Goal: Task Accomplishment & Management: Manage account settings

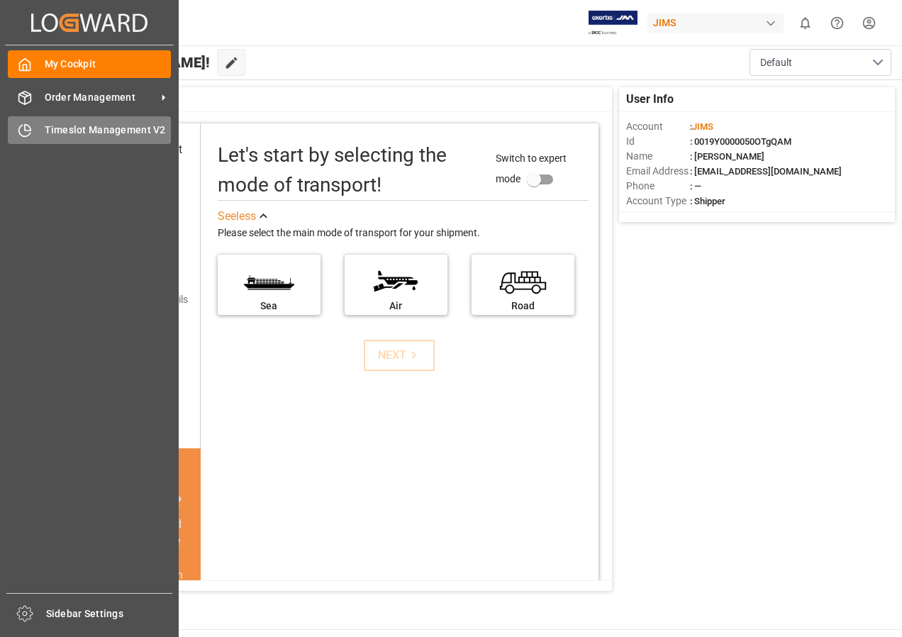
click at [76, 125] on span "Timeslot Management V2" at bounding box center [108, 130] width 127 height 15
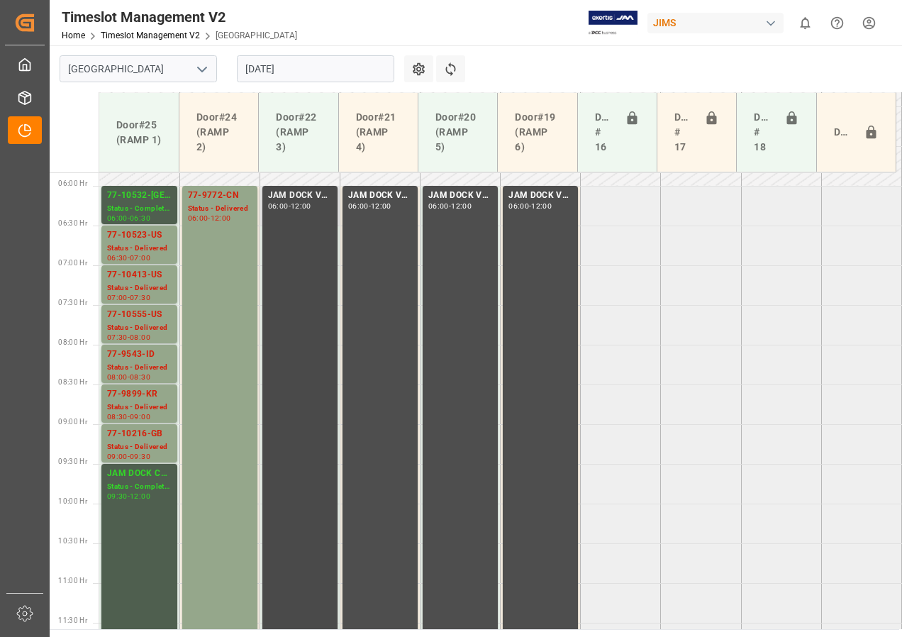
scroll to position [352, 0]
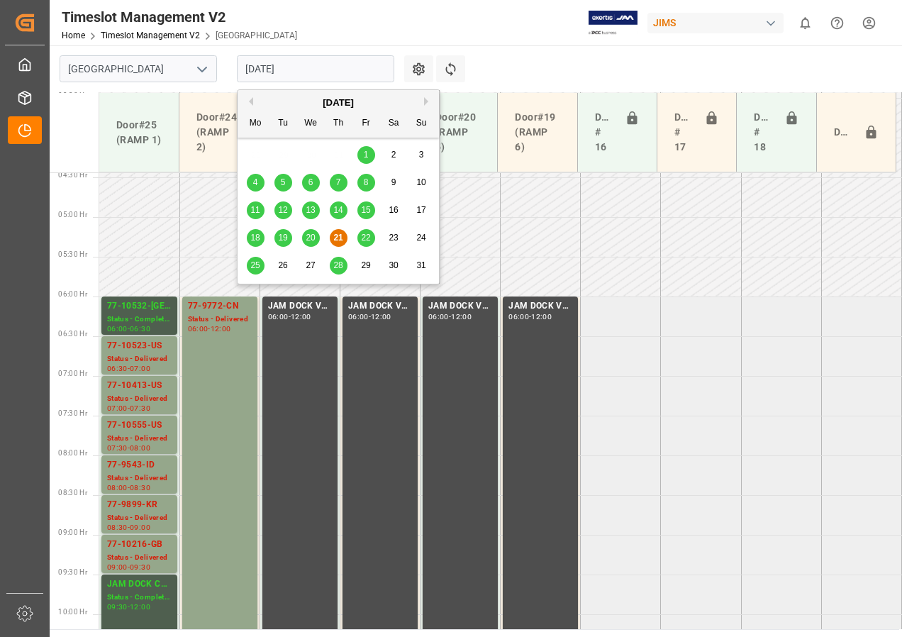
click at [270, 69] on input "[DATE]" at bounding box center [315, 68] width 157 height 27
click at [366, 234] on span "22" at bounding box center [365, 238] width 9 height 10
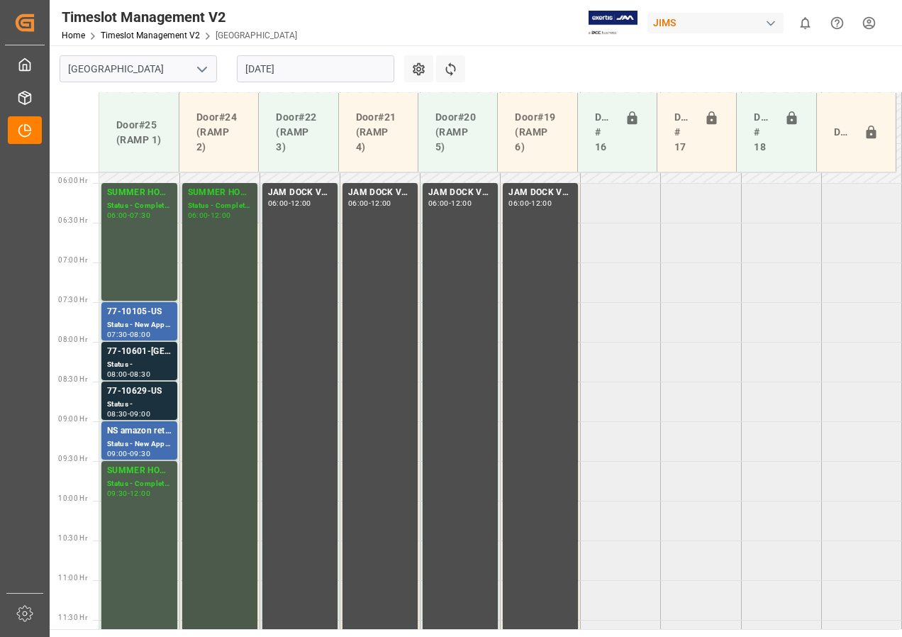
scroll to position [423, 0]
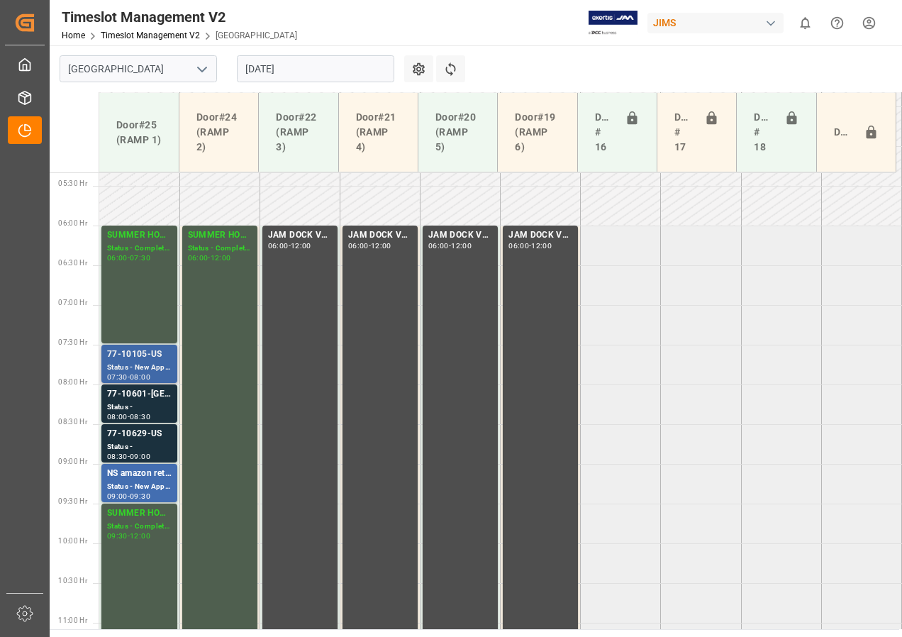
click at [140, 357] on div "77-10105-US" at bounding box center [139, 354] width 65 height 14
click at [133, 402] on div "Status -" at bounding box center [139, 407] width 65 height 12
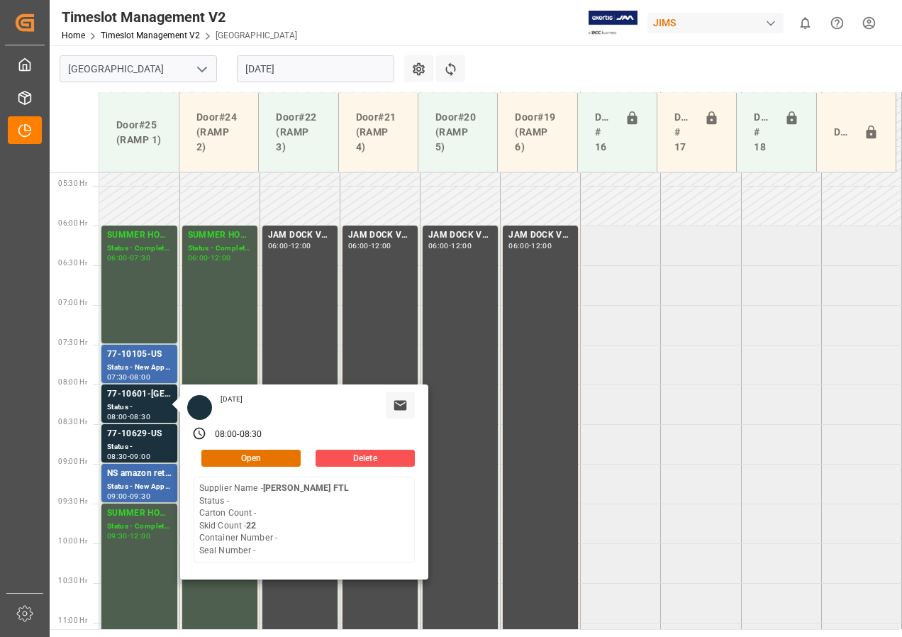
click at [279, 69] on input "[DATE]" at bounding box center [315, 68] width 157 height 27
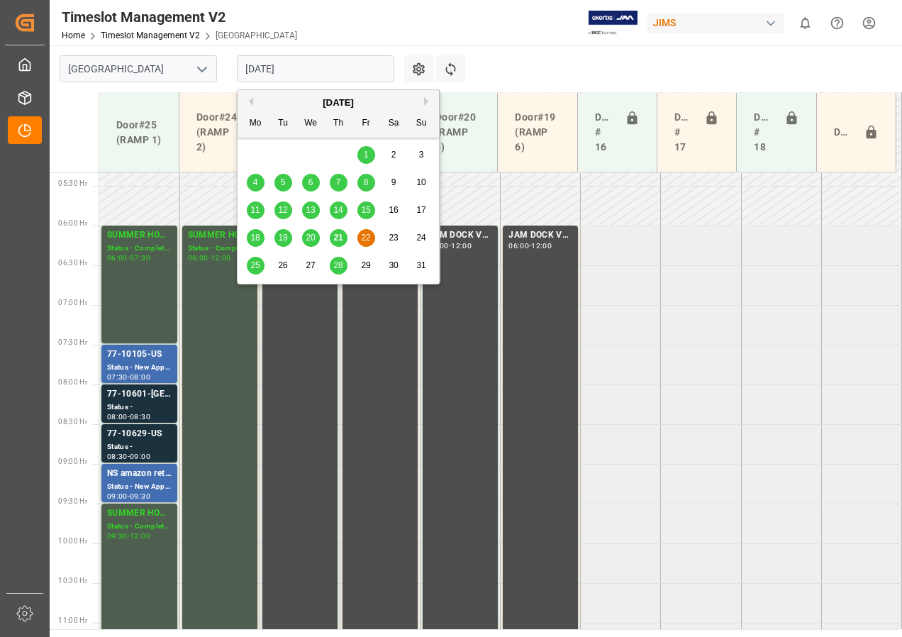
click at [254, 263] on span "25" at bounding box center [254, 265] width 9 height 10
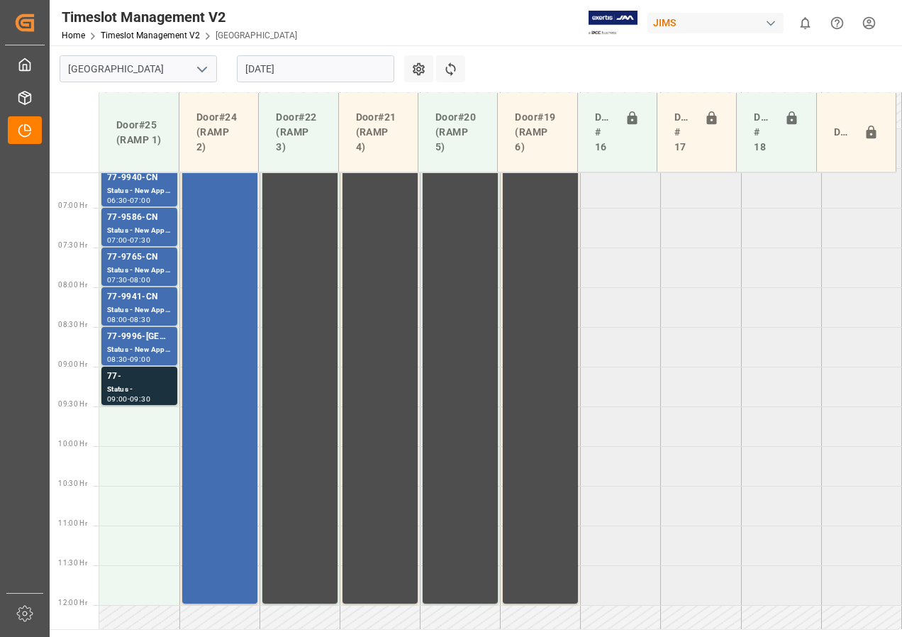
scroll to position [494, 0]
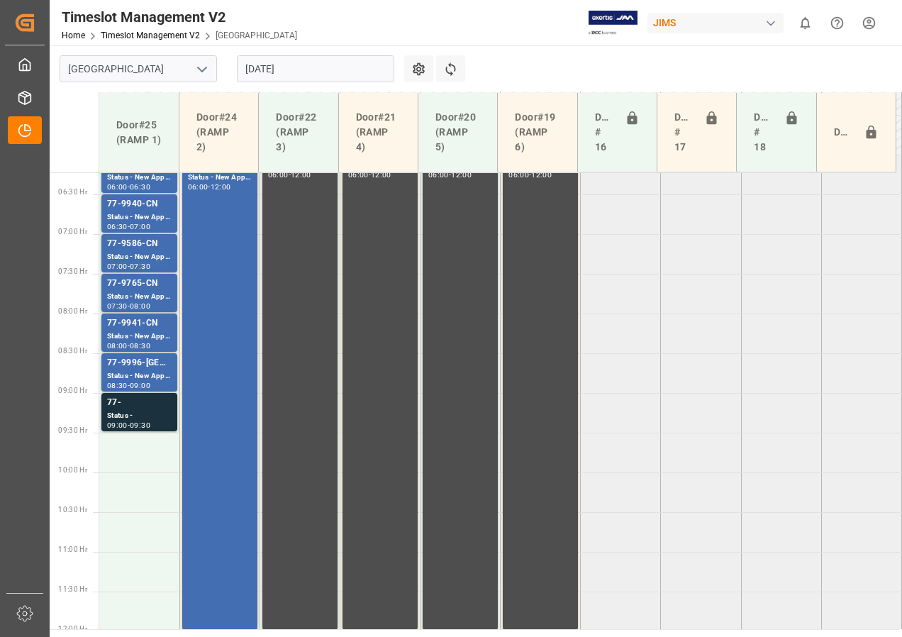
click at [274, 65] on input "[DATE]" at bounding box center [315, 68] width 157 height 27
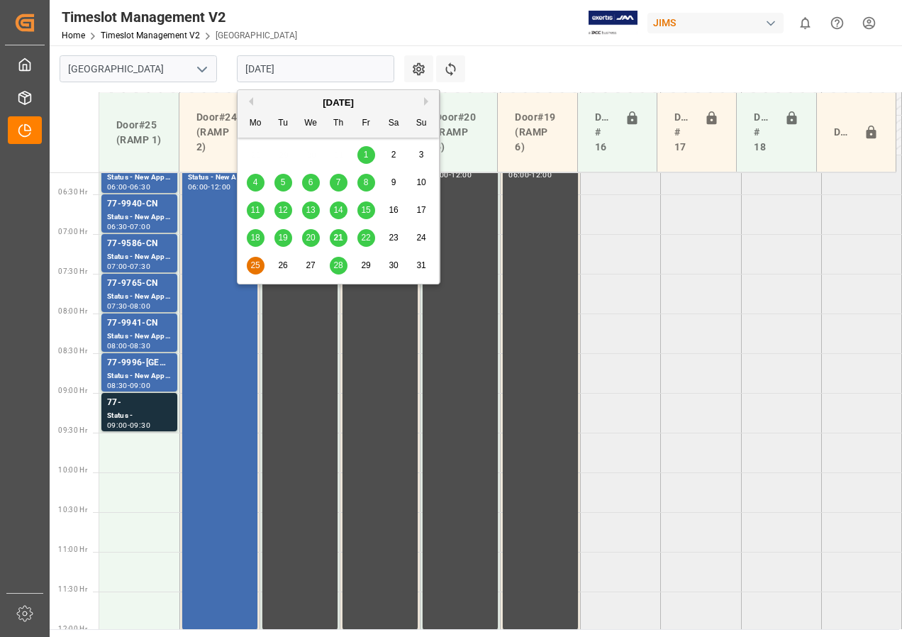
click at [366, 235] on span "22" at bounding box center [365, 238] width 9 height 10
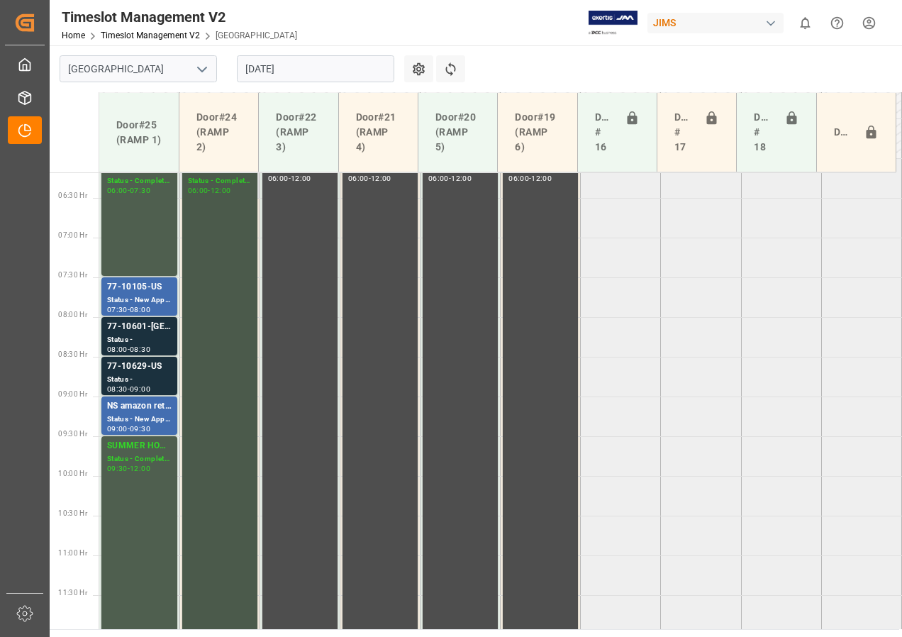
scroll to position [489, 0]
click at [127, 338] on div "Status -" at bounding box center [139, 342] width 65 height 12
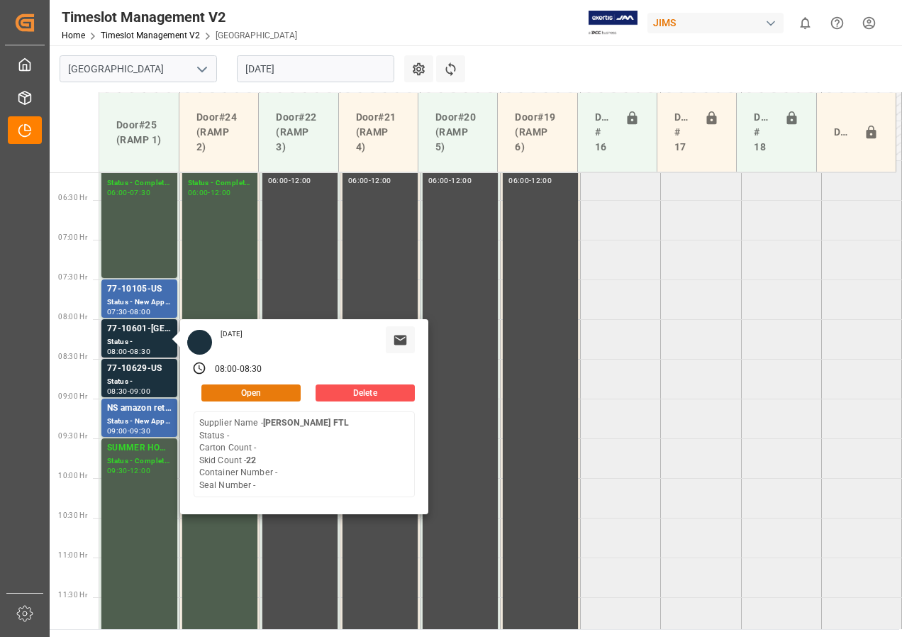
click at [255, 392] on button "Open" at bounding box center [250, 392] width 99 height 17
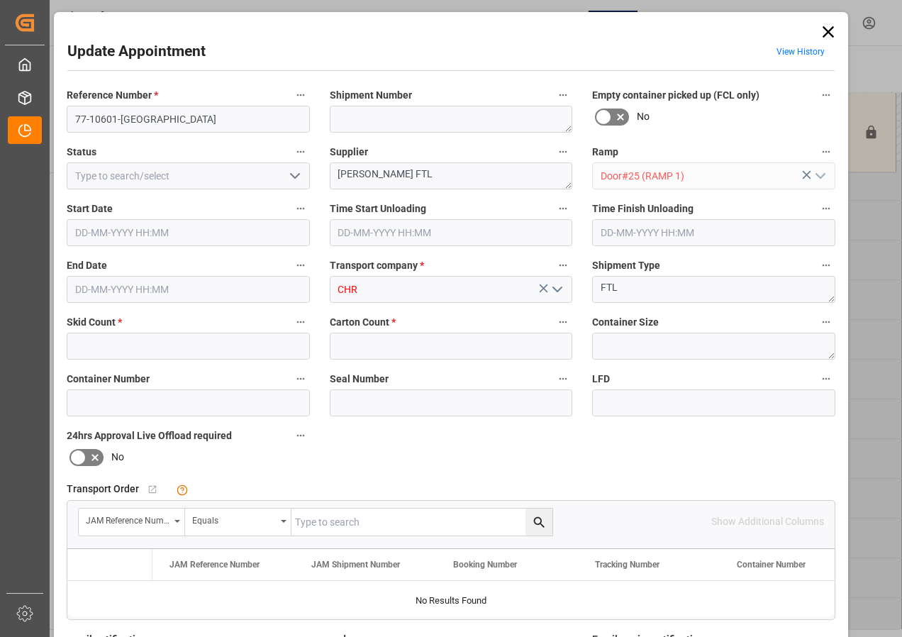
type input "22"
type input "0"
type input "[DATE] 08:00"
type input "[DATE] 08:30"
type input "[DATE] 18:00"
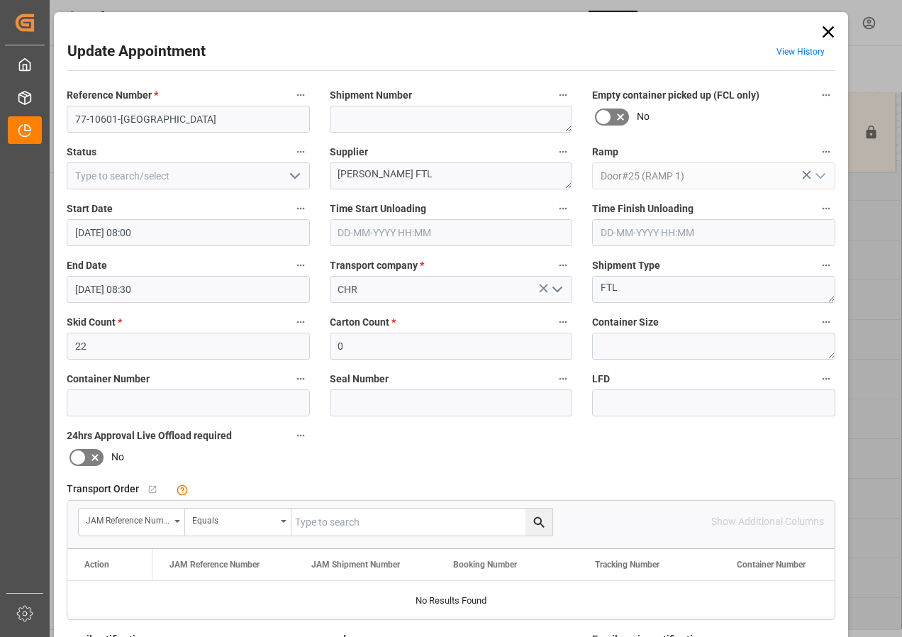
click at [109, 236] on input "[DATE] 08:00" at bounding box center [188, 232] width 243 height 27
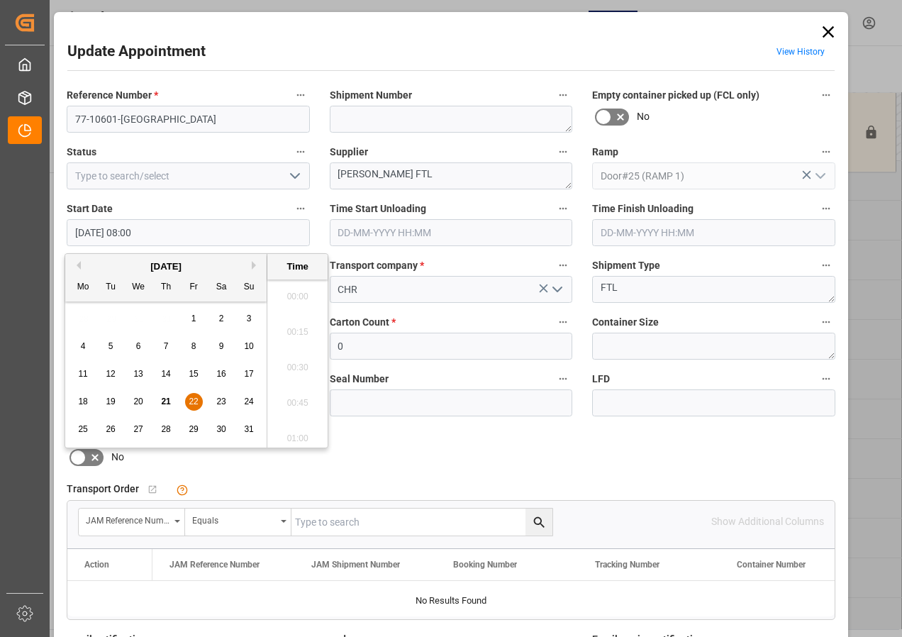
scroll to position [1069, 0]
click at [79, 428] on span "25" at bounding box center [82, 429] width 9 height 10
click at [294, 433] on li "09:30" at bounding box center [297, 433] width 60 height 35
type input "[DATE] 09:30"
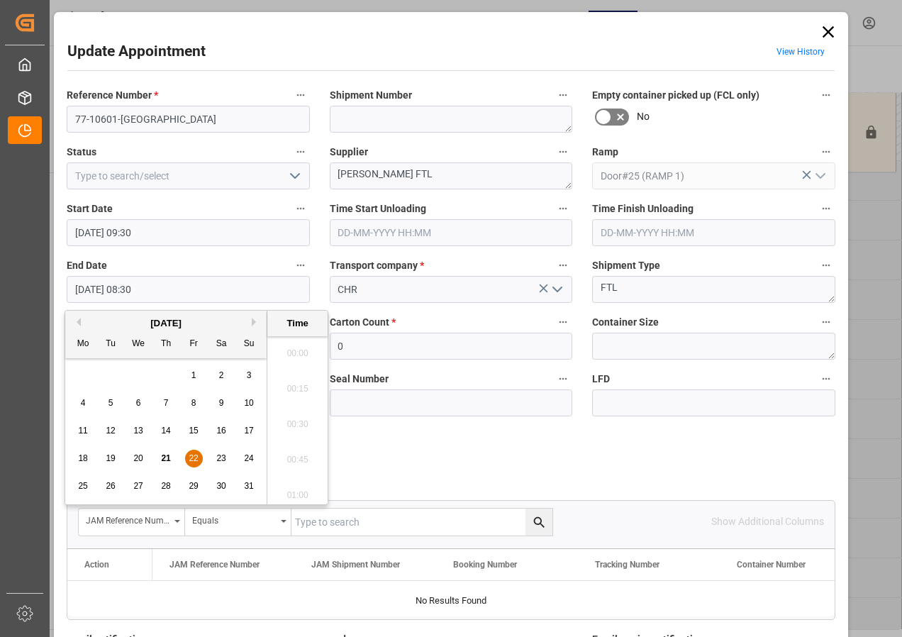
click at [87, 291] on input "[DATE] 08:30" at bounding box center [188, 289] width 243 height 27
click at [192, 460] on span "22" at bounding box center [193, 458] width 9 height 10
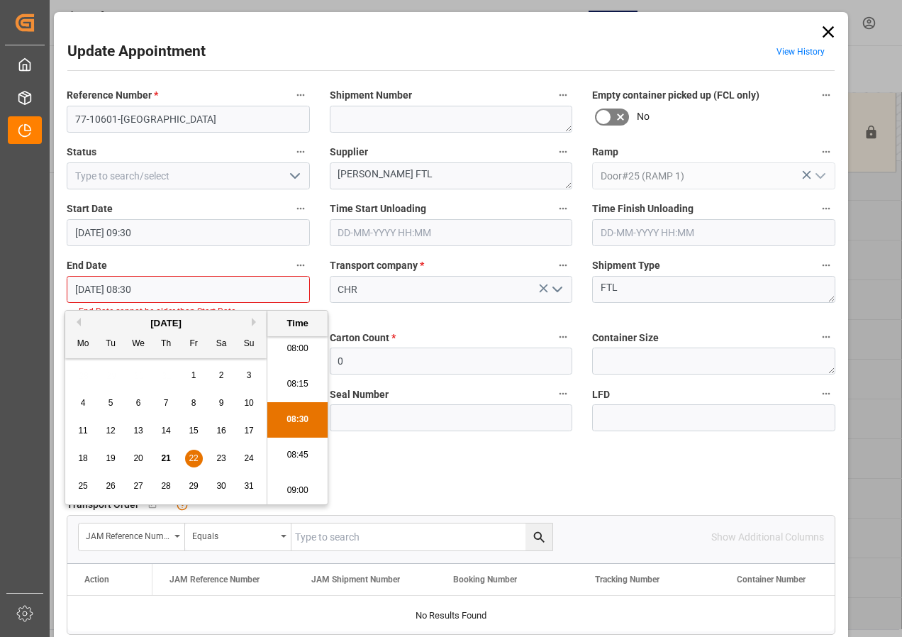
click at [79, 486] on span "25" at bounding box center [82, 486] width 9 height 10
click at [299, 488] on li "10:30" at bounding box center [297, 490] width 60 height 35
type input "[DATE] 10:30"
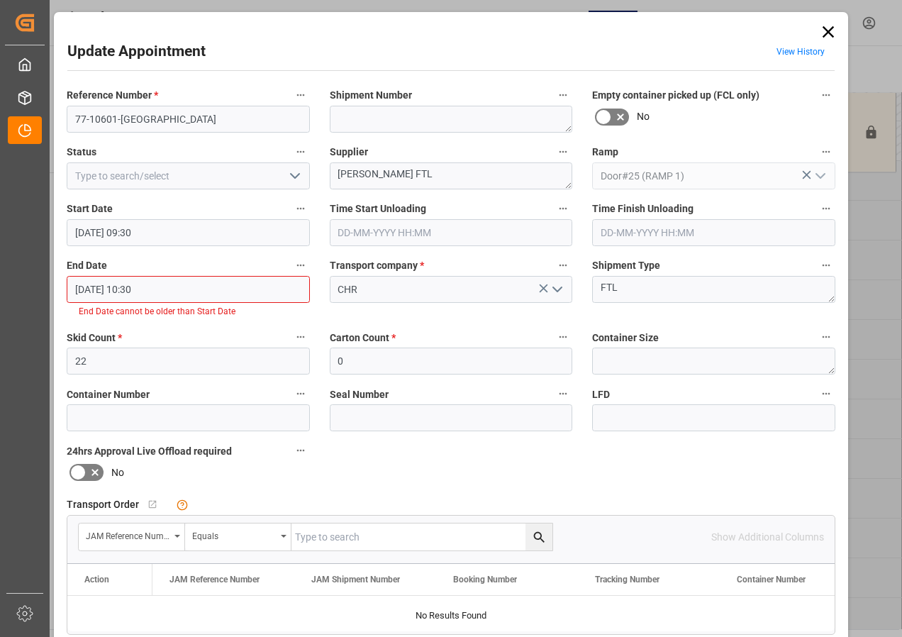
scroll to position [213, 0]
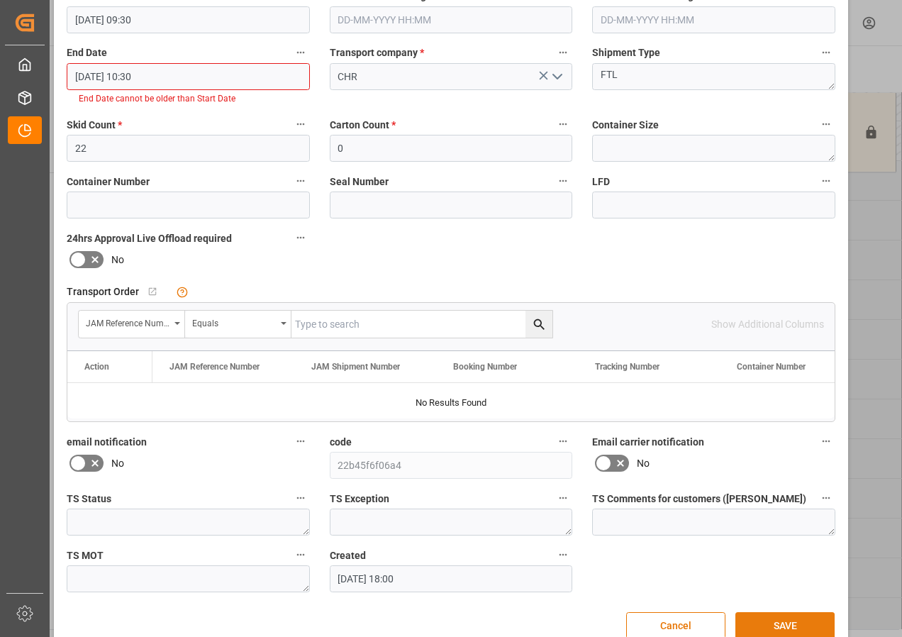
click at [766, 627] on button "SAVE" at bounding box center [784, 625] width 99 height 27
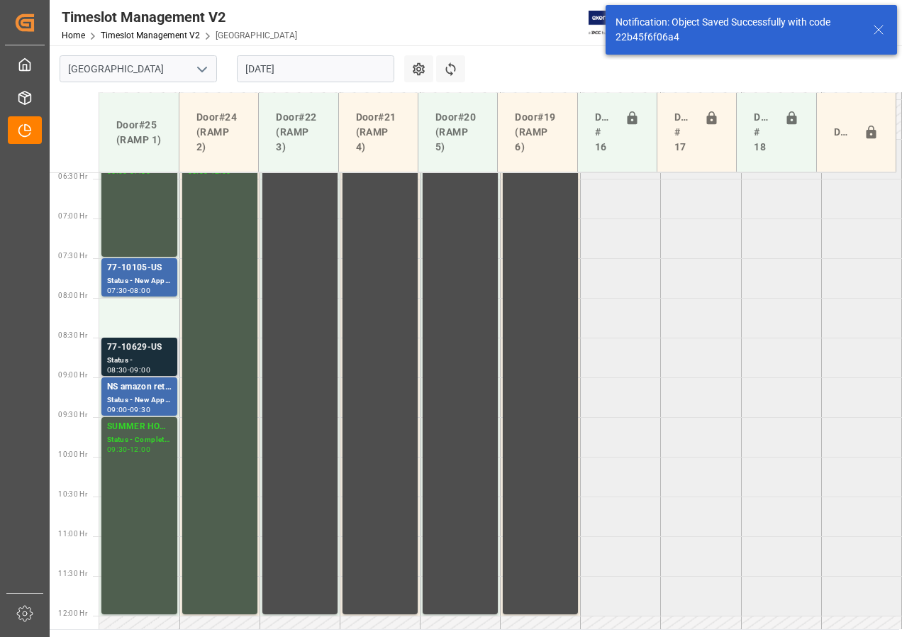
scroll to position [443, 0]
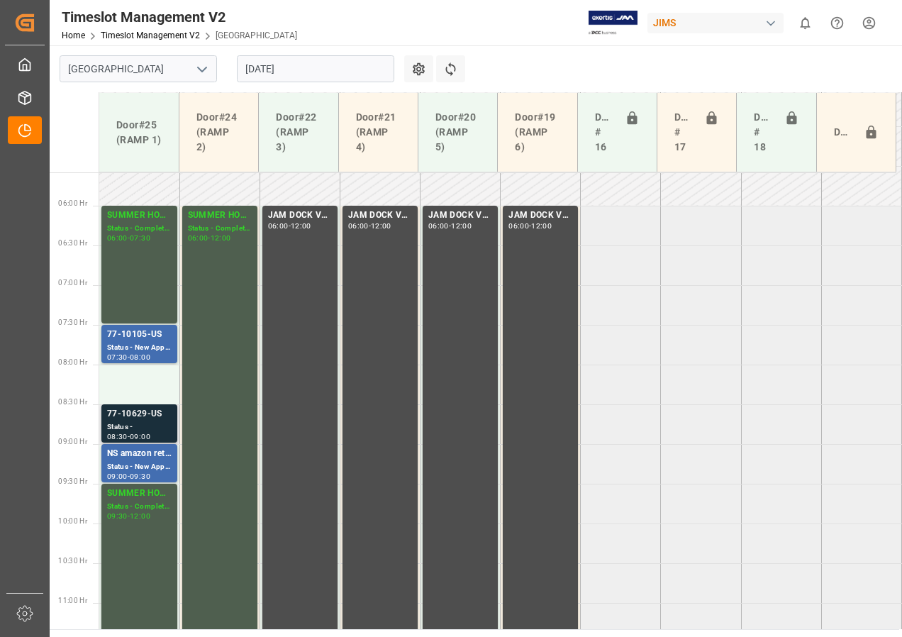
click at [134, 418] on div "77-10629-US" at bounding box center [139, 414] width 65 height 14
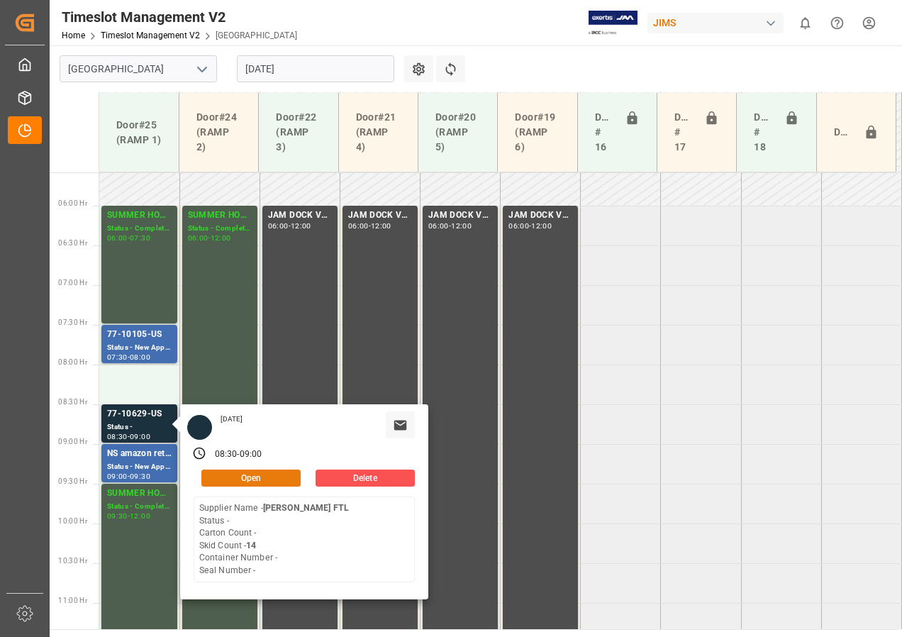
click at [224, 475] on button "Open" at bounding box center [250, 477] width 99 height 17
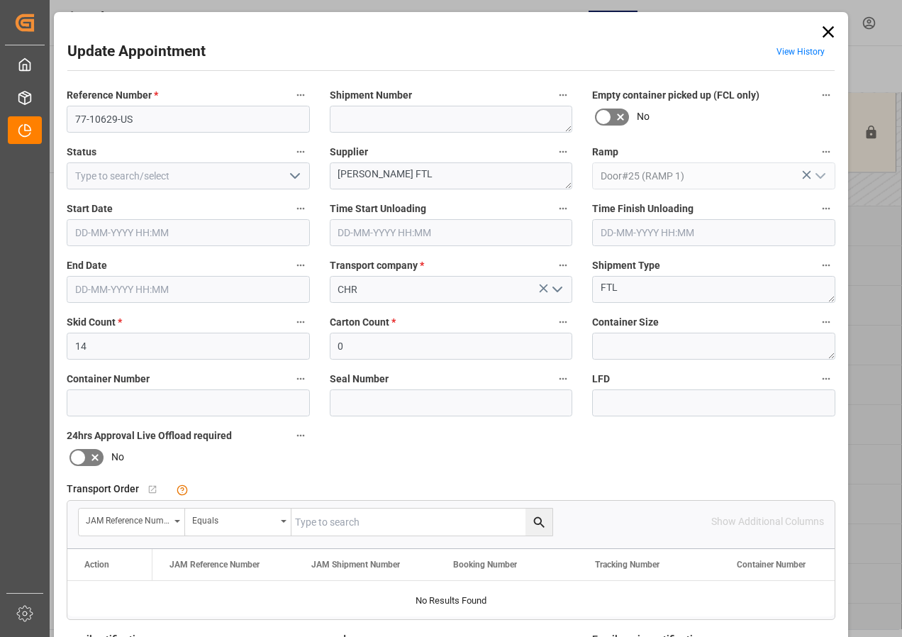
type input "[DATE] 08:30"
type input "[DATE] 09:00"
type input "[DATE] 18:01"
click at [91, 233] on input "[DATE] 08:30" at bounding box center [188, 232] width 243 height 27
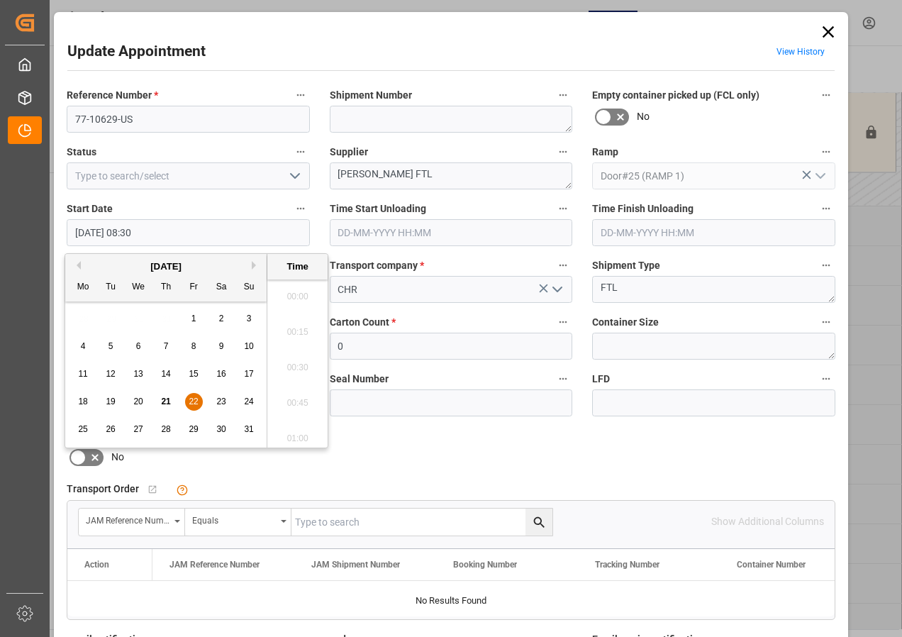
scroll to position [1140, 0]
click at [191, 401] on span "22" at bounding box center [193, 401] width 9 height 10
click at [300, 290] on li "08:00" at bounding box center [297, 291] width 60 height 35
type input "[DATE] 08:00"
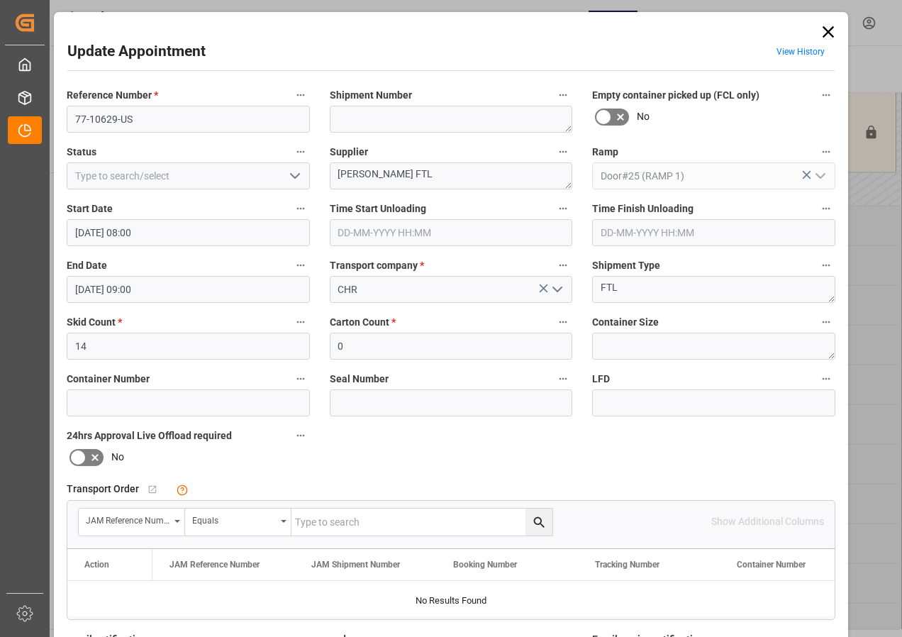
click at [89, 291] on input "[DATE] 09:00" at bounding box center [188, 289] width 243 height 27
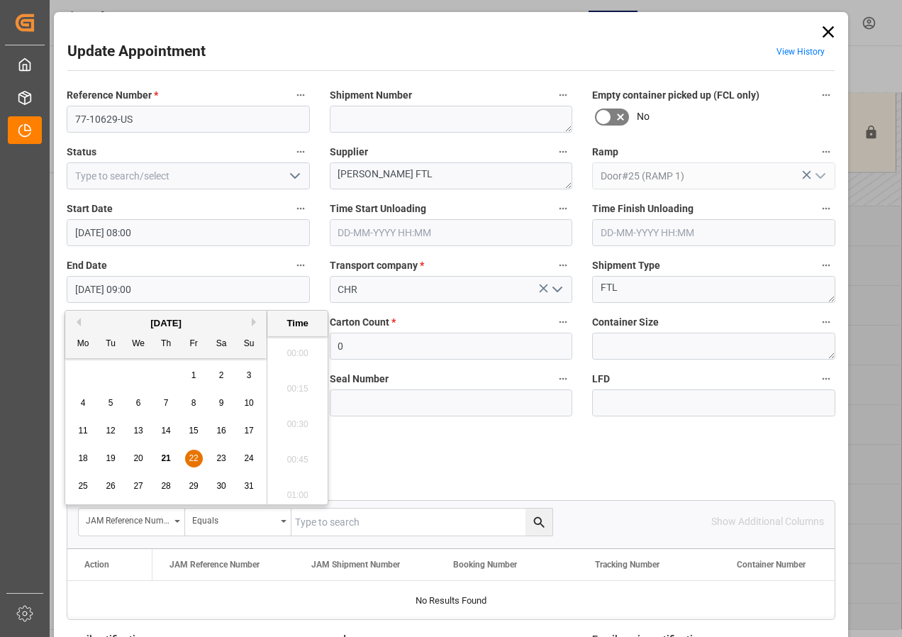
scroll to position [1210, 0]
click at [194, 457] on span "22" at bounding box center [193, 458] width 9 height 10
click at [292, 348] on li "08:30" at bounding box center [297, 348] width 60 height 35
type input "[DATE] 08:30"
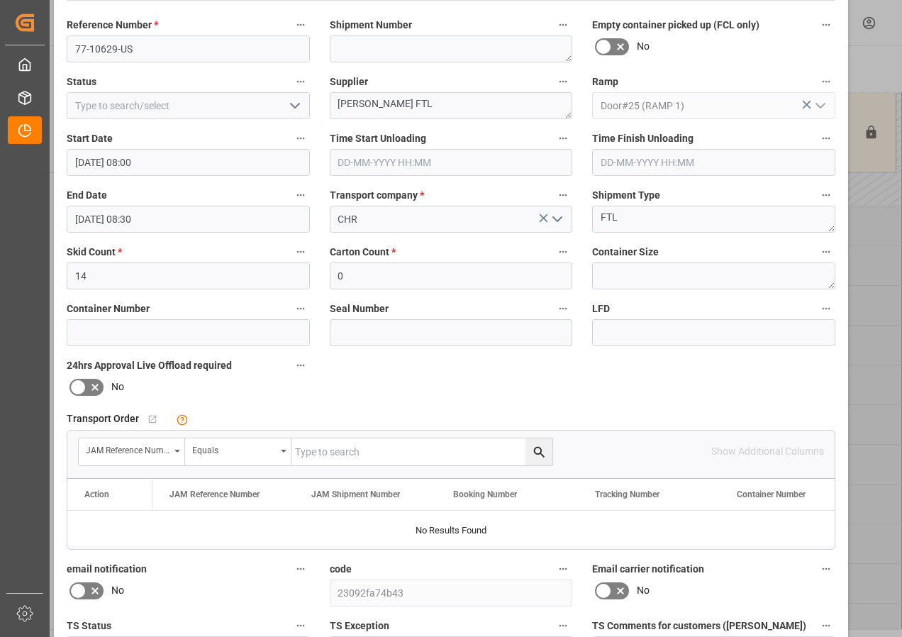
scroll to position [213, 0]
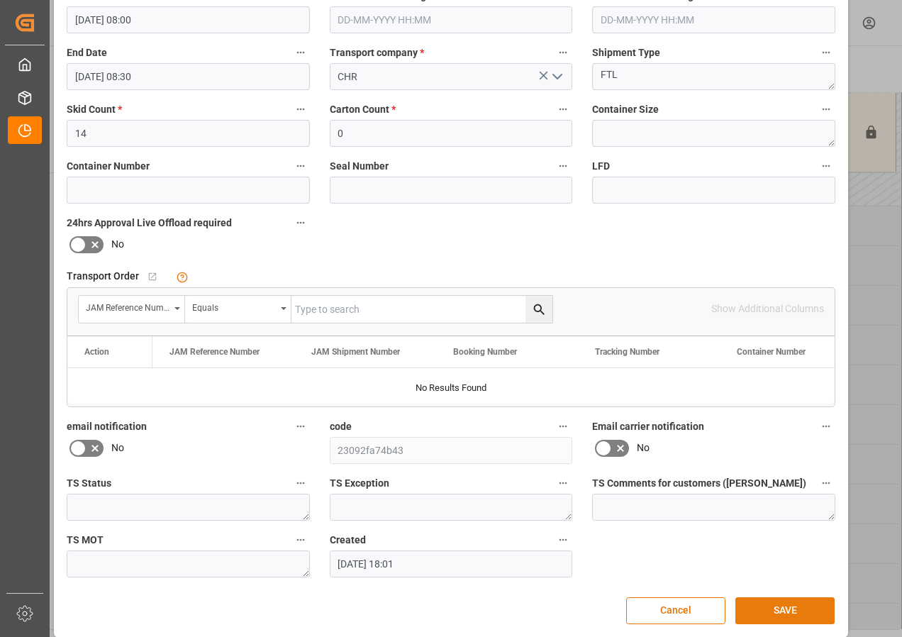
click at [786, 612] on button "SAVE" at bounding box center [784, 610] width 99 height 27
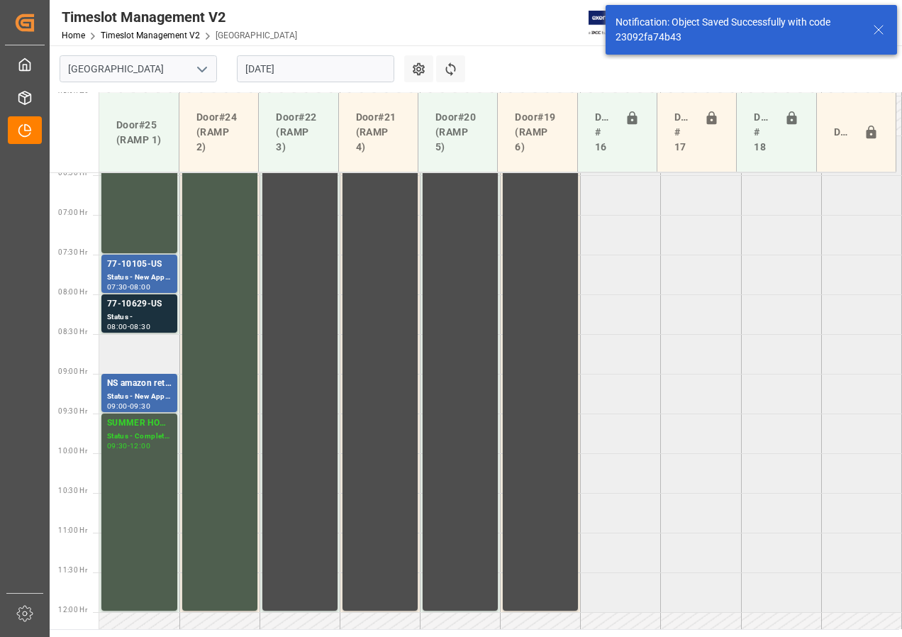
scroll to position [435, 0]
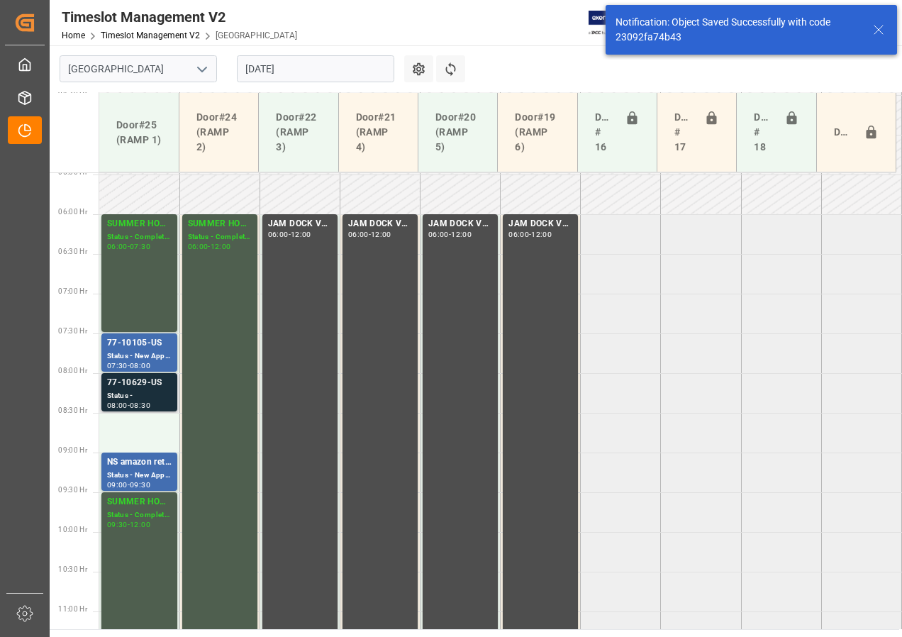
click at [131, 390] on div "Status -" at bounding box center [139, 396] width 65 height 12
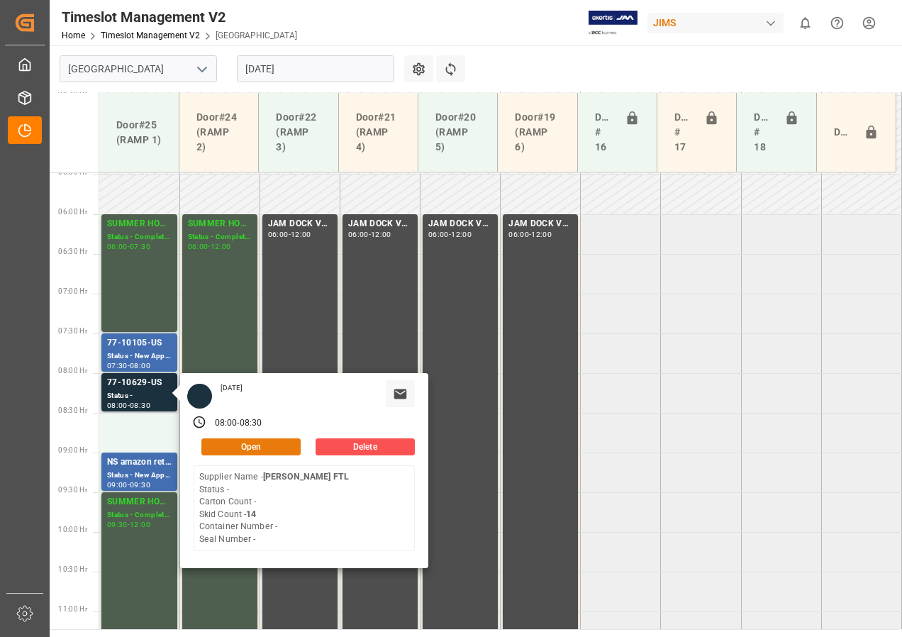
click at [244, 446] on button "Open" at bounding box center [250, 446] width 99 height 17
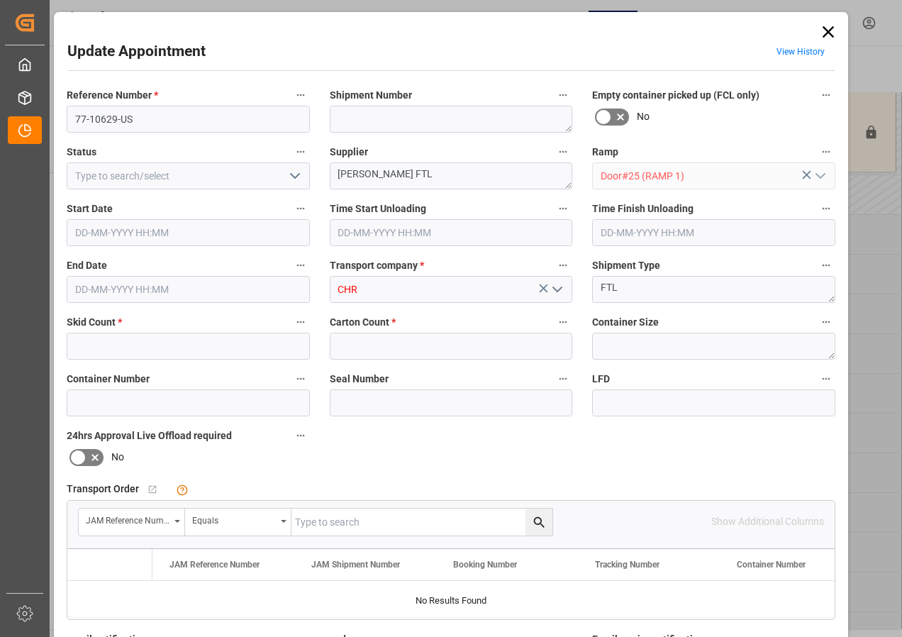
type input "14"
type input "0"
type input "[DATE] 08:00"
type input "[DATE] 08:30"
type input "[DATE] 18:01"
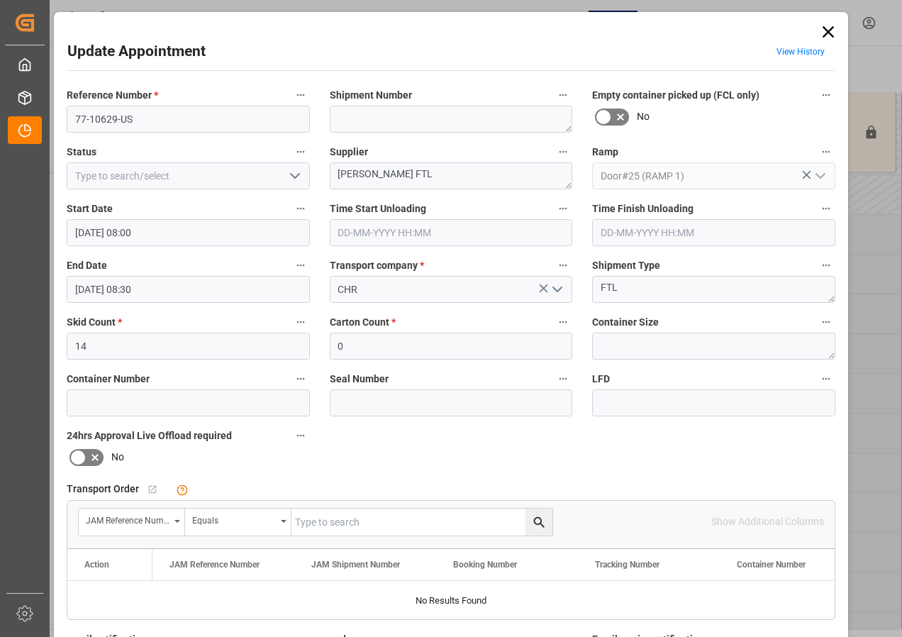
click at [313, 523] on input "text" at bounding box center [421, 521] width 261 height 27
type input "77-10629-us"
click at [536, 516] on icon "search button" at bounding box center [539, 522] width 15 height 15
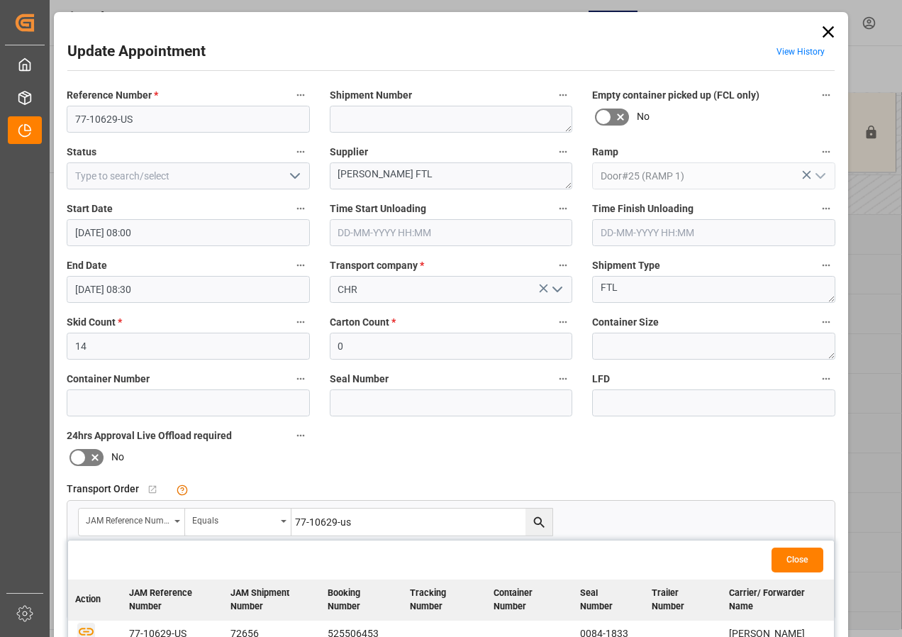
click at [84, 628] on icon "button" at bounding box center [86, 631] width 18 height 18
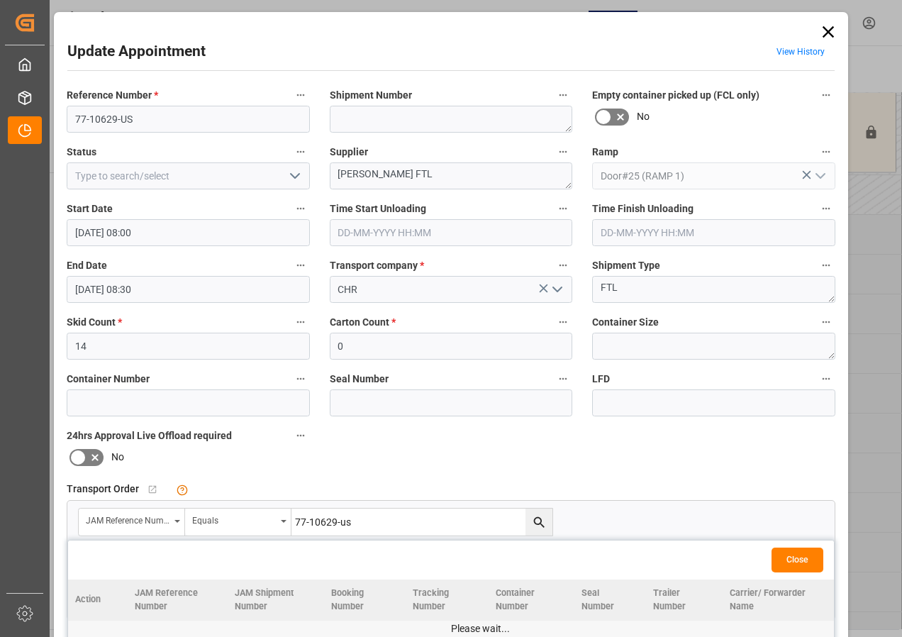
scroll to position [213, 0]
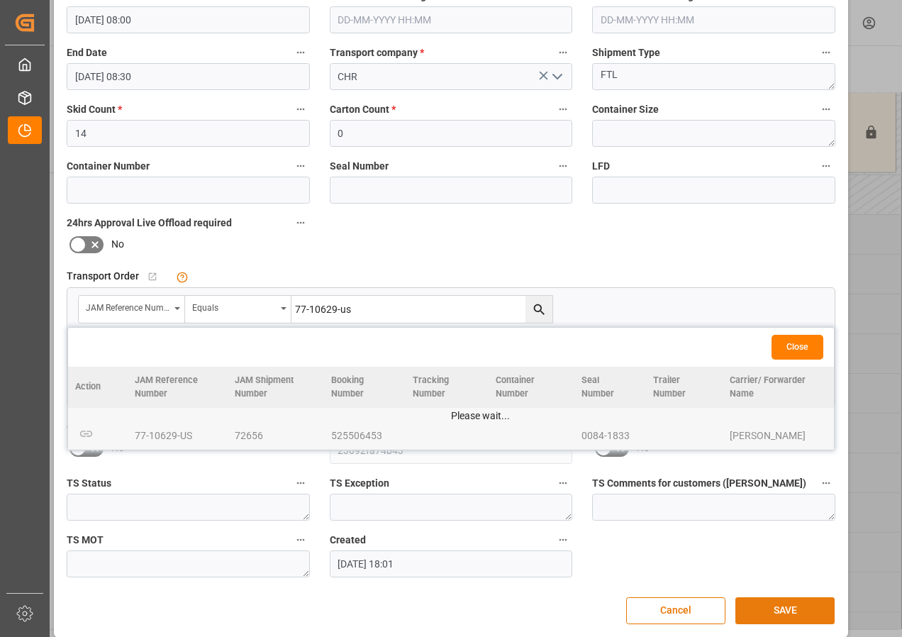
click at [781, 608] on button "SAVE" at bounding box center [784, 610] width 99 height 27
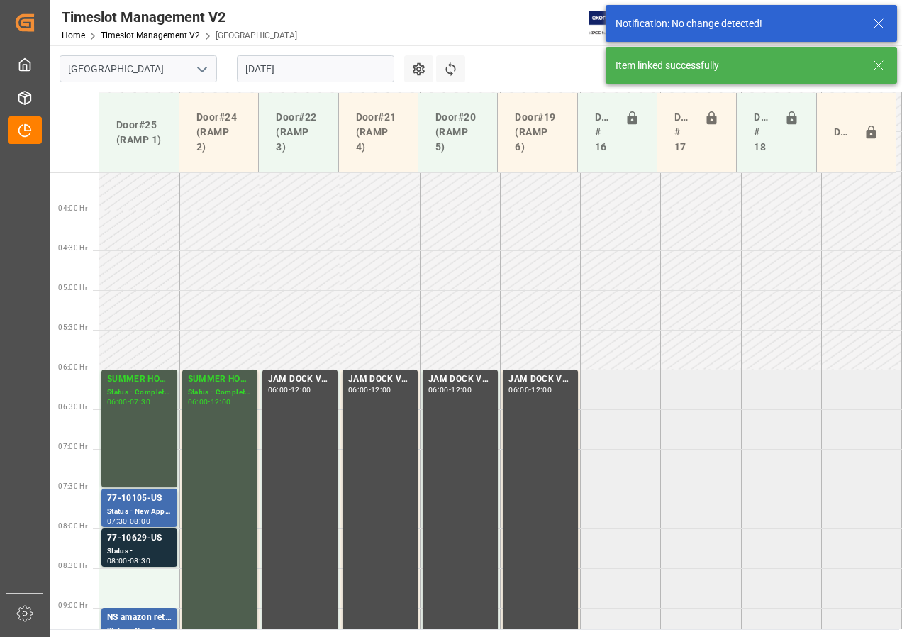
scroll to position [577, 0]
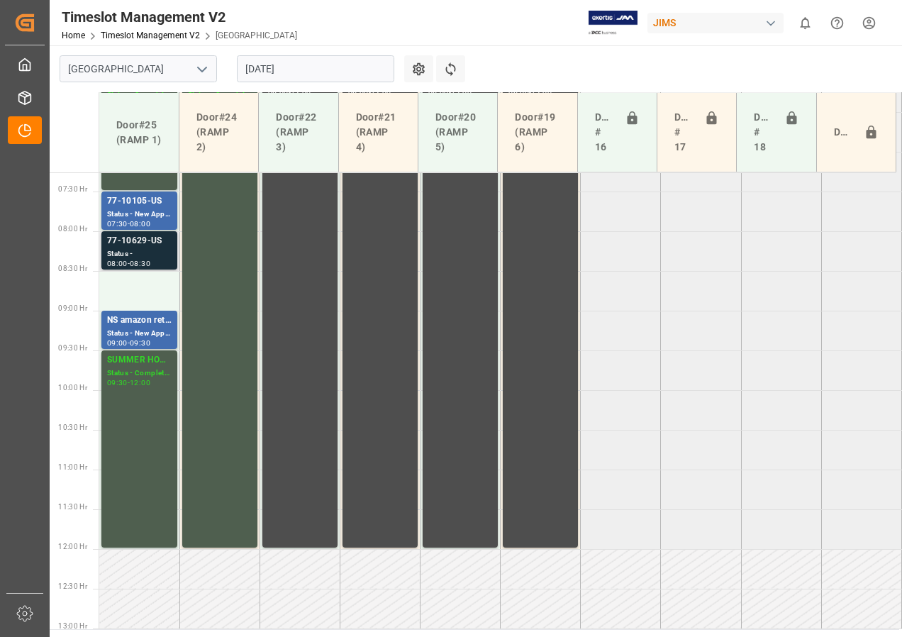
click at [138, 247] on div "77-10629-US" at bounding box center [139, 241] width 65 height 14
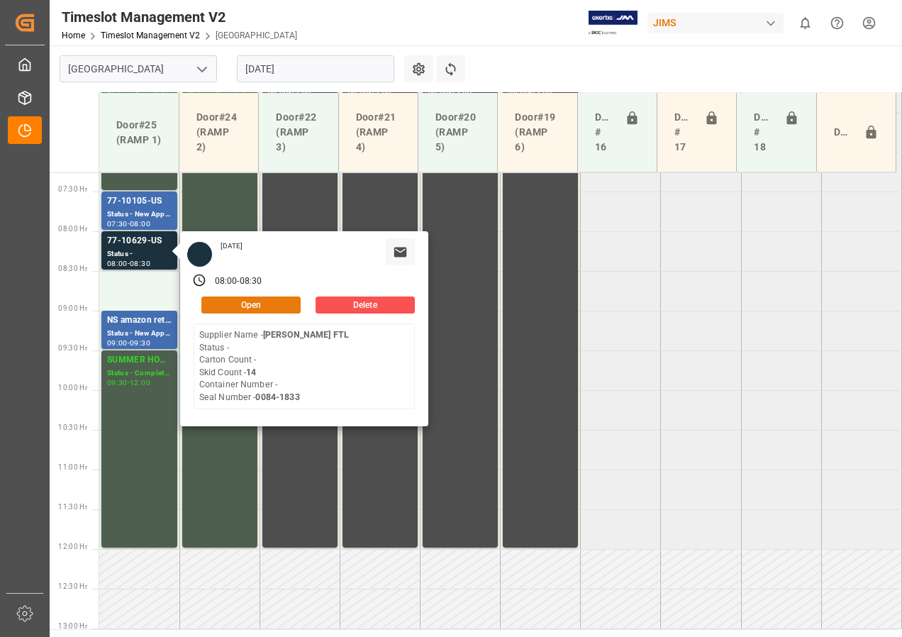
click at [238, 305] on button "Open" at bounding box center [250, 304] width 99 height 17
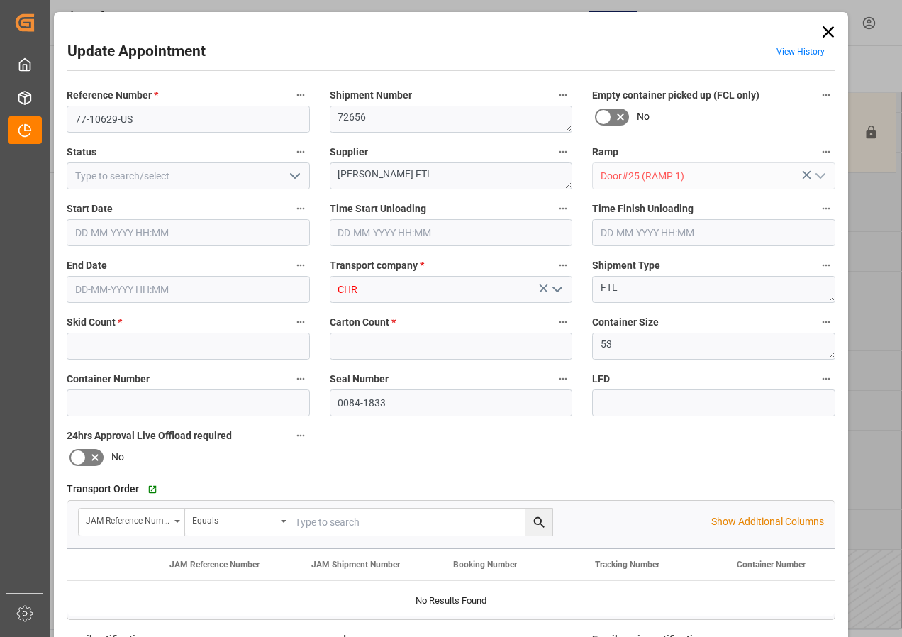
type input "14"
type input "0"
type input "[DATE] 08:00"
type input "[DATE] 08:30"
type input "[DATE] 18:01"
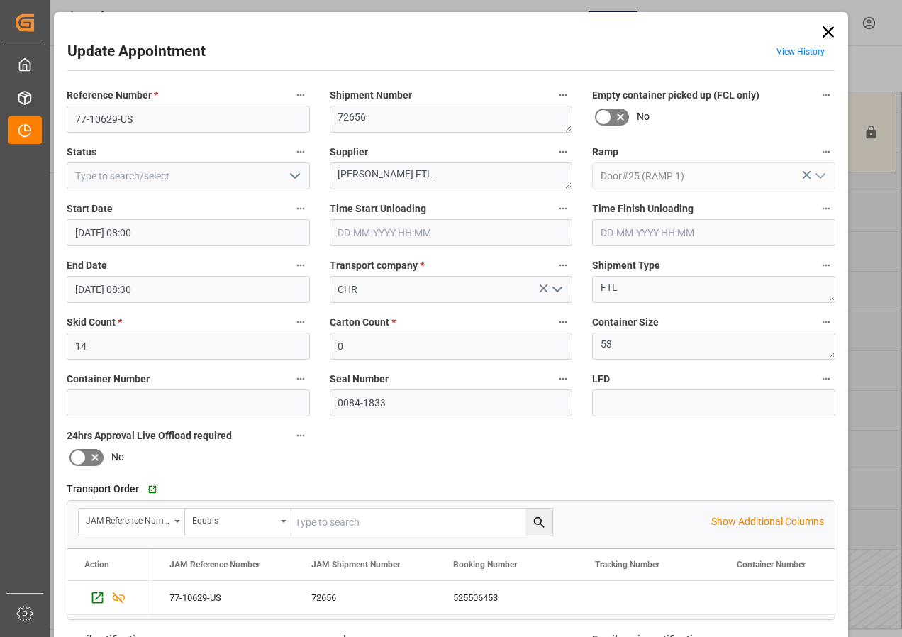
click at [827, 28] on icon at bounding box center [828, 32] width 20 height 20
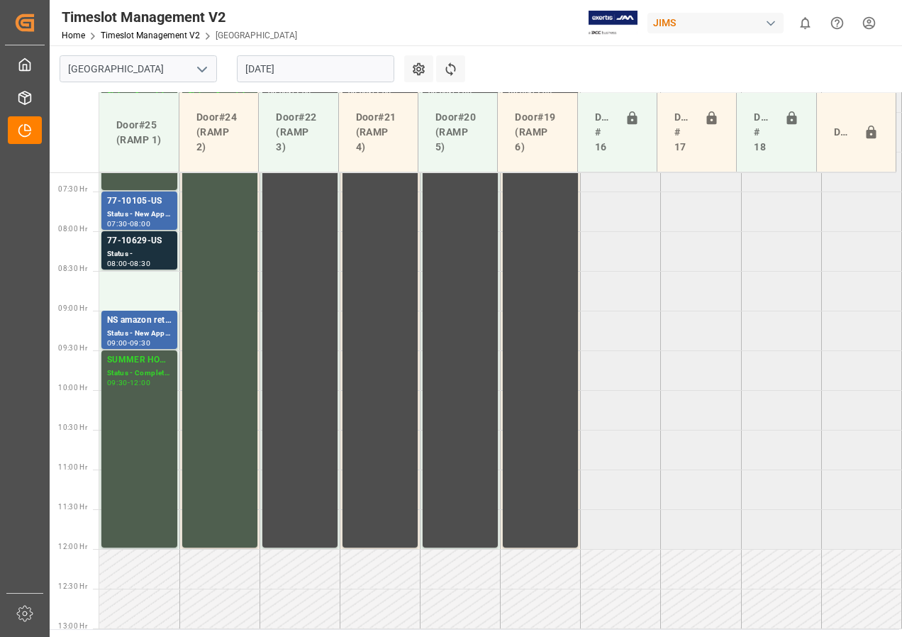
click at [290, 64] on input "[DATE]" at bounding box center [315, 68] width 157 height 27
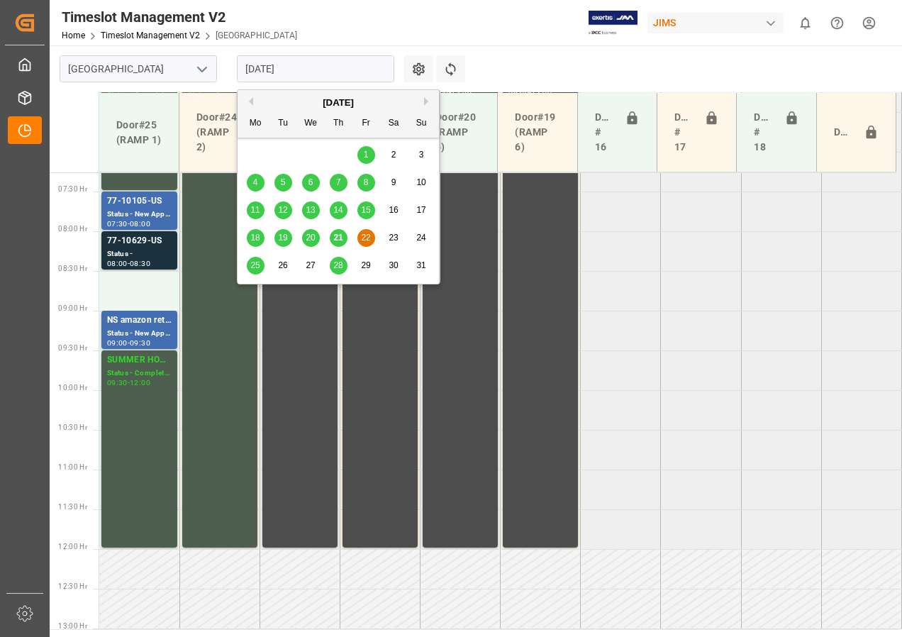
click at [250, 259] on div "25" at bounding box center [256, 265] width 18 height 17
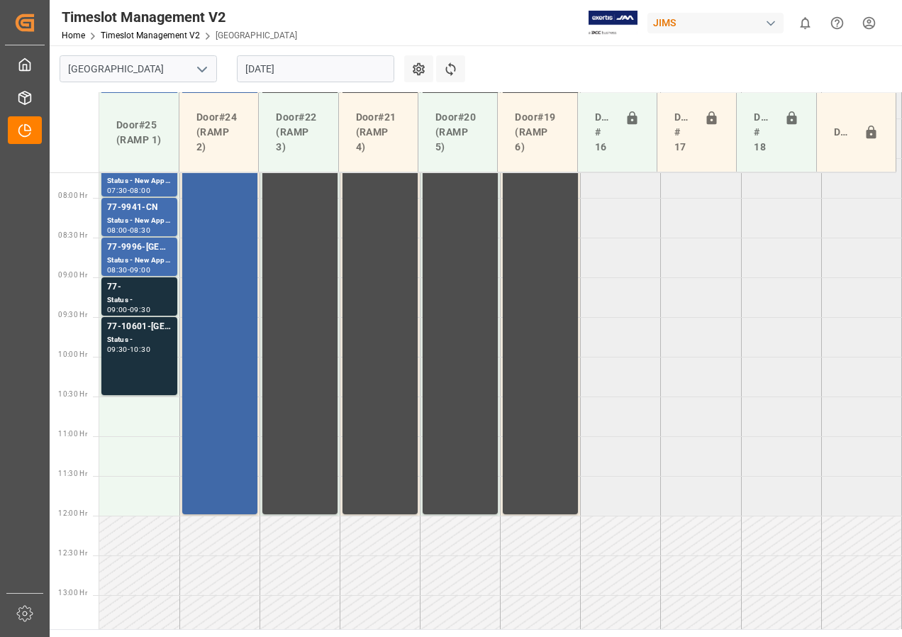
scroll to position [565, 0]
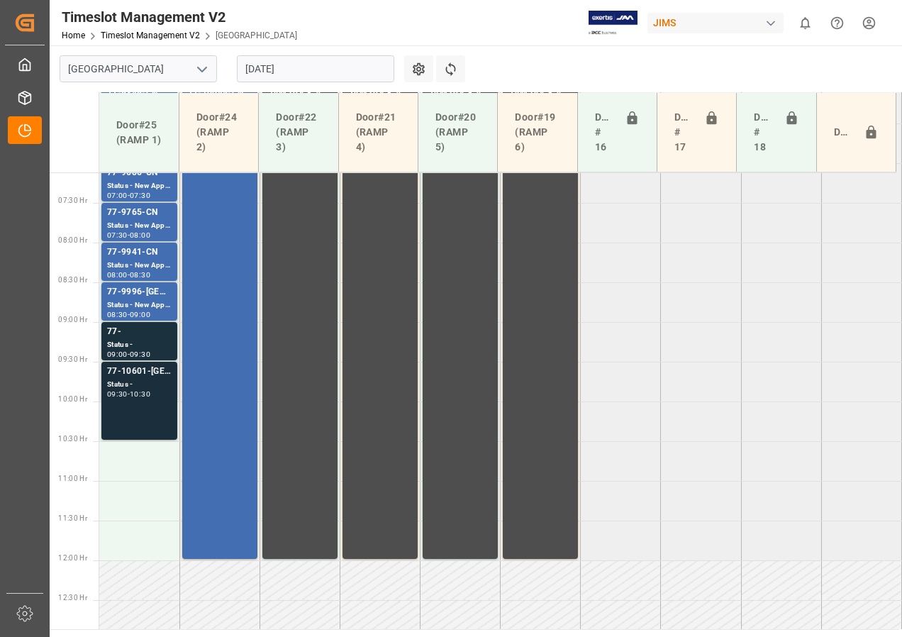
click at [143, 377] on div "77-10601-[GEOGRAPHIC_DATA]" at bounding box center [139, 371] width 65 height 14
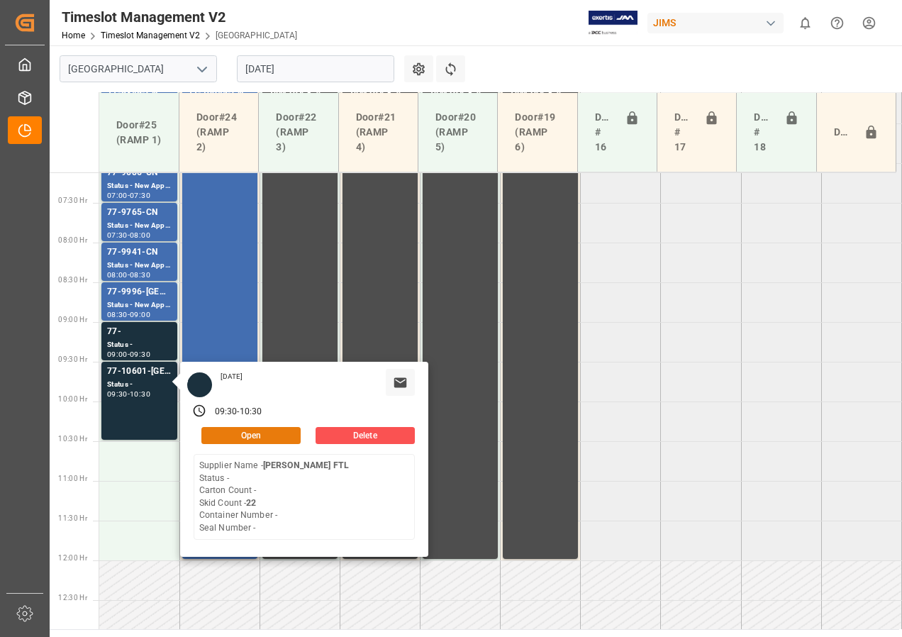
click at [246, 431] on button "Open" at bounding box center [250, 435] width 99 height 17
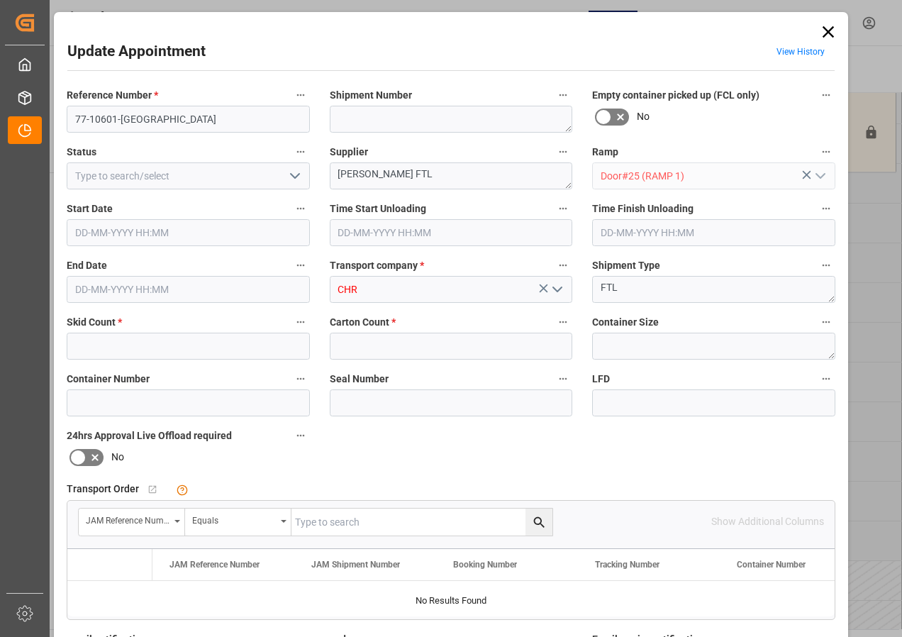
type input "22"
type input "0"
type input "[DATE] 09:30"
type input "[DATE] 10:30"
type input "[DATE] 18:00"
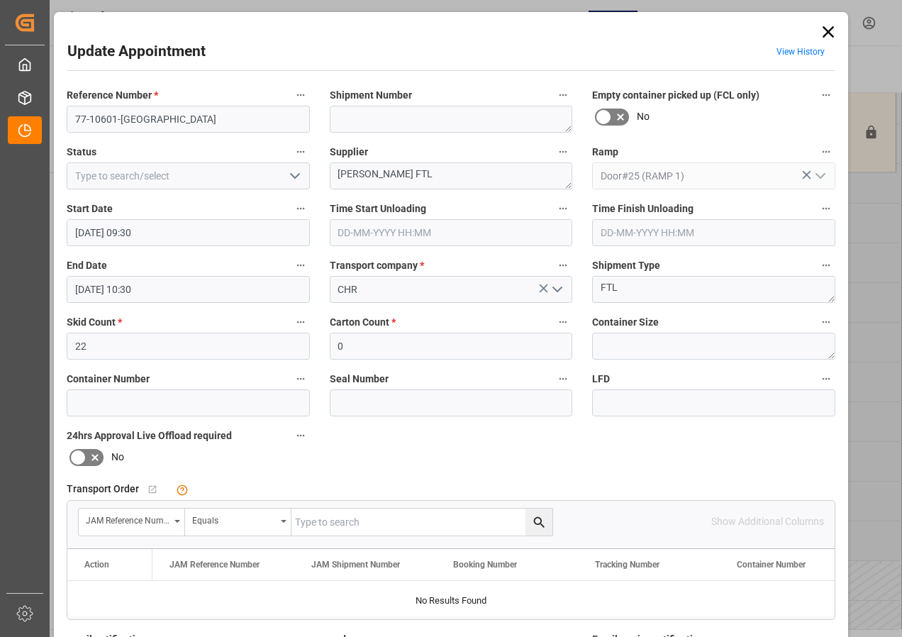
drag, startPoint x: 305, startPoint y: 525, endPoint x: 305, endPoint y: 518, distance: 7.8
click at [305, 525] on input "text" at bounding box center [421, 521] width 261 height 27
type input "77-10601-us"
click at [533, 522] on icon "search button" at bounding box center [539, 522] width 15 height 15
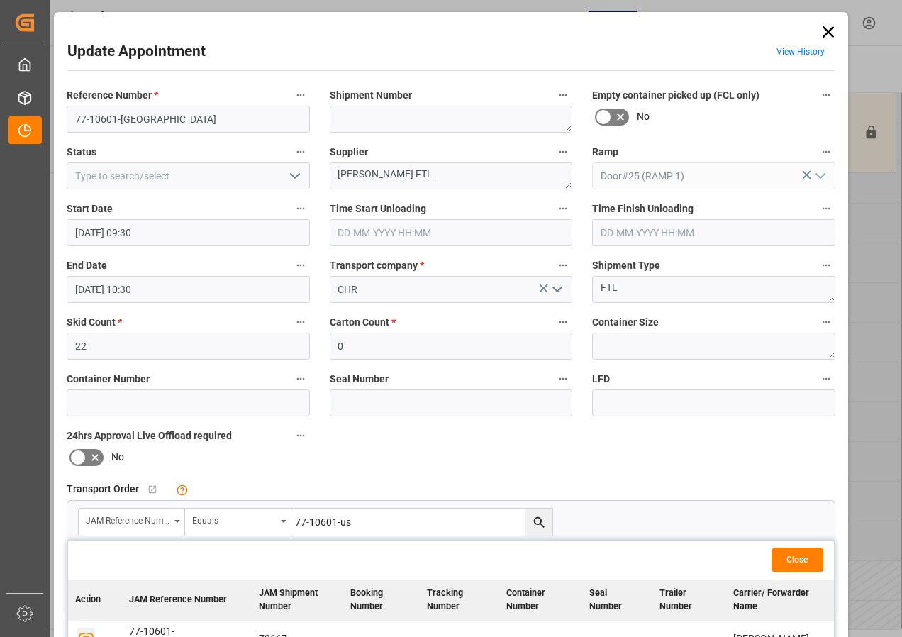
click at [82, 633] on icon "button" at bounding box center [86, 637] width 15 height 8
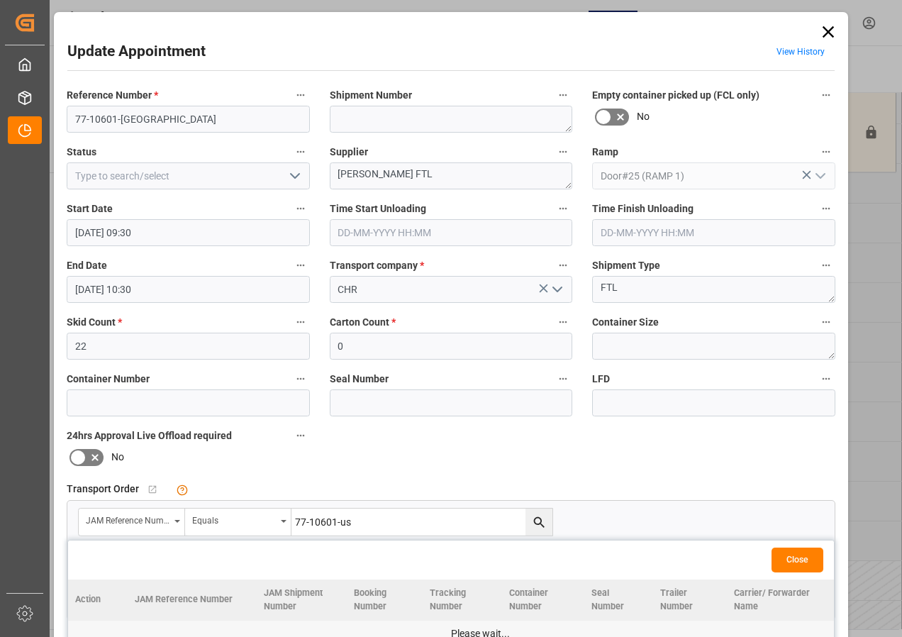
scroll to position [213, 0]
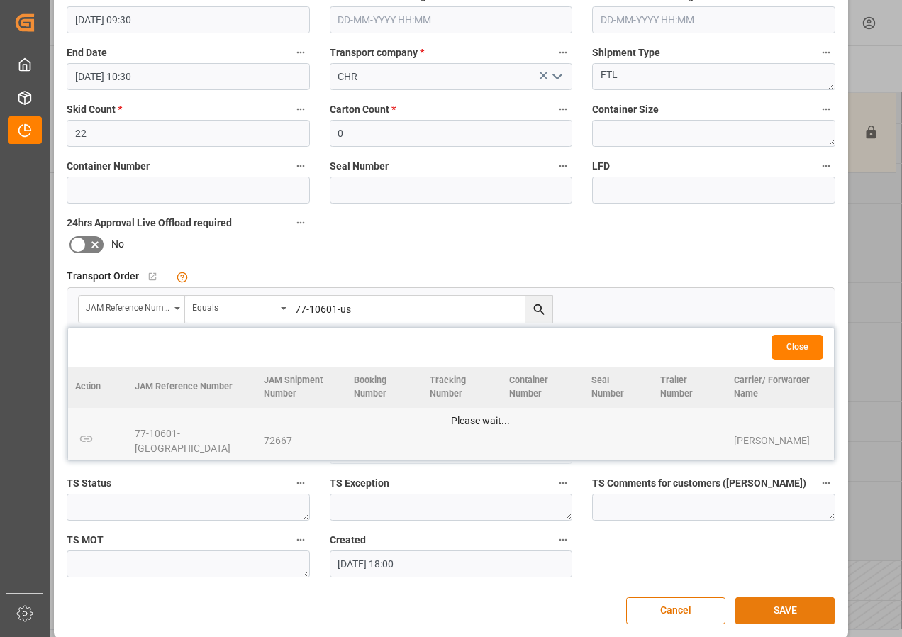
click at [779, 607] on button "SAVE" at bounding box center [784, 610] width 99 height 27
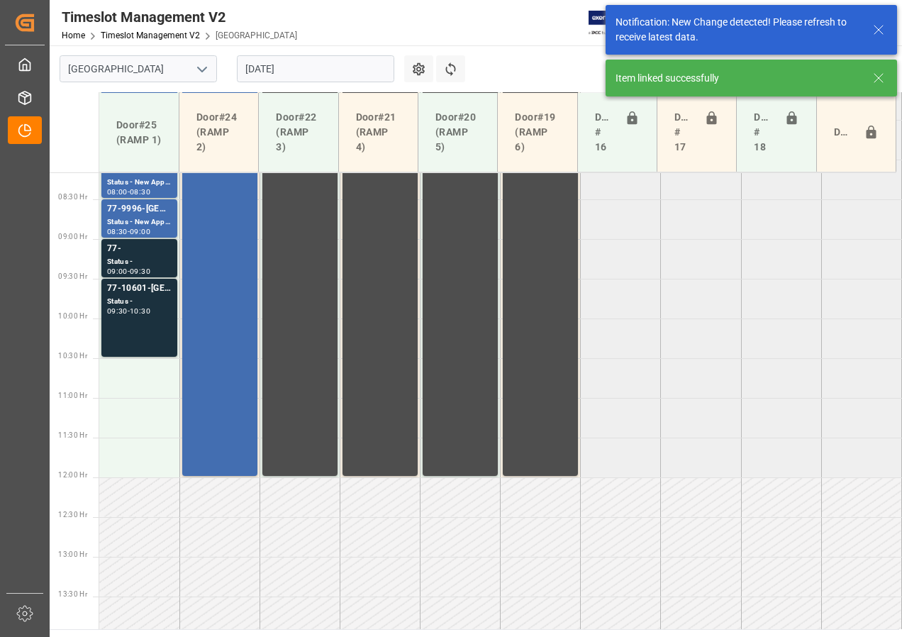
scroll to position [656, 0]
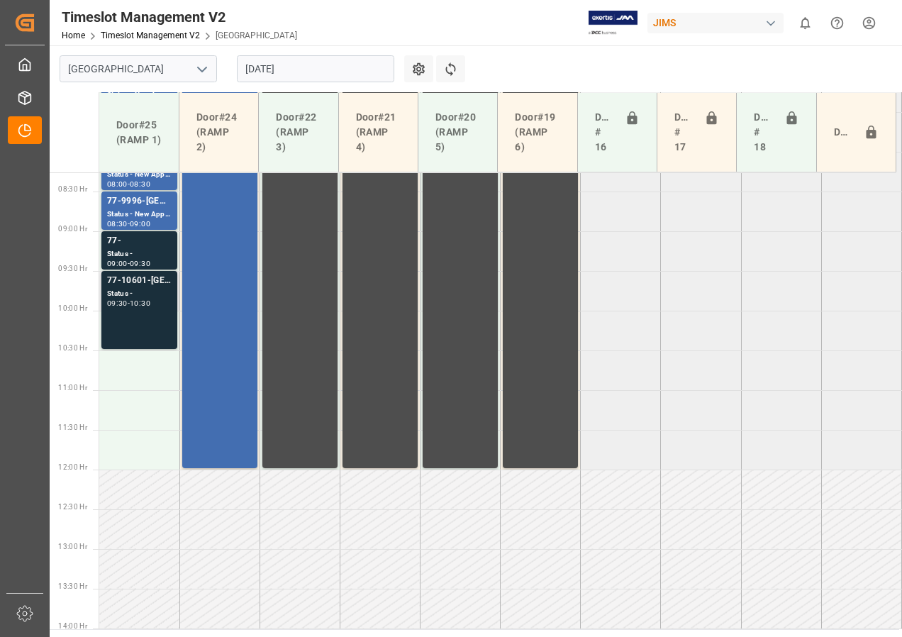
click at [140, 285] on div "77-10601-[GEOGRAPHIC_DATA]" at bounding box center [139, 281] width 65 height 14
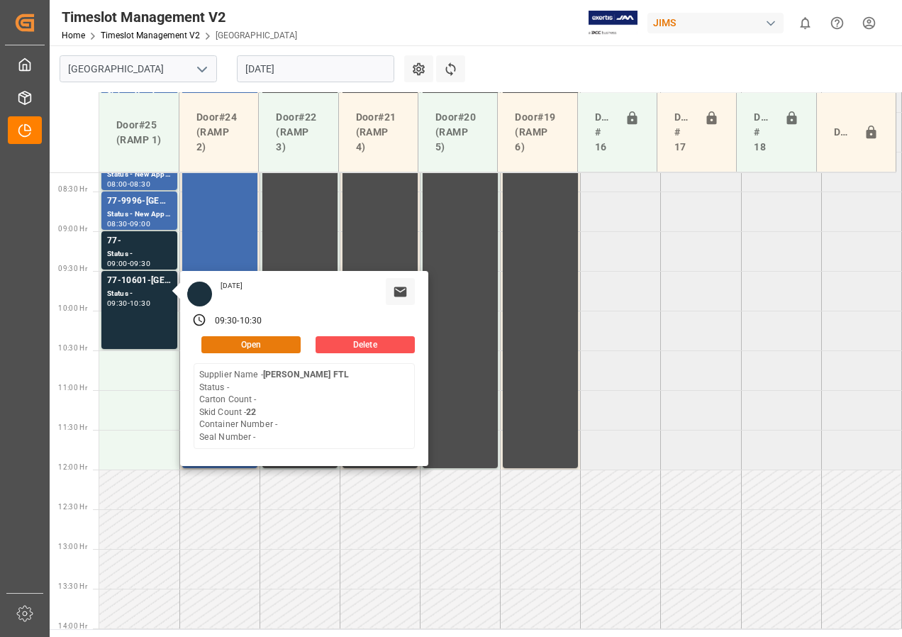
click at [228, 339] on button "Open" at bounding box center [250, 344] width 99 height 17
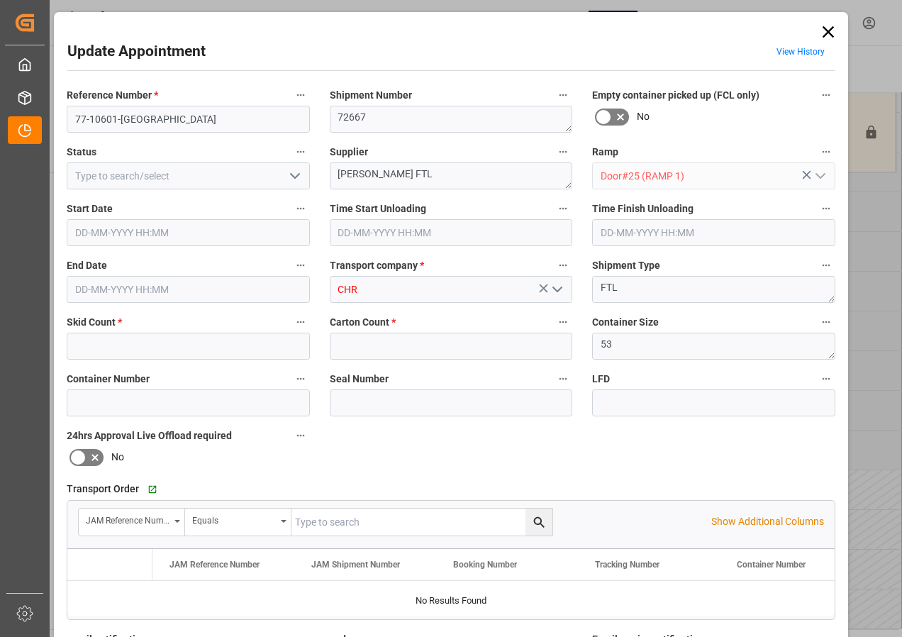
type input "22"
type input "0"
type input "[DATE] 09:30"
type input "[DATE] 10:30"
type input "[DATE] 18:00"
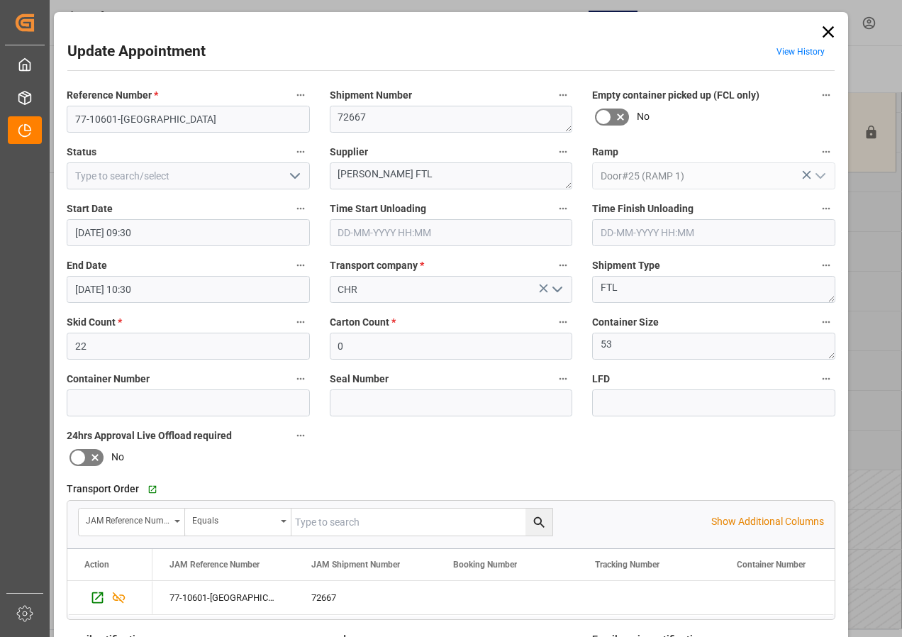
click at [830, 30] on icon at bounding box center [828, 32] width 20 height 20
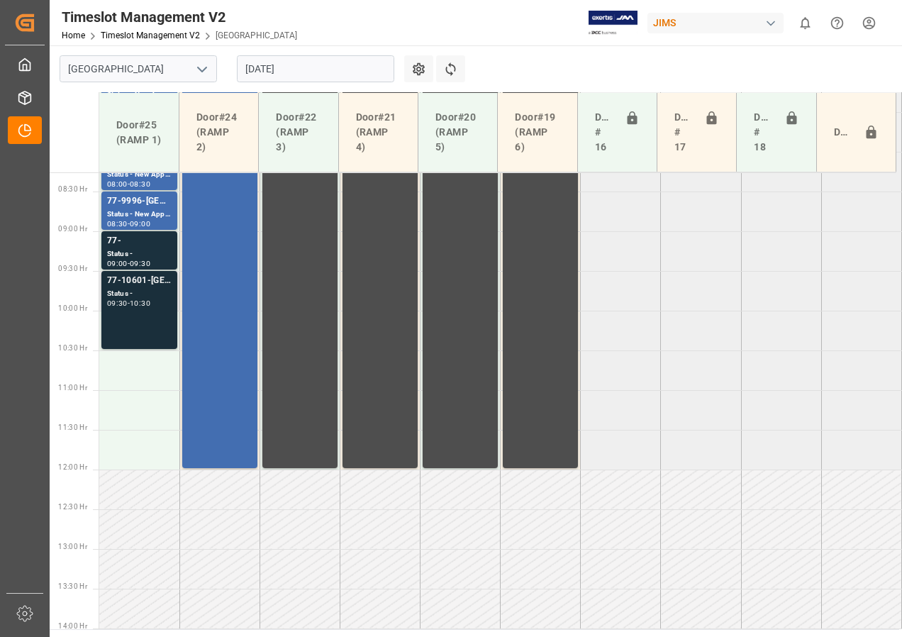
click at [150, 285] on div "77-10601-[GEOGRAPHIC_DATA]" at bounding box center [139, 281] width 65 height 14
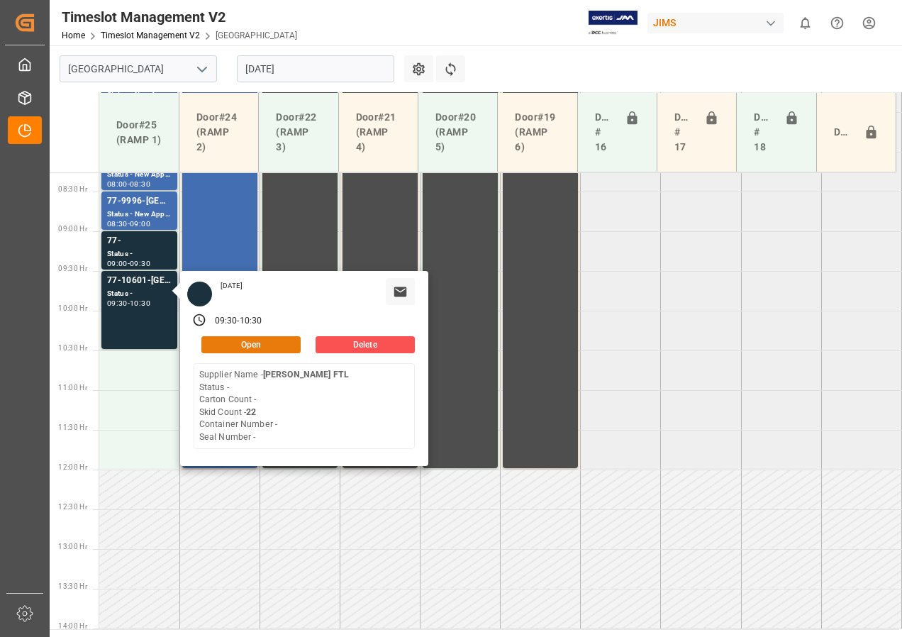
click at [237, 346] on button "Open" at bounding box center [250, 344] width 99 height 17
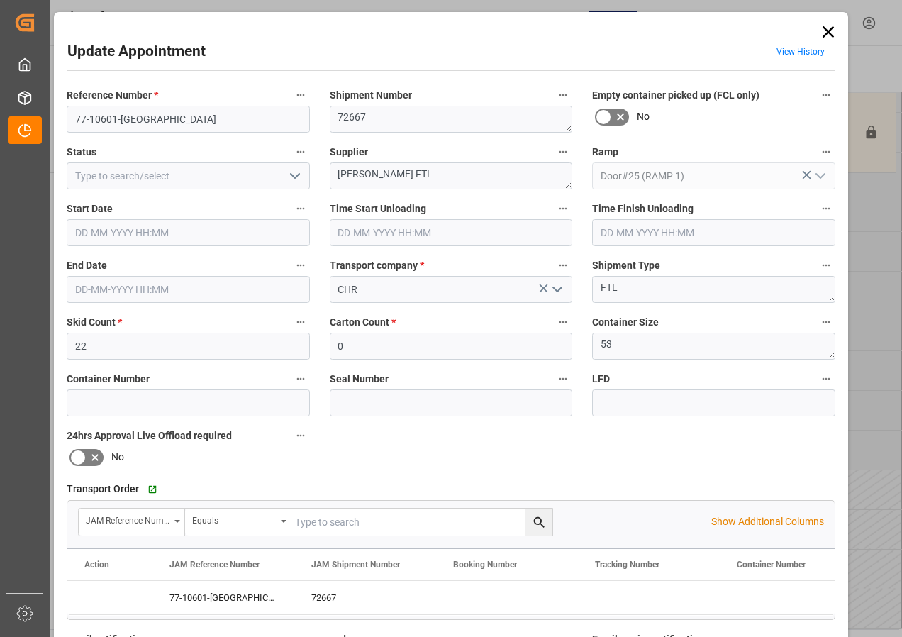
type input "[DATE] 09:30"
type input "[DATE] 10:30"
type input "[DATE] 18:00"
click at [102, 286] on input "[DATE] 10:30" at bounding box center [188, 289] width 243 height 27
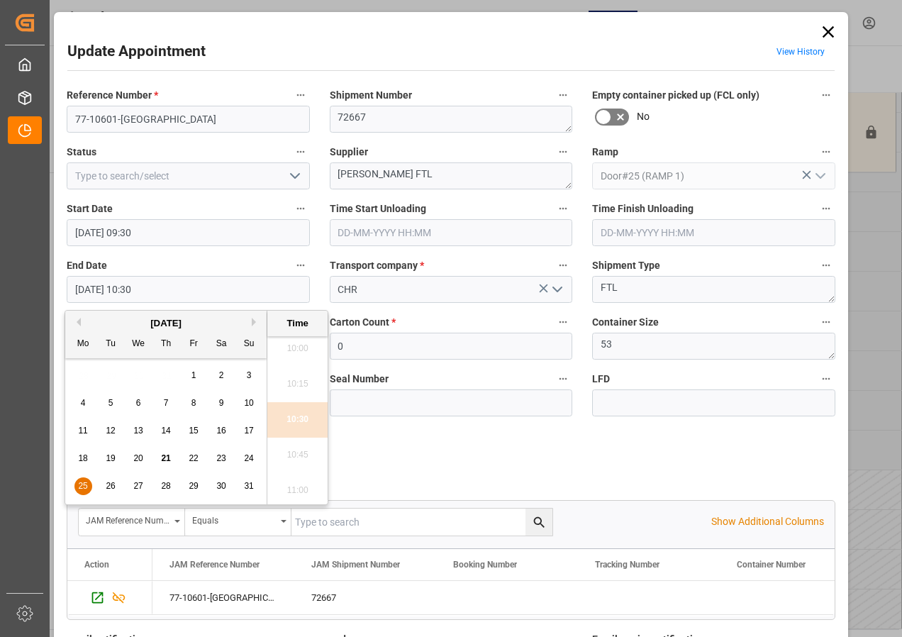
scroll to position [1352, 0]
click at [82, 484] on span "25" at bounding box center [82, 486] width 9 height 10
click at [299, 419] on li "10:00" at bounding box center [297, 419] width 60 height 35
type input "[DATE] 10:00"
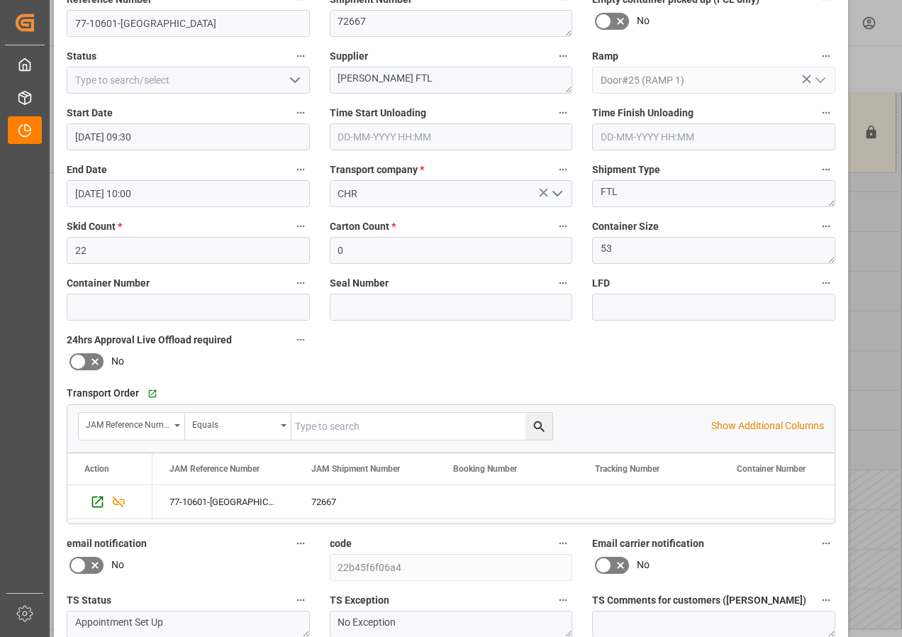
scroll to position [226, 0]
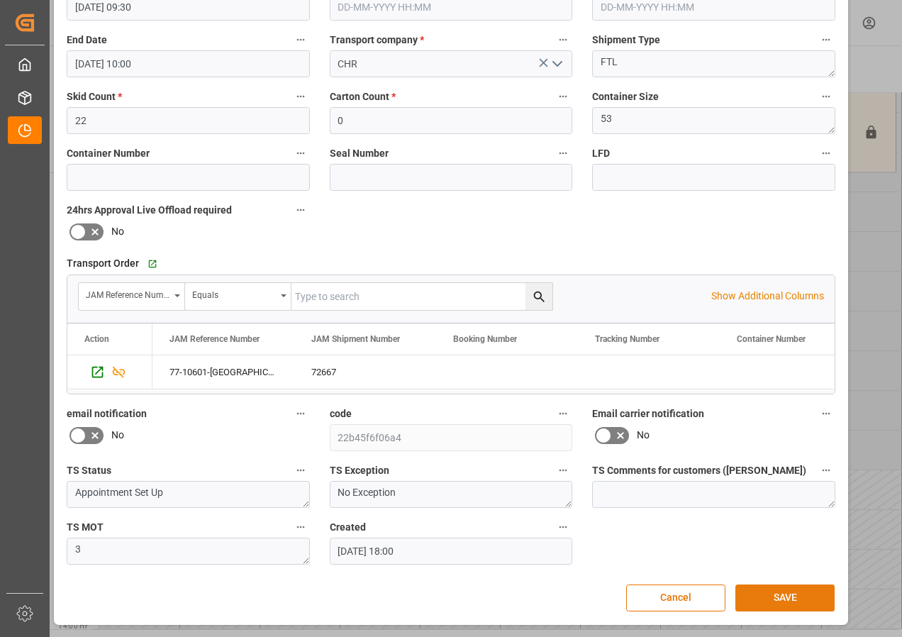
click at [789, 594] on button "SAVE" at bounding box center [784, 597] width 99 height 27
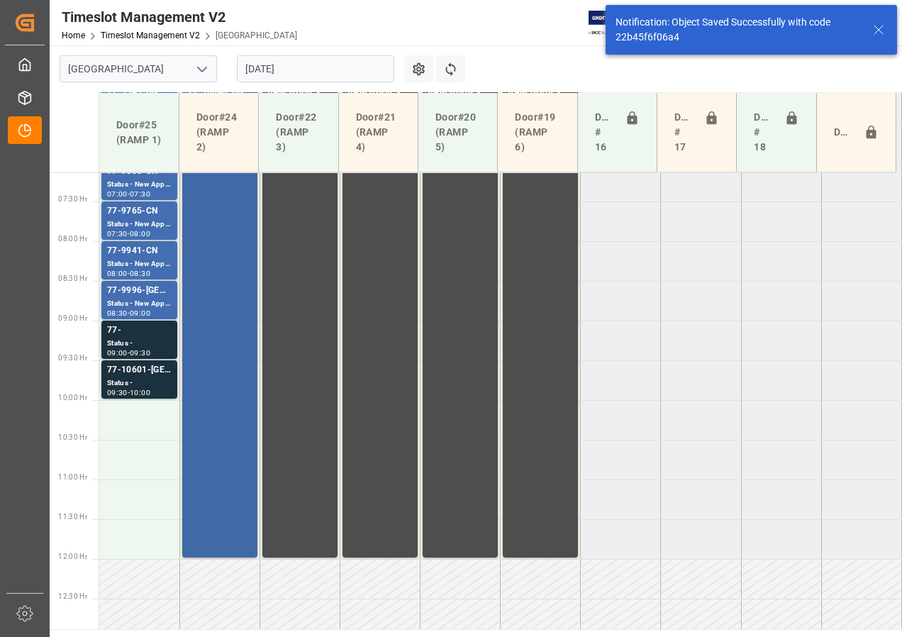
scroll to position [443, 0]
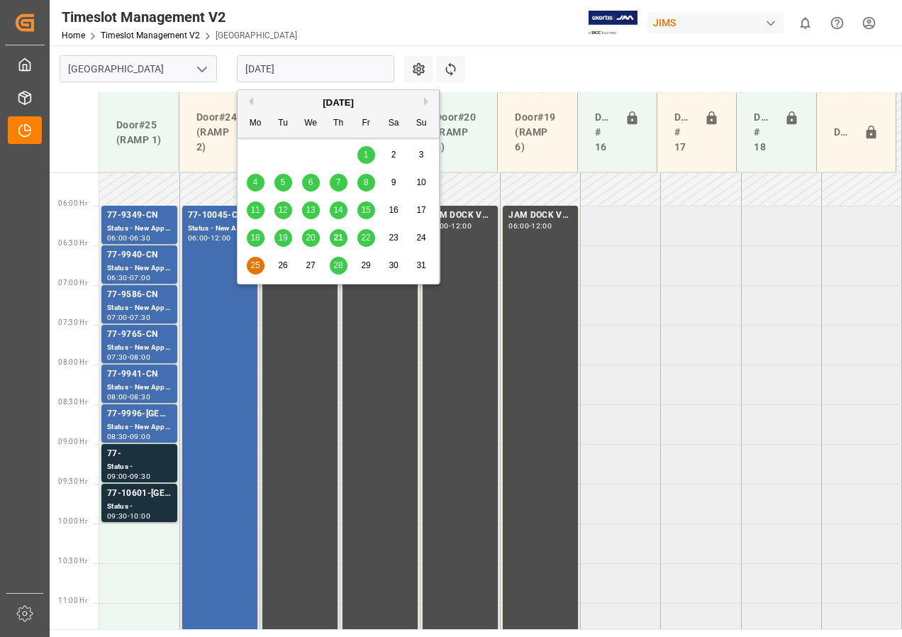
click at [268, 72] on input "[DATE]" at bounding box center [315, 68] width 157 height 27
click at [365, 237] on span "22" at bounding box center [365, 238] width 9 height 10
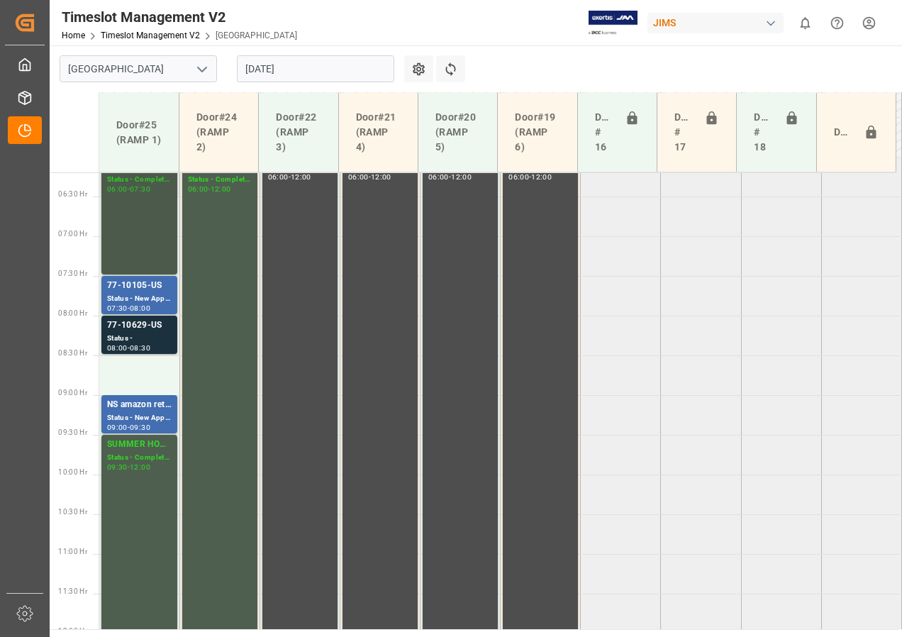
scroll to position [494, 0]
click at [142, 447] on div "SUMMER HOURS" at bounding box center [139, 442] width 65 height 14
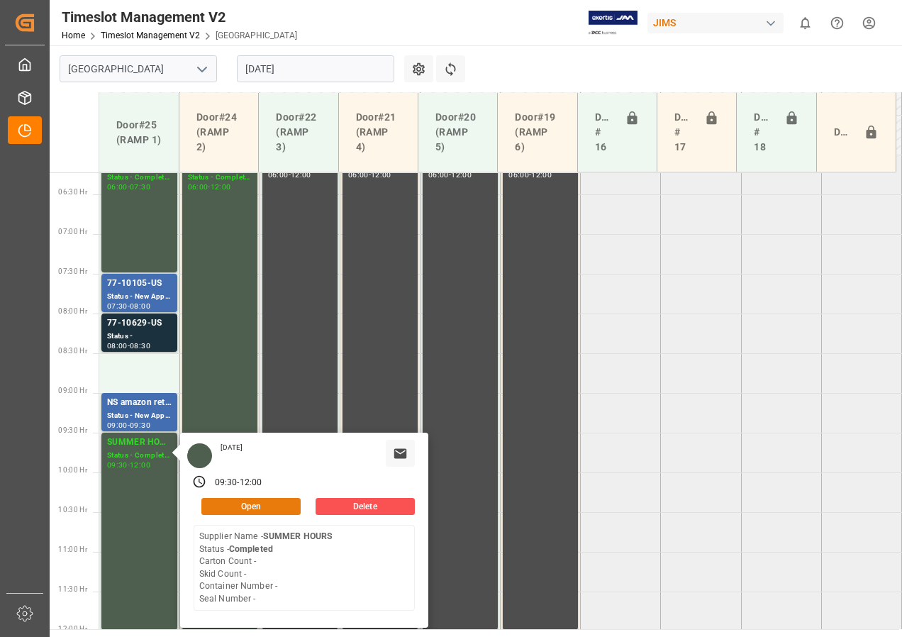
click at [225, 501] on button "Open" at bounding box center [250, 506] width 99 height 17
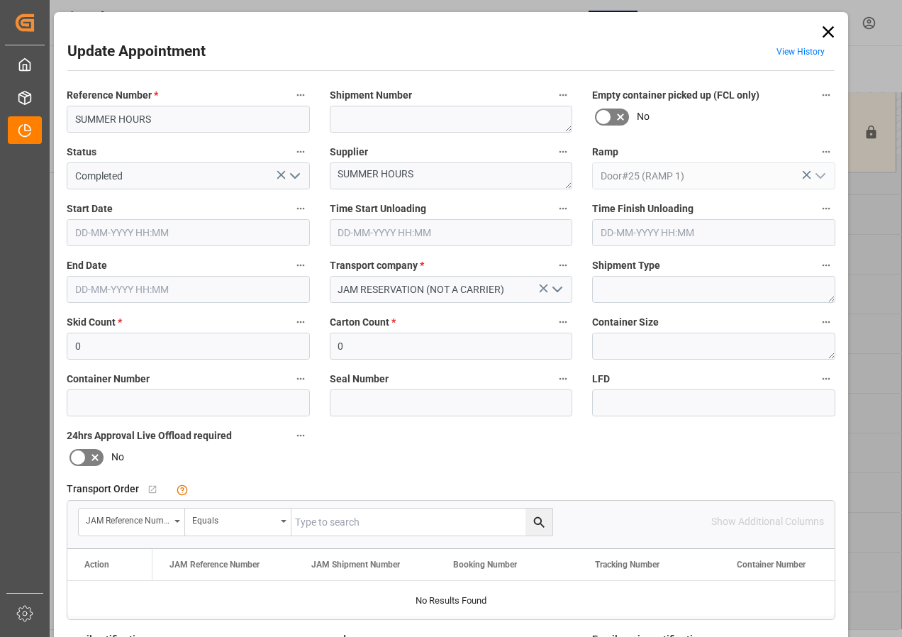
type input "[DATE] 09:30"
type input "[DATE] 12:00"
type input "[DATE] 16:59"
click at [128, 232] on input "[DATE] 09:30" at bounding box center [188, 232] width 243 height 27
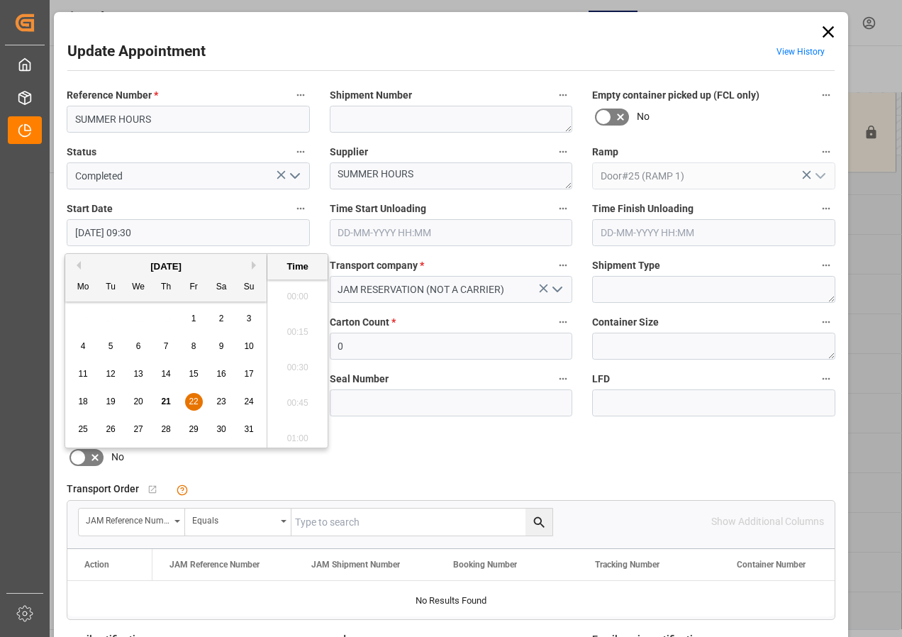
scroll to position [1281, 0]
click at [193, 400] on span "22" at bounding box center [193, 401] width 9 height 10
click at [300, 358] on li "10:00" at bounding box center [297, 362] width 60 height 35
type input "[DATE] 10:00"
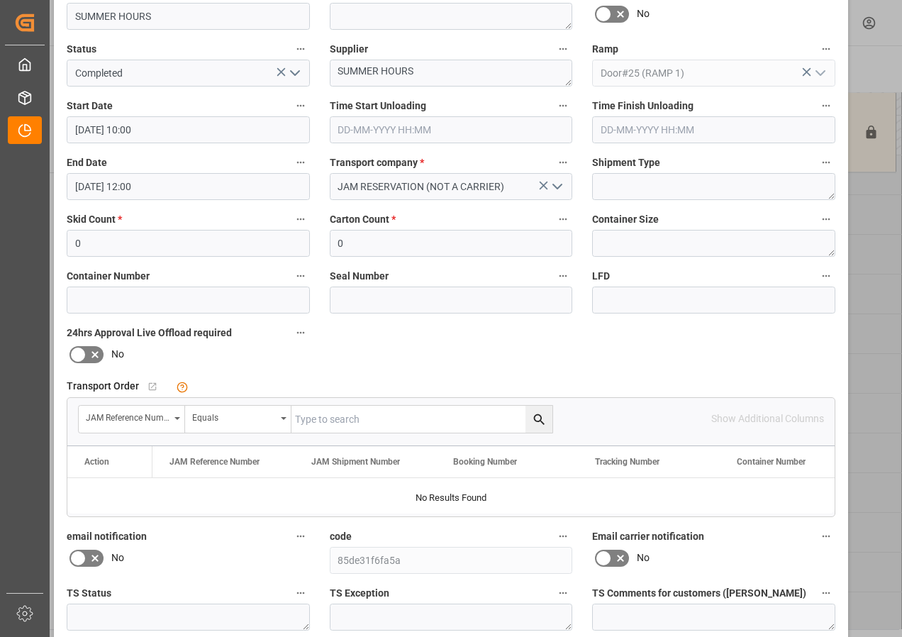
scroll to position [213, 0]
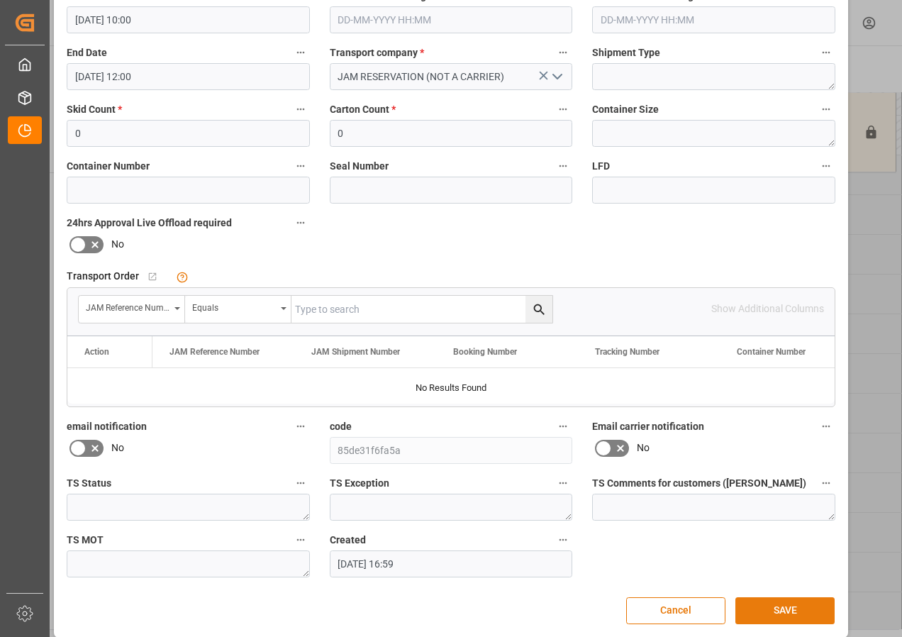
click at [769, 613] on button "SAVE" at bounding box center [784, 610] width 99 height 27
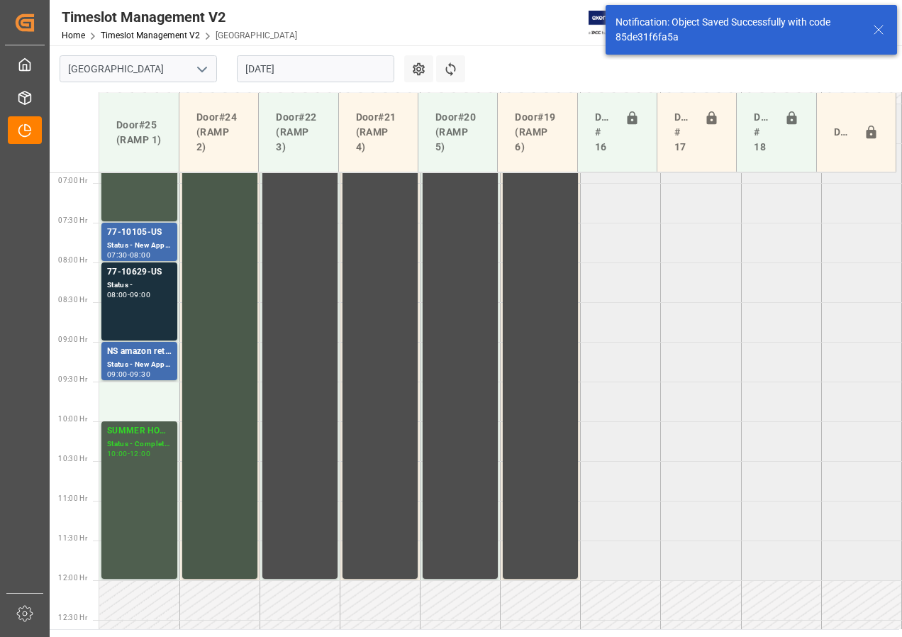
scroll to position [523, 0]
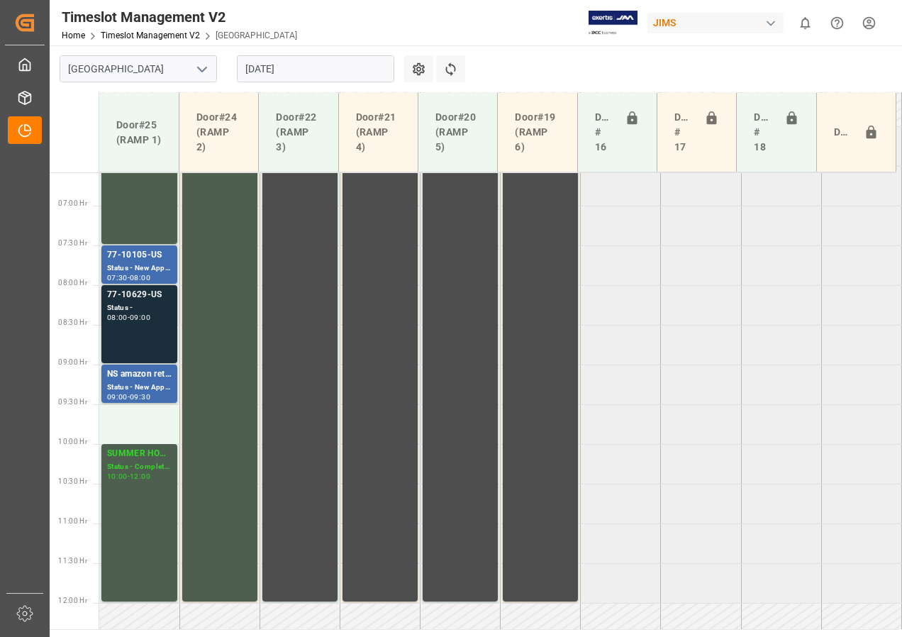
click at [140, 311] on div "Status -" at bounding box center [139, 308] width 65 height 12
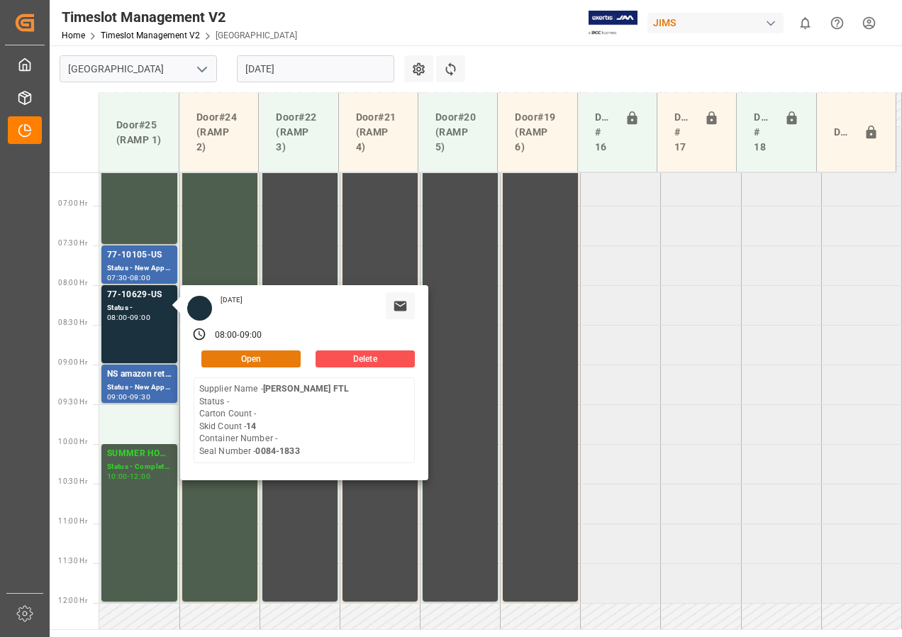
click at [215, 354] on button "Open" at bounding box center [250, 358] width 99 height 17
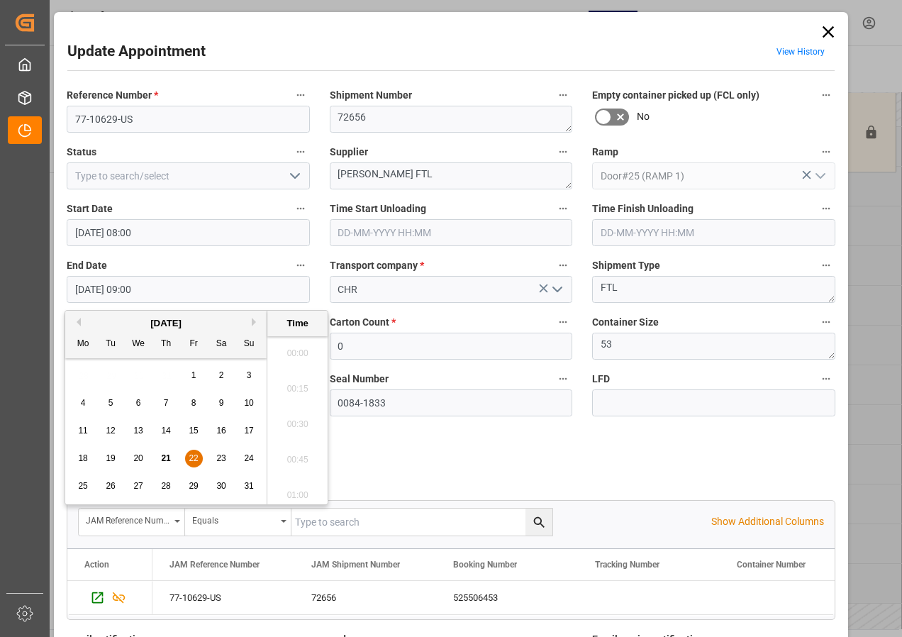
click at [86, 293] on input "[DATE] 09:00" at bounding box center [188, 289] width 243 height 27
click at [192, 458] on span "22" at bounding box center [193, 458] width 9 height 10
click at [291, 349] on li "08:30" at bounding box center [297, 348] width 60 height 35
type input "[DATE] 08:30"
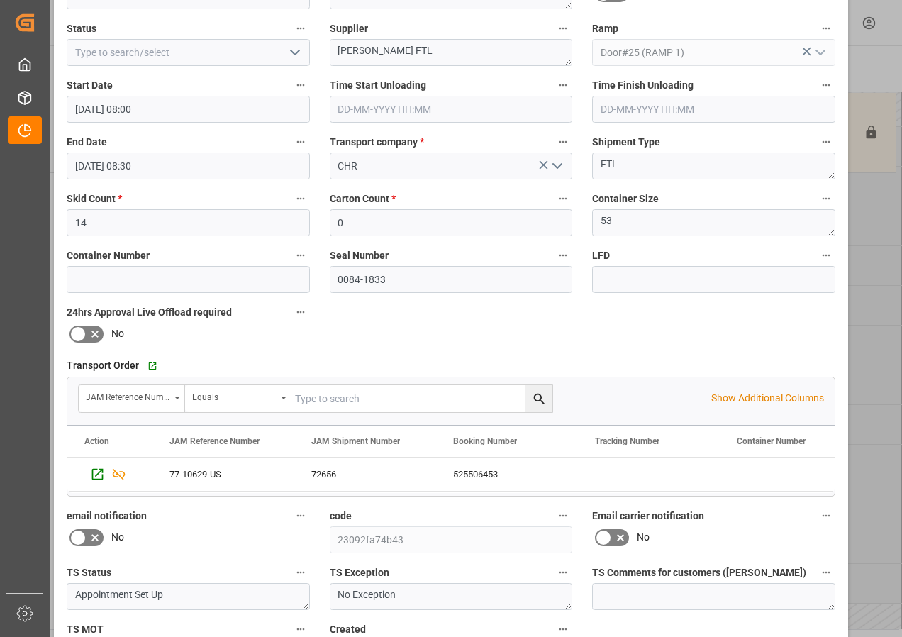
scroll to position [213, 0]
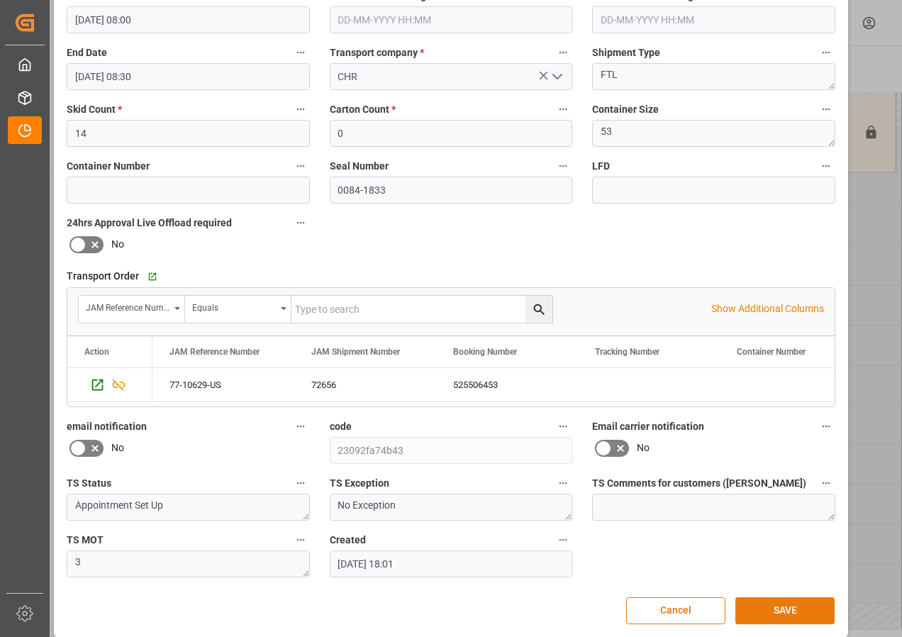
click at [789, 606] on button "SAVE" at bounding box center [784, 610] width 99 height 27
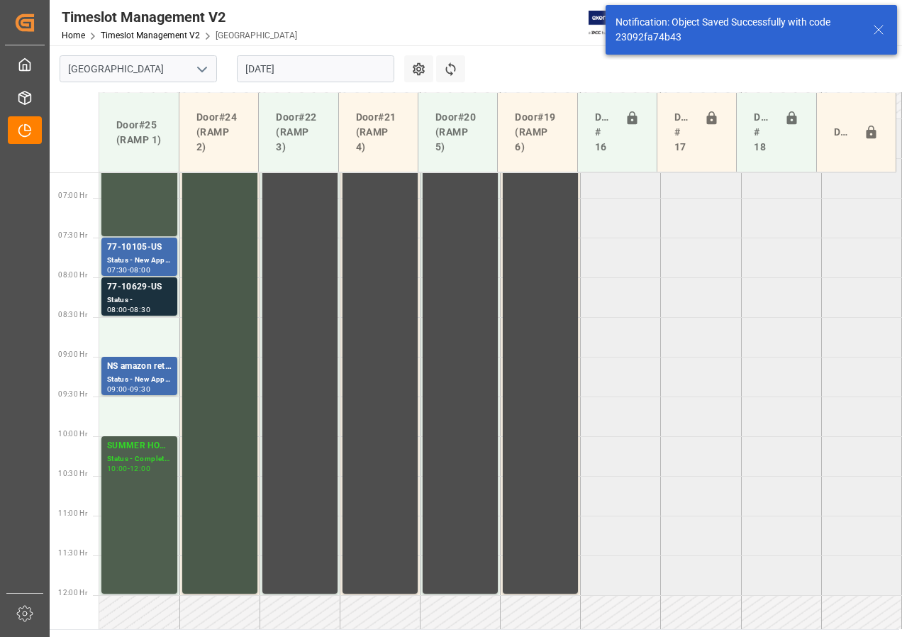
scroll to position [506, 0]
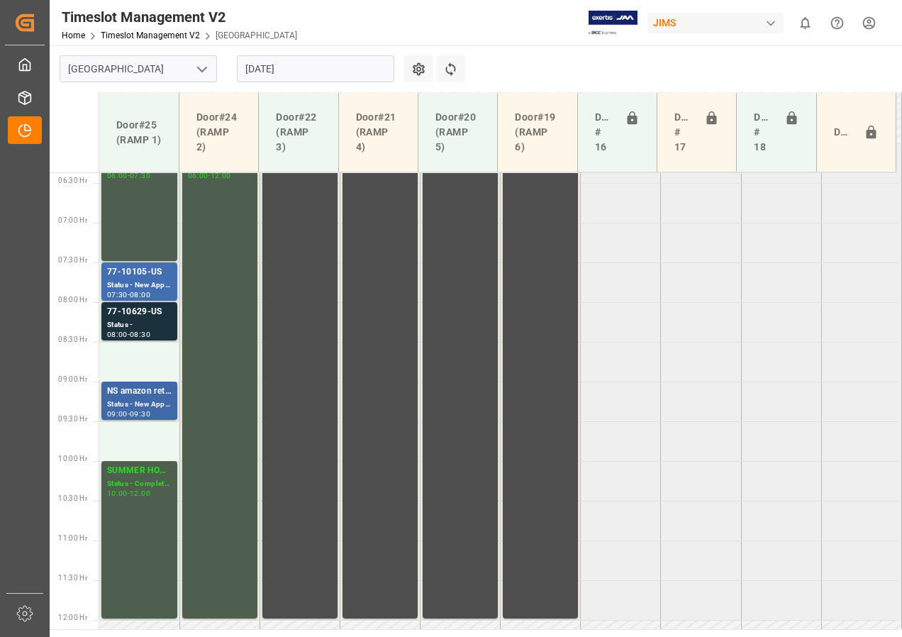
click at [141, 395] on div "NS amazon returns" at bounding box center [139, 391] width 65 height 14
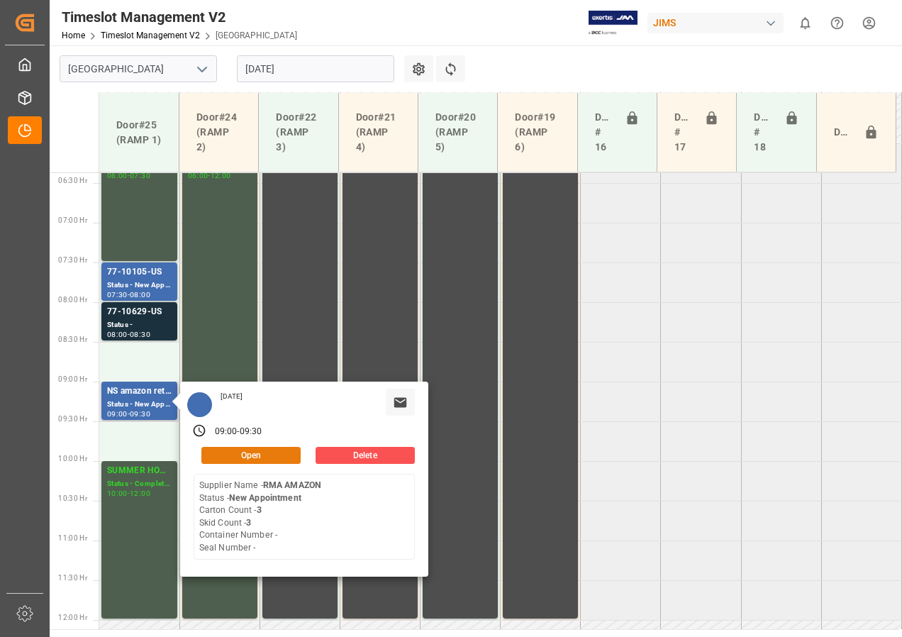
click at [232, 452] on button "Open" at bounding box center [250, 455] width 99 height 17
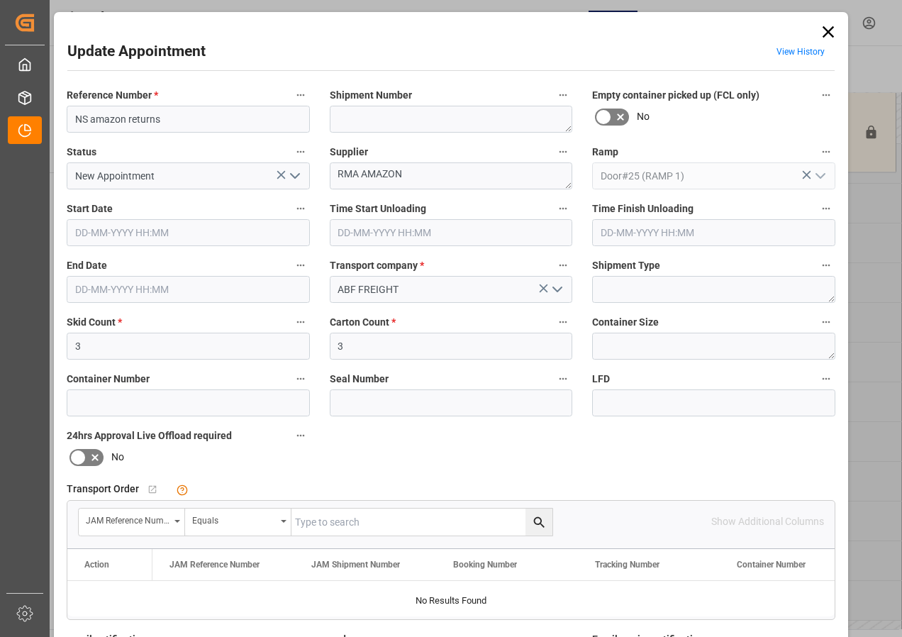
type input "[DATE] 09:00"
type input "[DATE] 09:30"
type input "[DATE] 13:15"
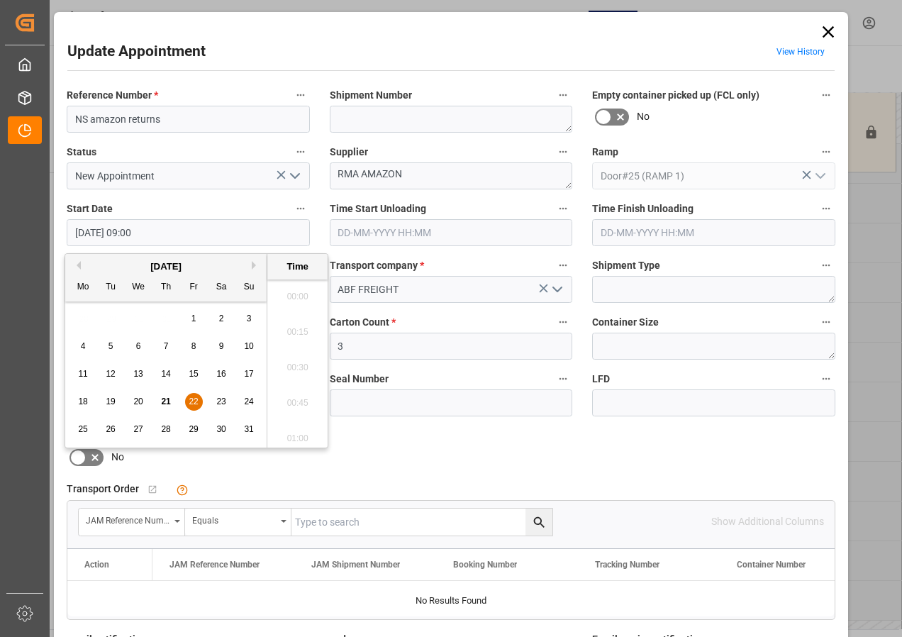
click at [120, 234] on input "[DATE] 09:00" at bounding box center [188, 232] width 243 height 27
click at [193, 399] on span "22" at bounding box center [193, 401] width 9 height 10
click at [294, 364] on li "09:30" at bounding box center [297, 362] width 60 height 35
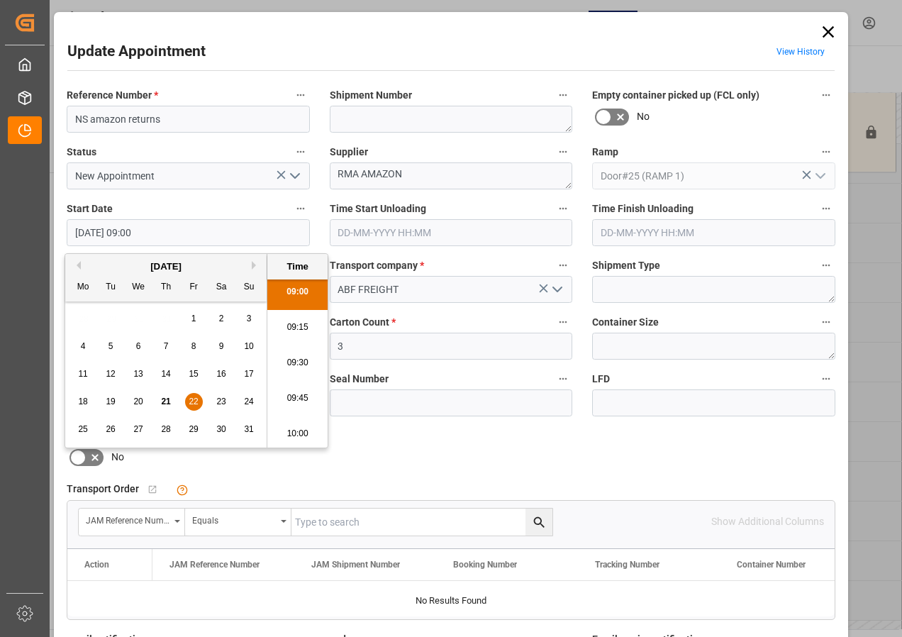
type input "[DATE] 09:30"
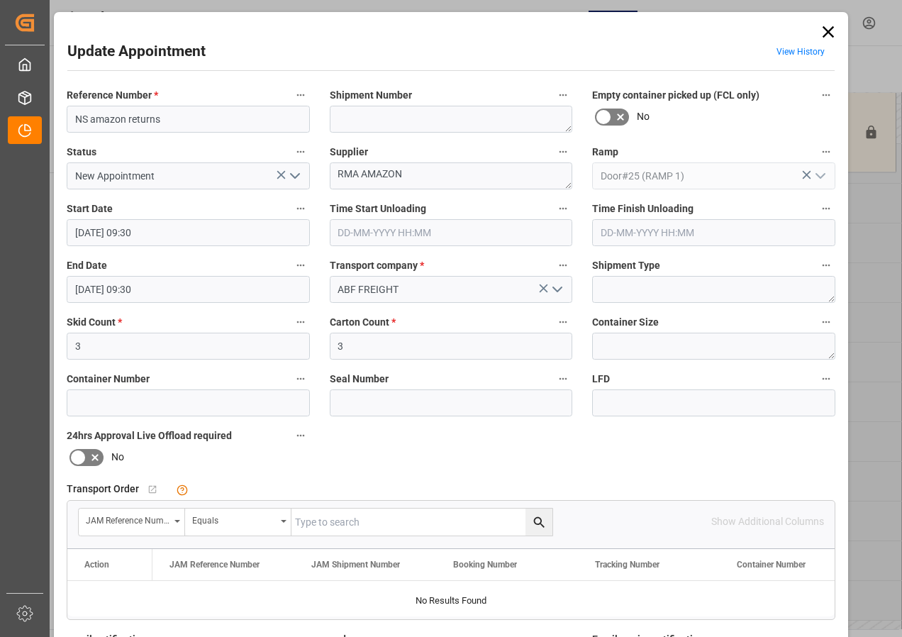
click at [101, 287] on input "[DATE] 09:30" at bounding box center [188, 289] width 243 height 27
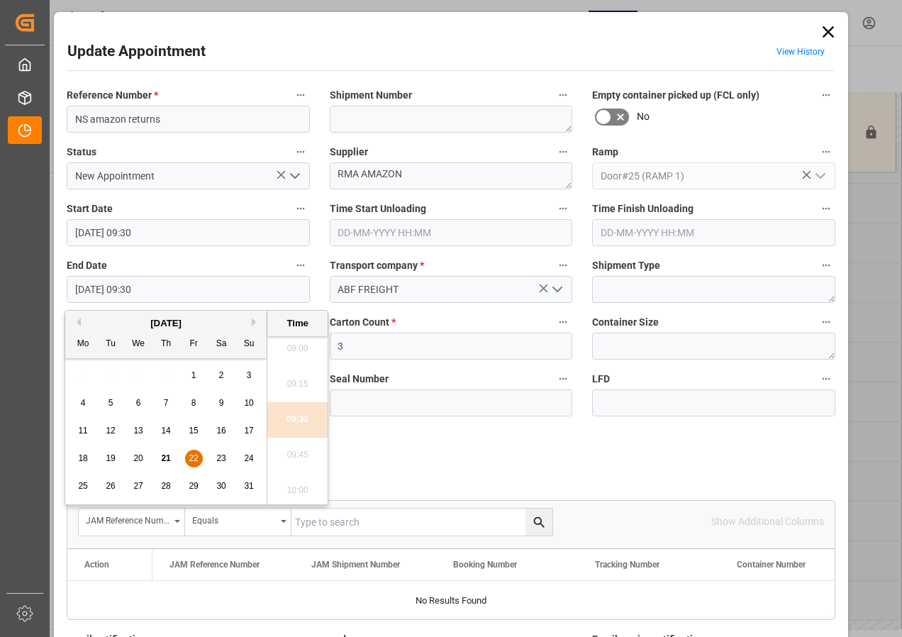
click at [195, 458] on span "22" at bounding box center [193, 458] width 9 height 10
click at [298, 418] on li "10:00" at bounding box center [297, 419] width 60 height 35
type input "[DATE] 10:00"
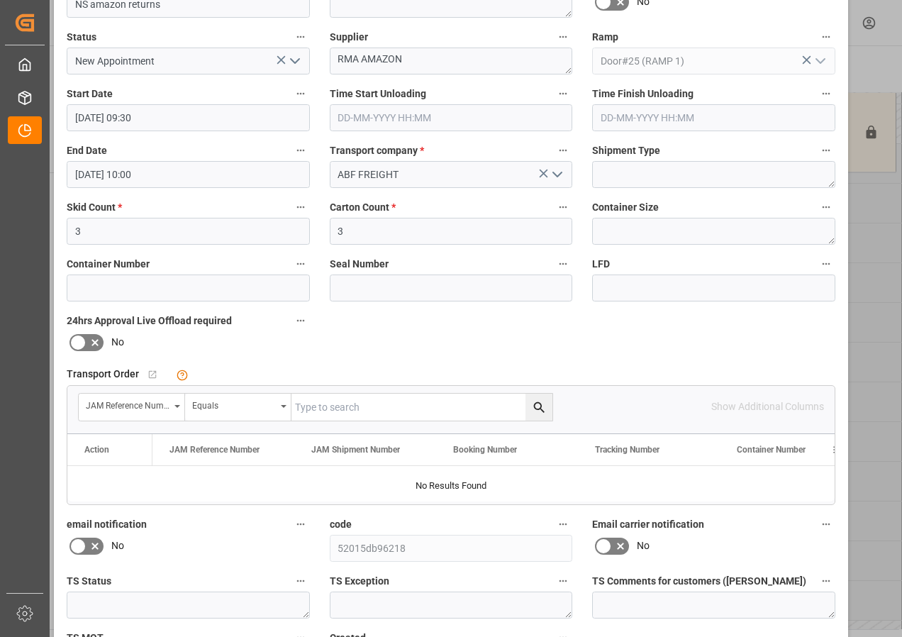
scroll to position [226, 0]
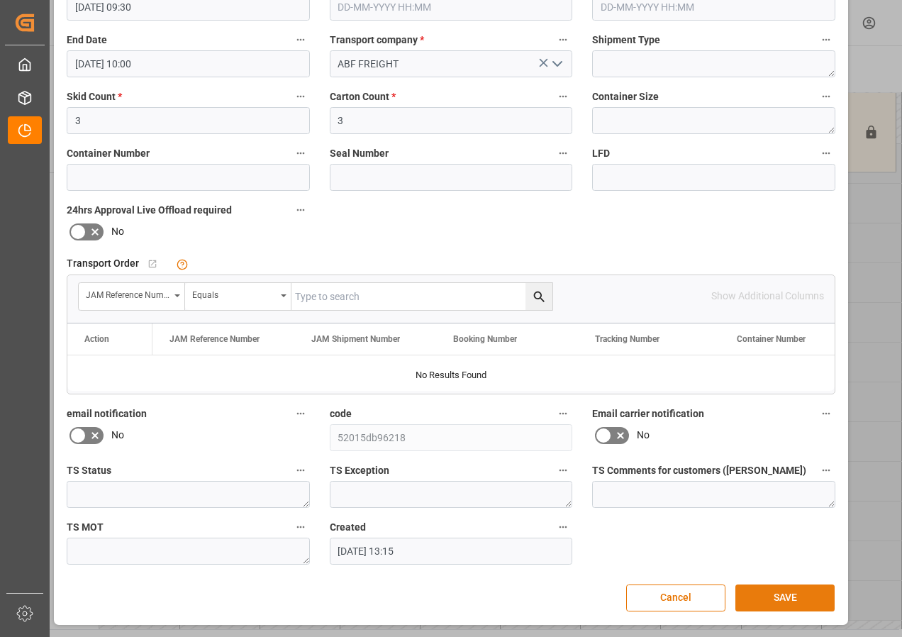
click at [784, 595] on button "SAVE" at bounding box center [784, 597] width 99 height 27
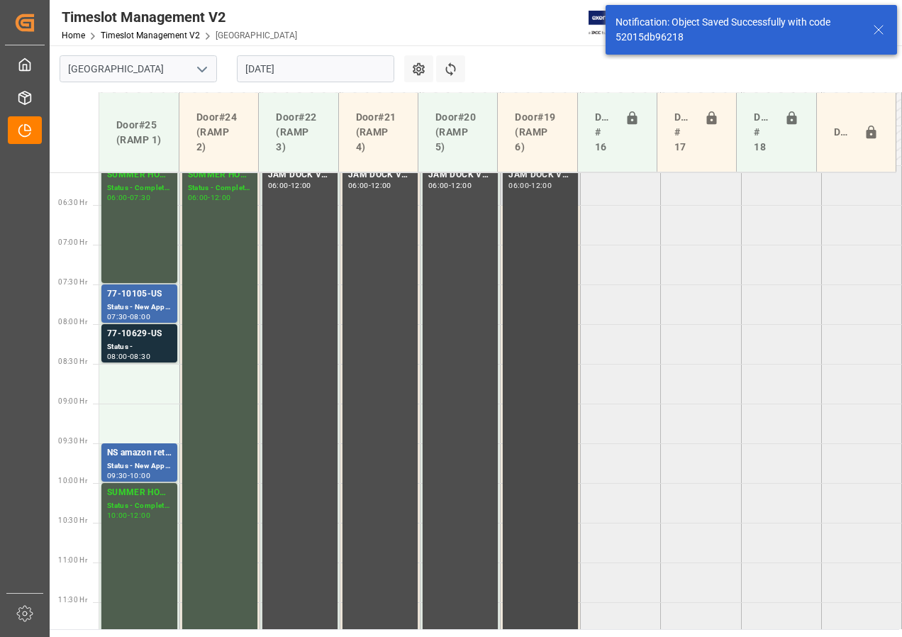
scroll to position [443, 0]
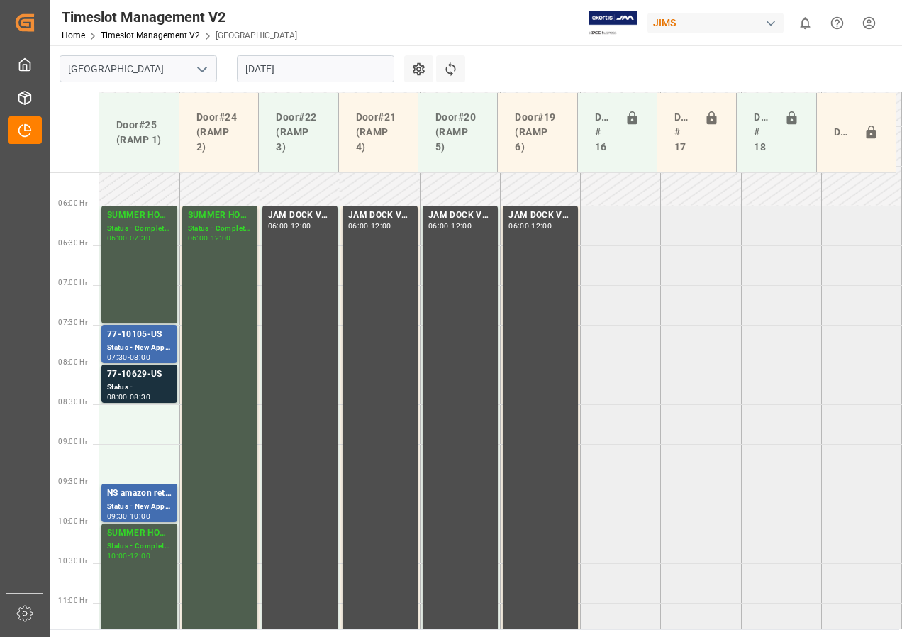
click at [312, 70] on input "[DATE]" at bounding box center [315, 68] width 157 height 27
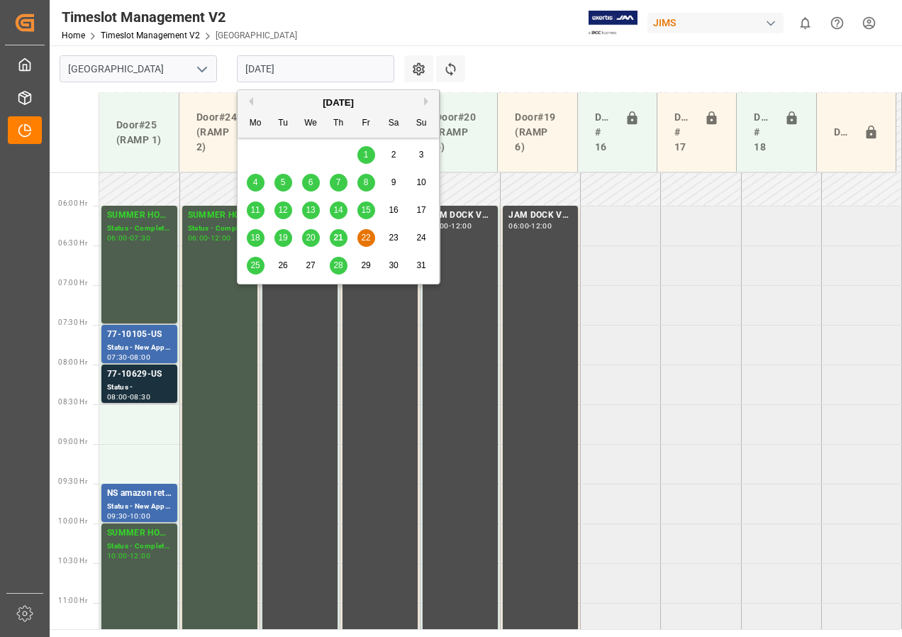
click at [251, 264] on span "25" at bounding box center [254, 265] width 9 height 10
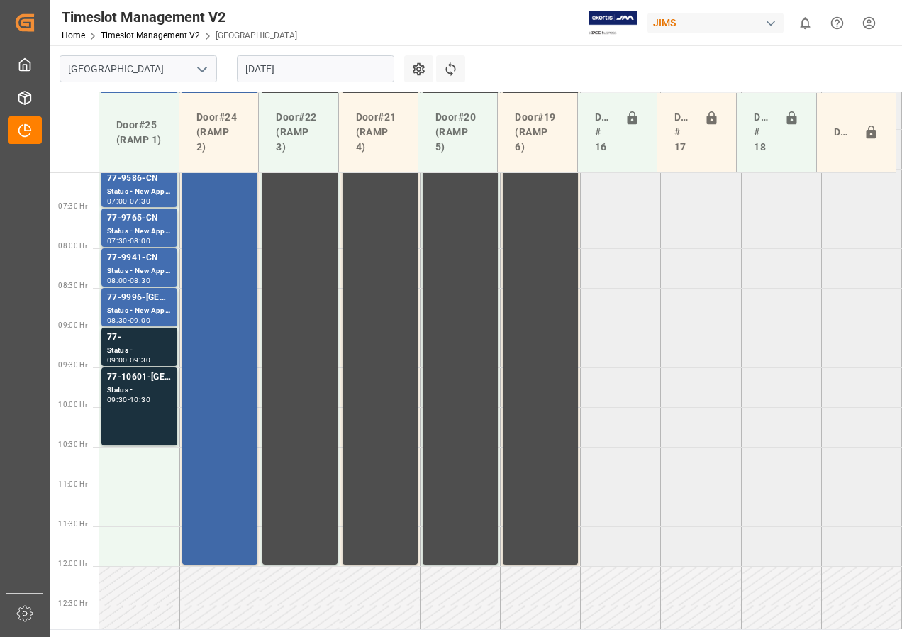
scroll to position [489, 0]
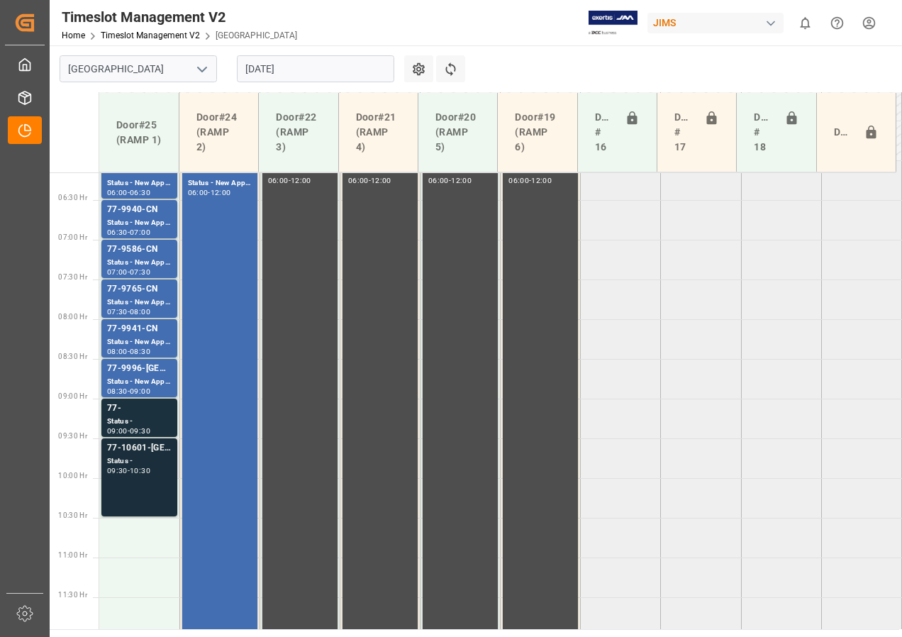
click at [138, 452] on div "77-10601-[GEOGRAPHIC_DATA]" at bounding box center [139, 448] width 65 height 14
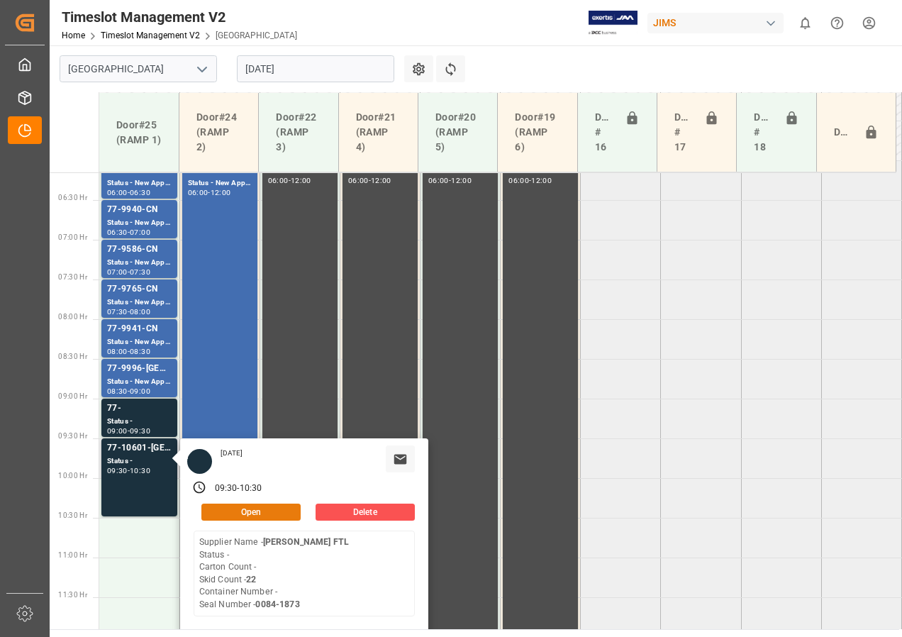
click at [240, 511] on button "Open" at bounding box center [250, 511] width 99 height 17
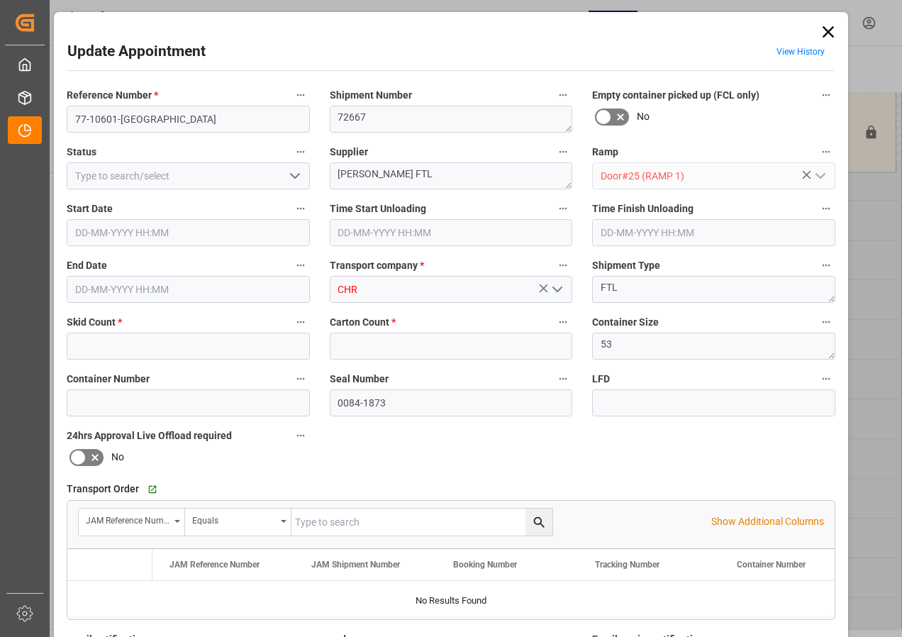
type input "22"
type input "0"
type input "[DATE] 09:30"
type input "[DATE] 10:30"
type input "[DATE] 18:00"
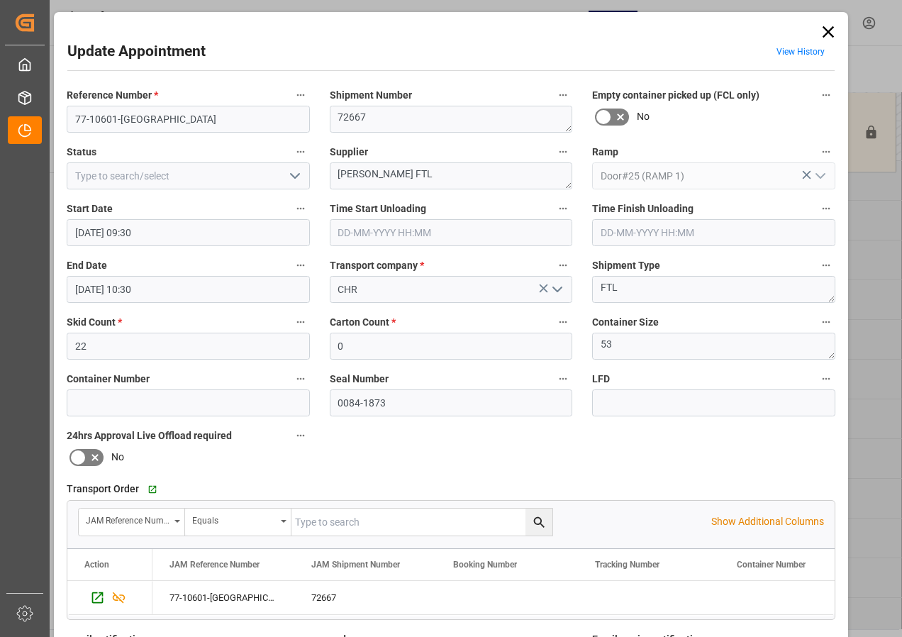
click at [89, 286] on input "[DATE] 10:30" at bounding box center [188, 289] width 243 height 27
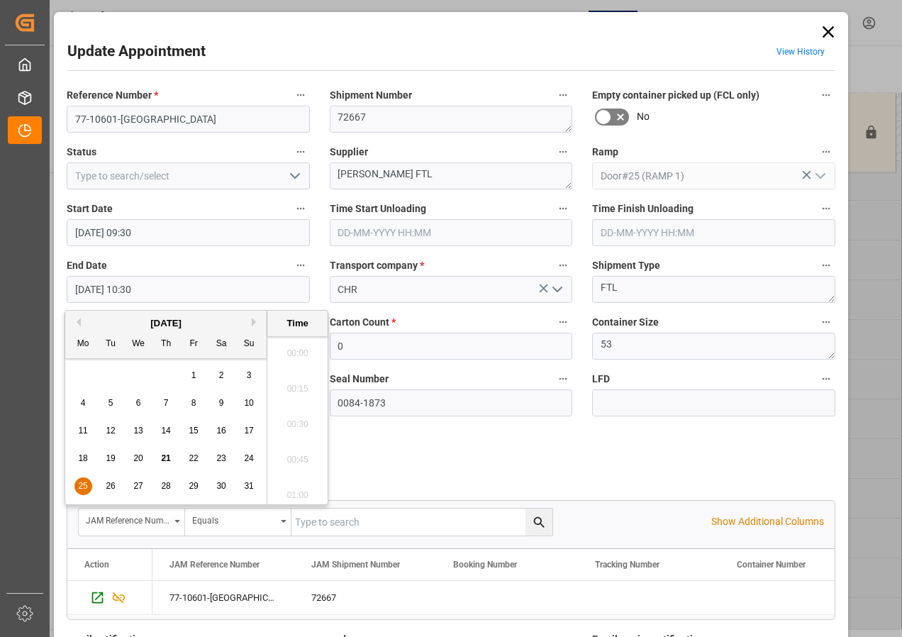
scroll to position [1423, 0]
click at [82, 482] on span "25" at bounding box center [82, 486] width 9 height 10
click at [300, 347] on li "10:00" at bounding box center [297, 348] width 60 height 35
type input "[DATE] 10:00"
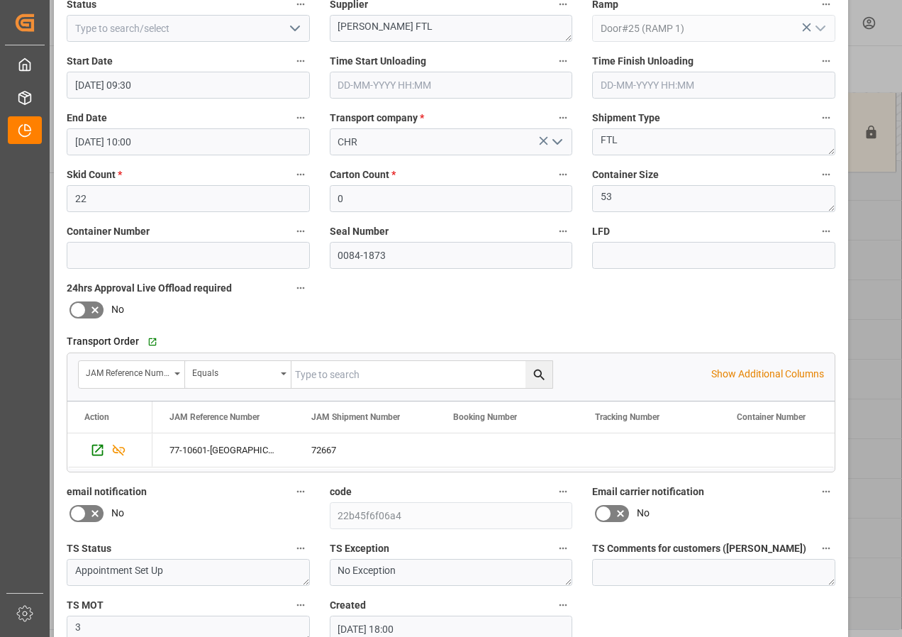
scroll to position [213, 0]
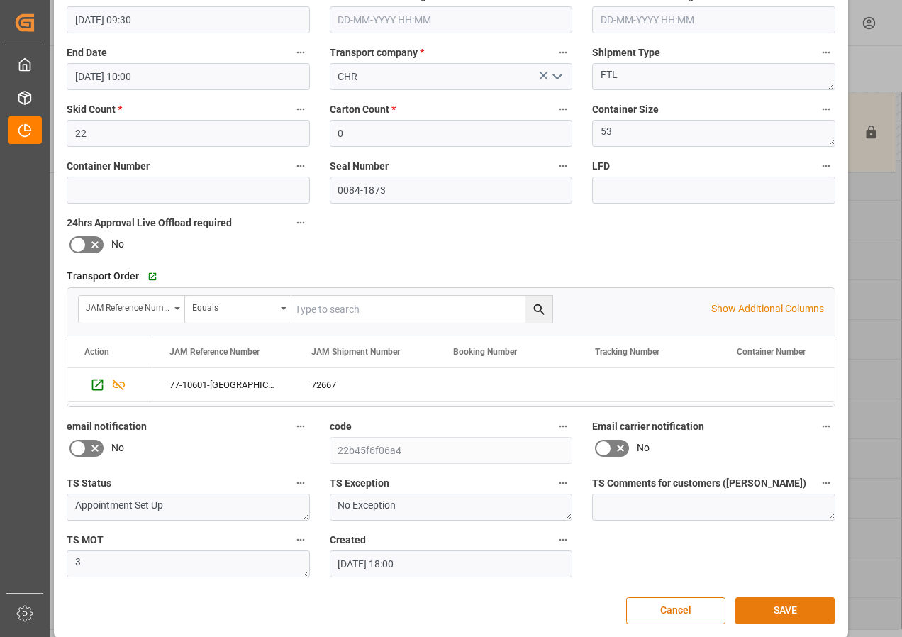
click at [781, 612] on button "SAVE" at bounding box center [784, 610] width 99 height 27
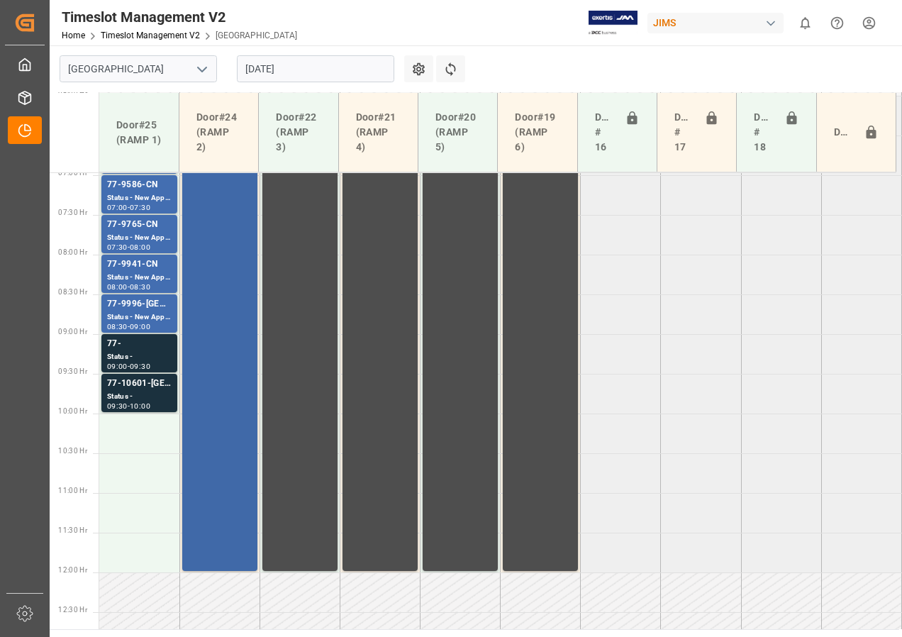
scroll to position [585, 0]
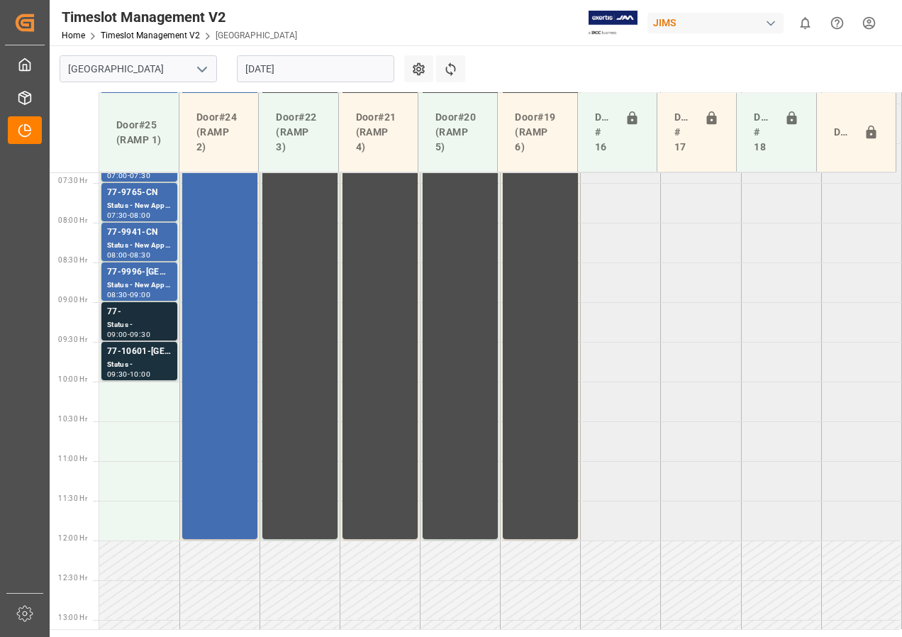
click at [104, 309] on div "77- Status - 09:00 - 09:30" at bounding box center [139, 321] width 76 height 38
click at [452, 73] on icon at bounding box center [450, 69] width 15 height 15
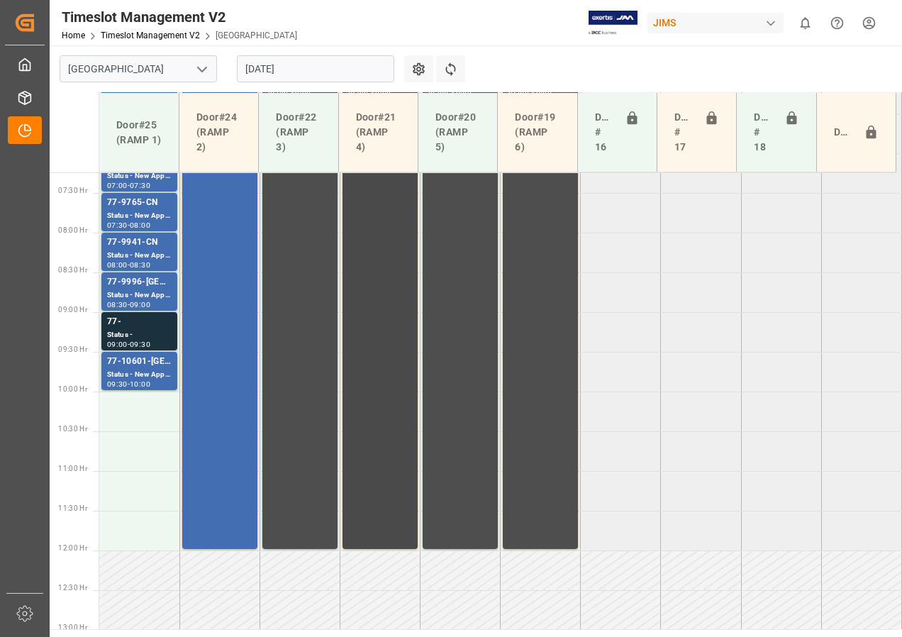
scroll to position [574, 0]
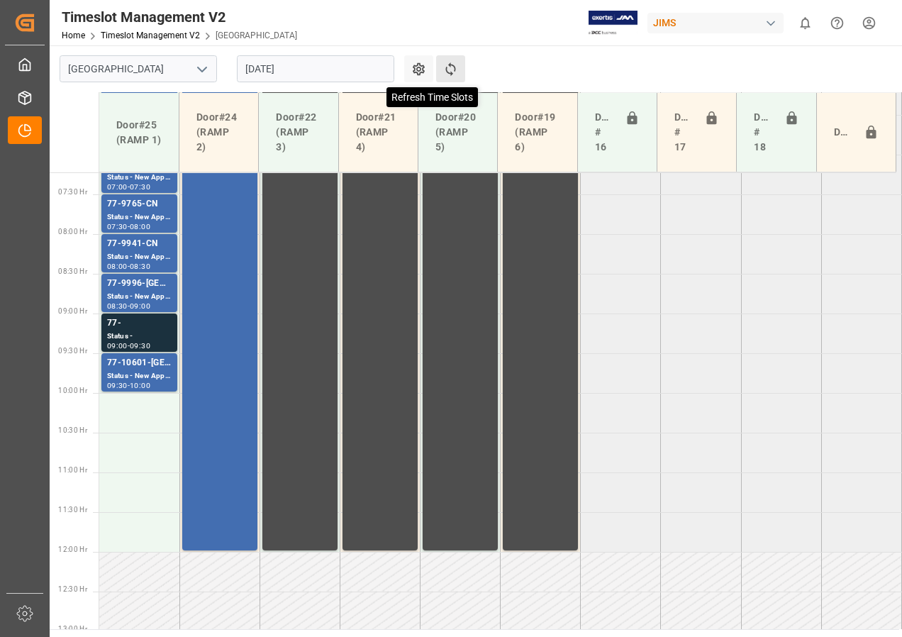
click at [451, 67] on icon at bounding box center [450, 69] width 15 height 15
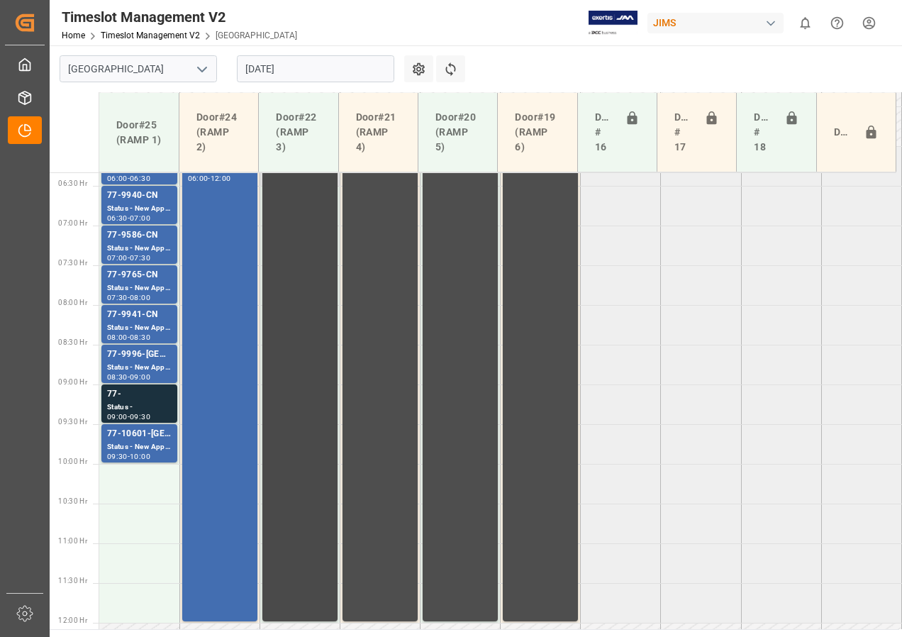
scroll to position [432, 0]
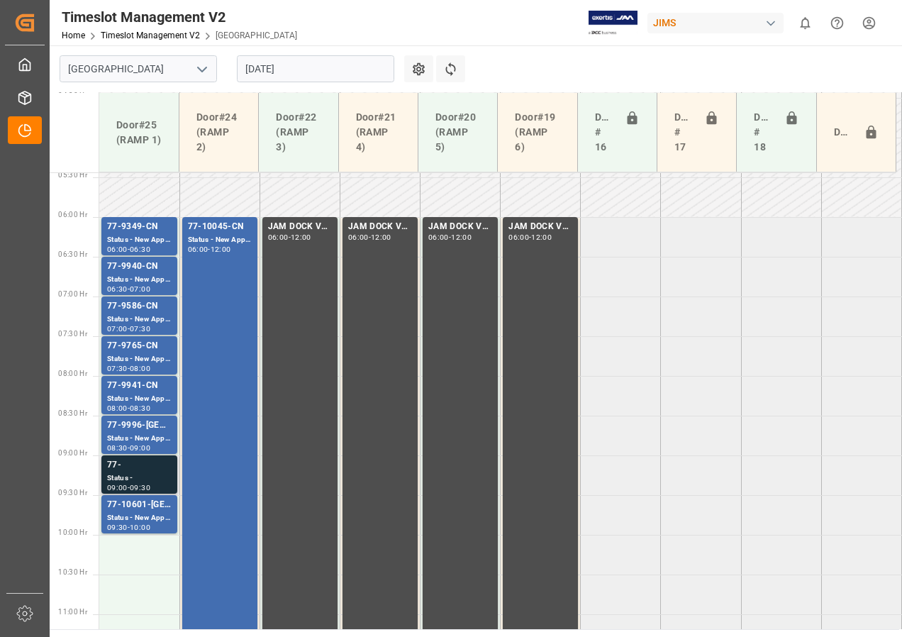
click at [147, 474] on div "Status -" at bounding box center [139, 478] width 65 height 12
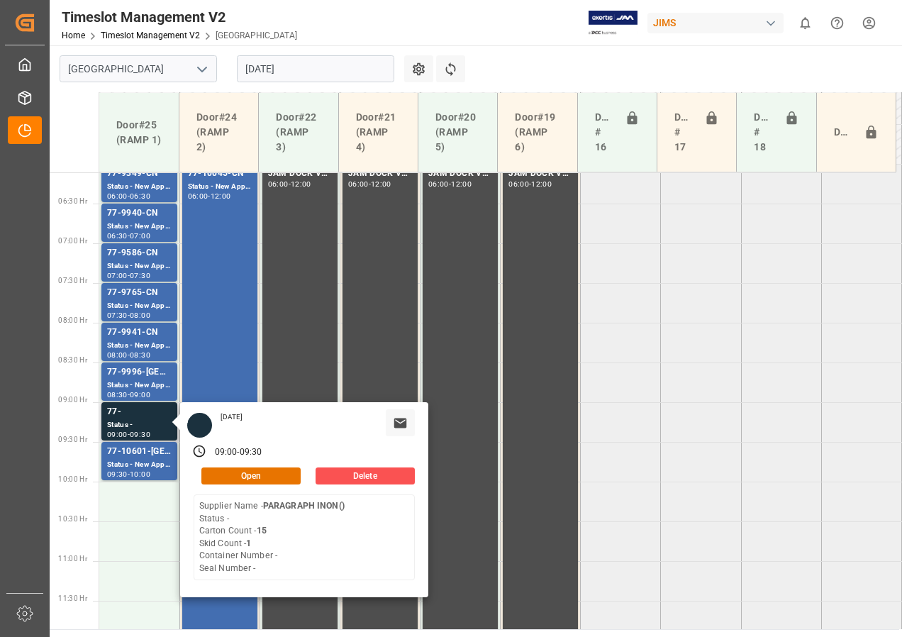
scroll to position [574, 0]
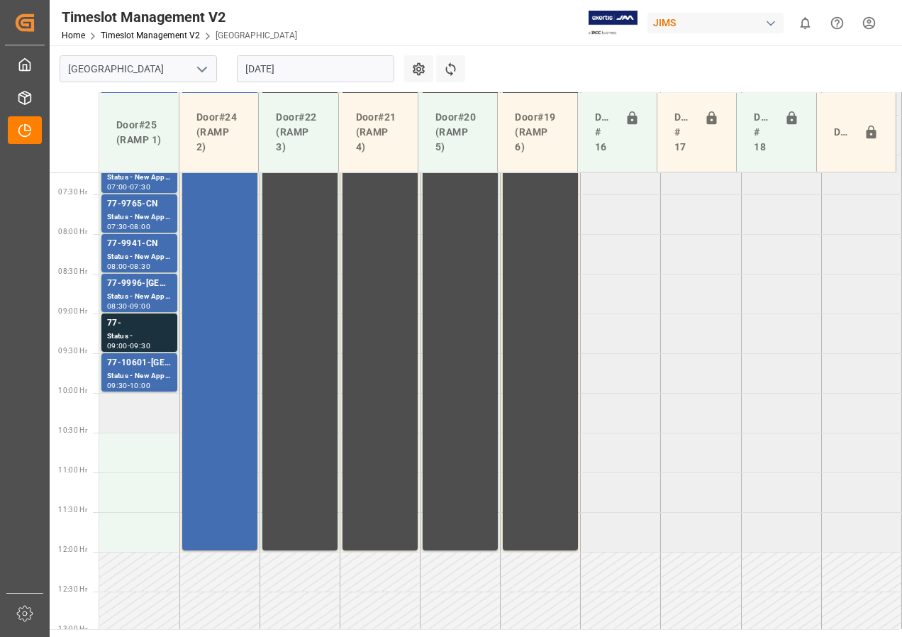
click at [145, 419] on td at bounding box center [139, 413] width 80 height 40
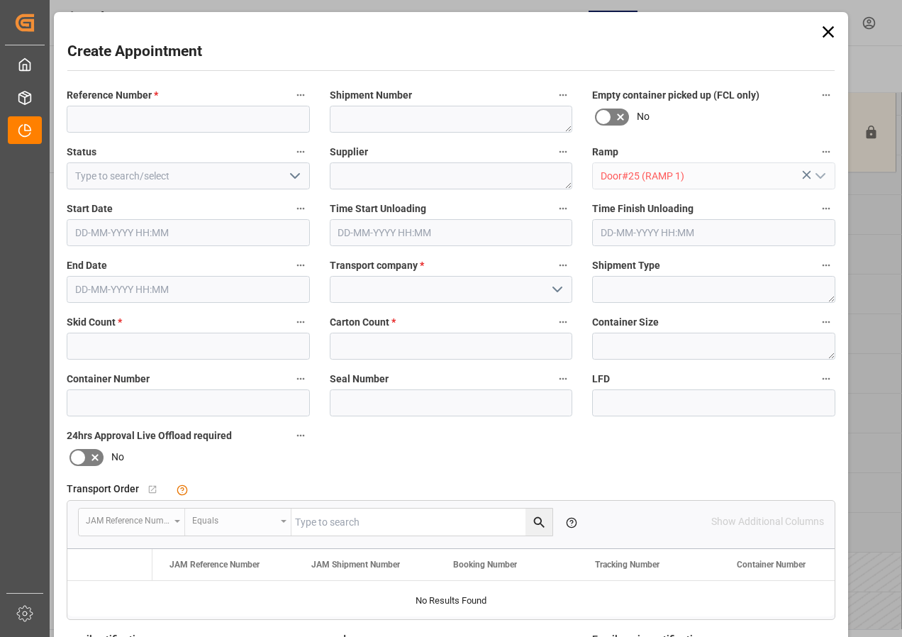
type input "[DATE] 10:00"
type input "[DATE] 10:30"
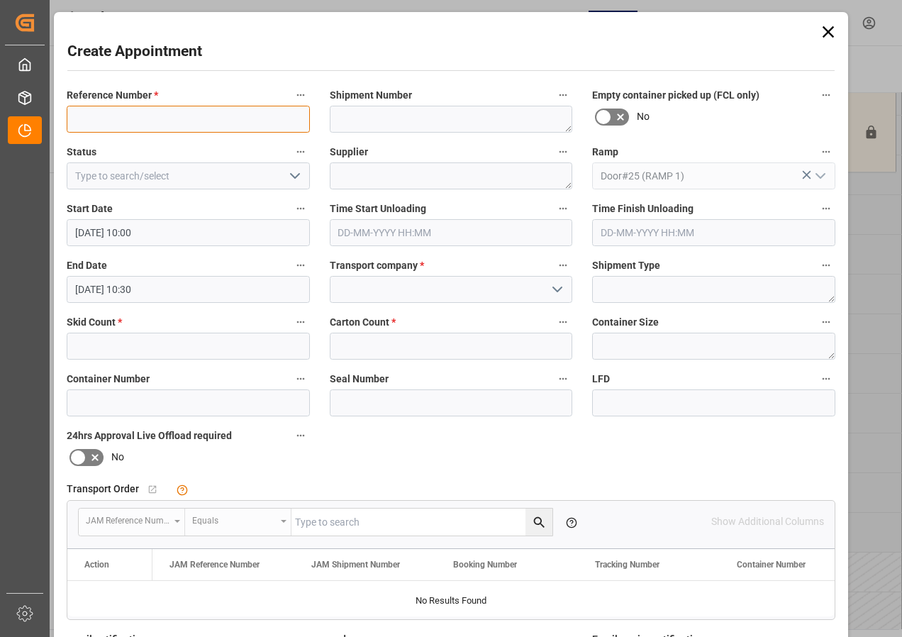
click at [123, 116] on input at bounding box center [188, 119] width 243 height 27
type input "JAM DOCK CONTROL"
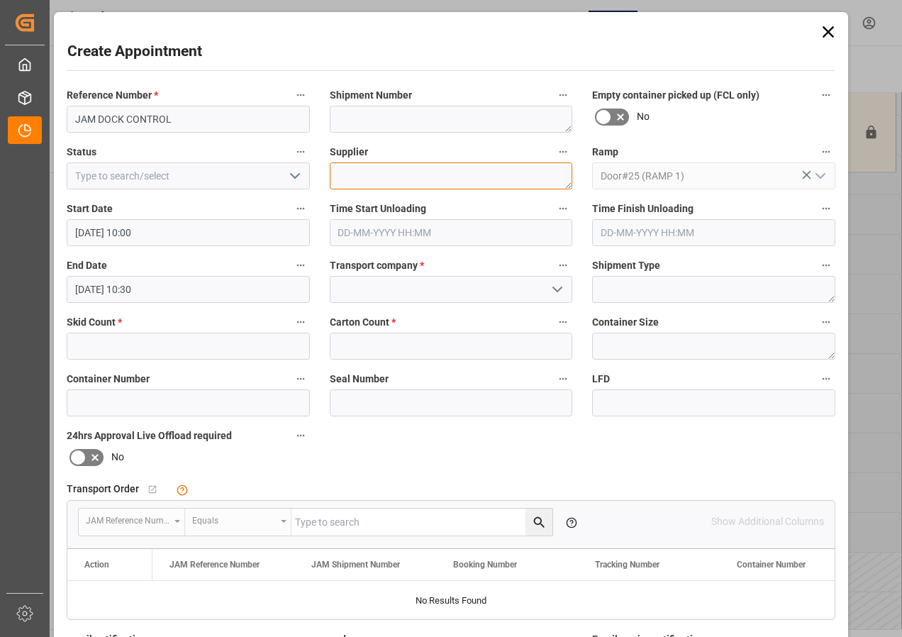
click at [349, 175] on textarea at bounding box center [451, 175] width 243 height 27
type textarea "JAM DOCK CONTROL"
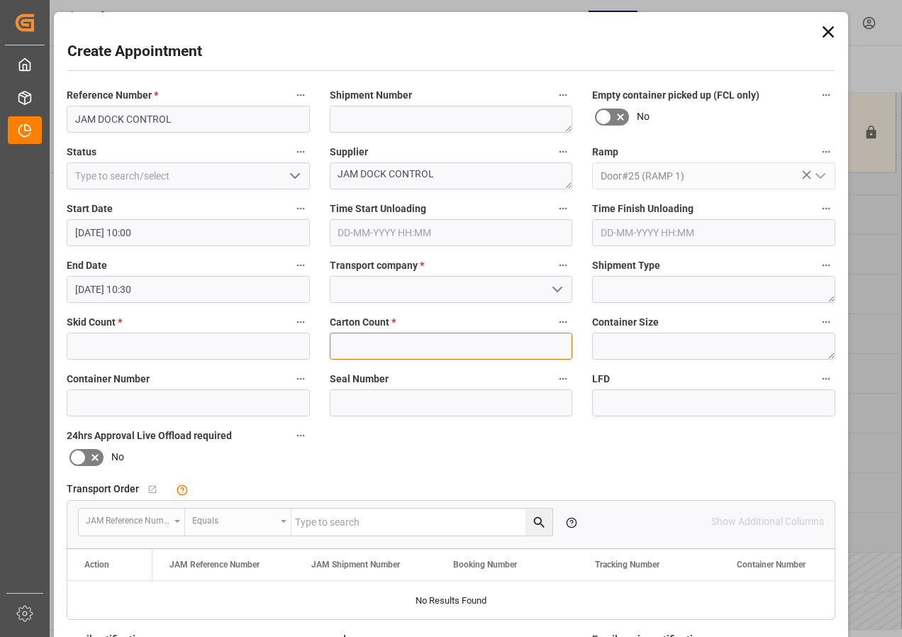
click at [391, 350] on input "text" at bounding box center [451, 346] width 243 height 27
type input "0"
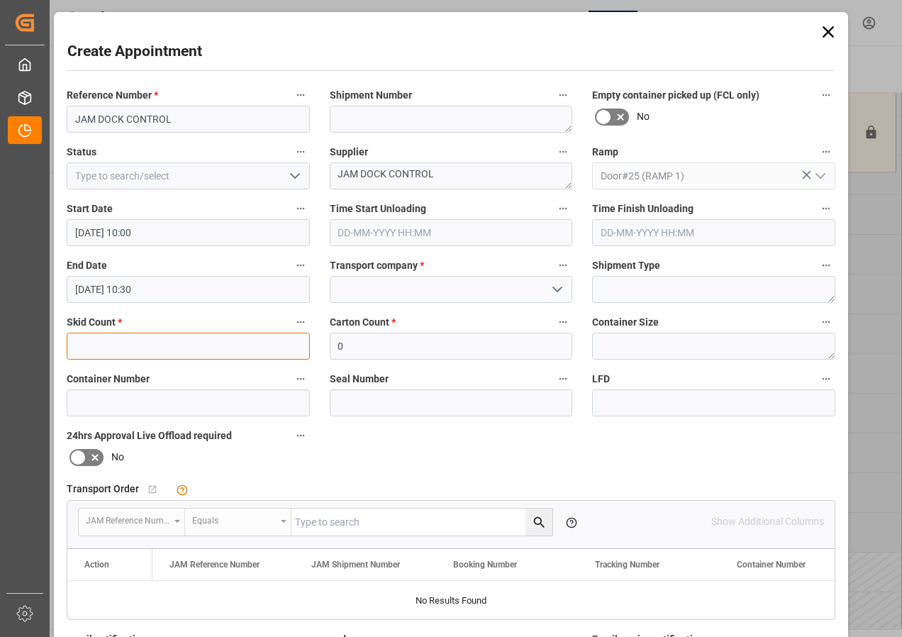
click at [154, 345] on input "text" at bounding box center [188, 346] width 243 height 27
type input "0"
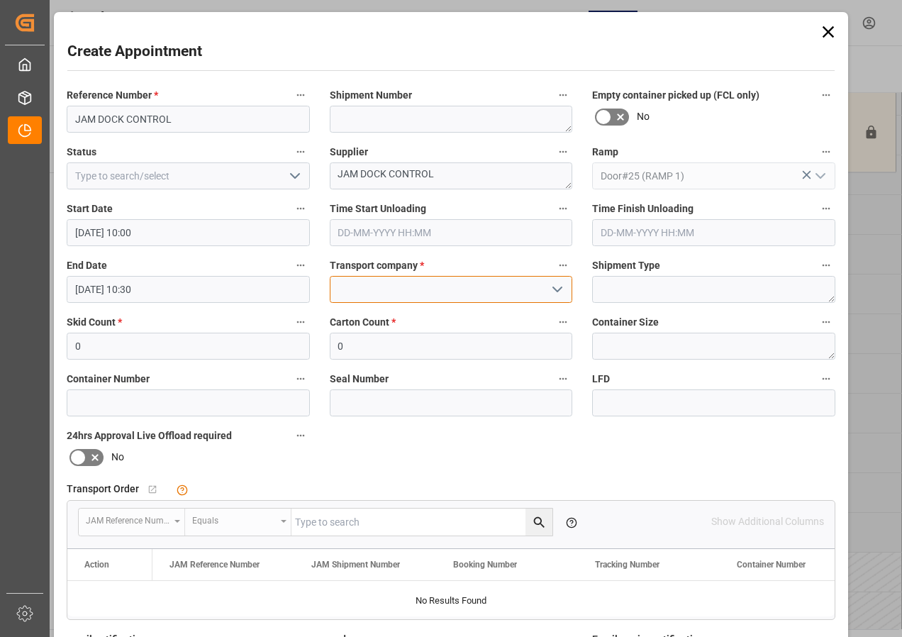
click at [401, 286] on input at bounding box center [451, 289] width 243 height 27
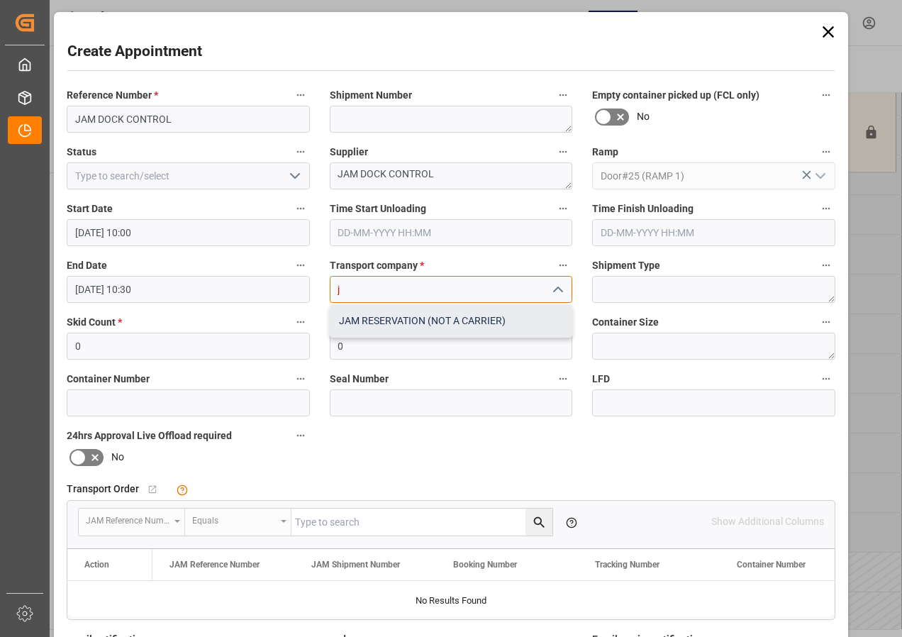
click at [405, 324] on div "JAM RESERVATION (NOT A CARRIER)" at bounding box center [451, 321] width 242 height 32
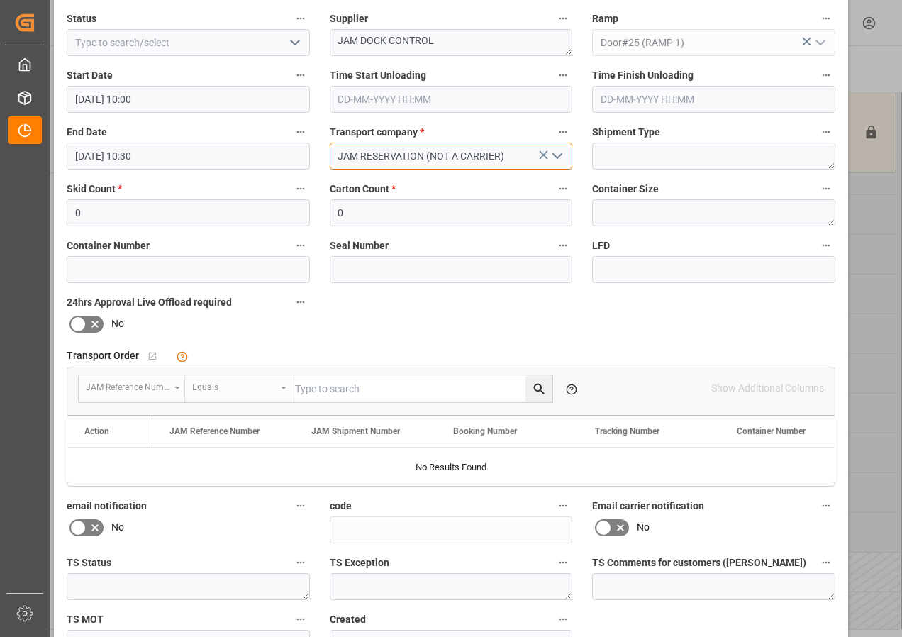
scroll to position [71, 0]
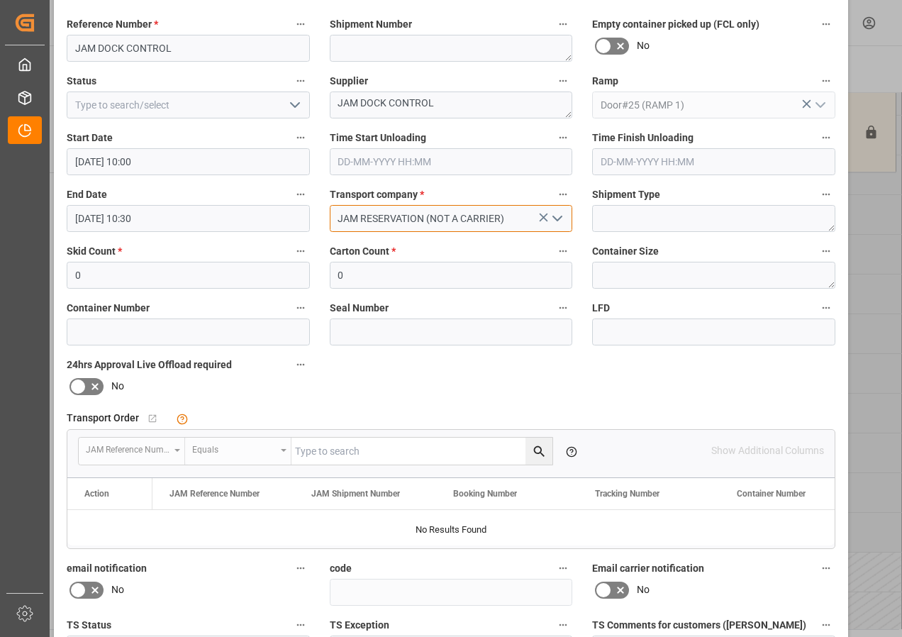
type input "JAM RESERVATION (NOT A CARRIER)"
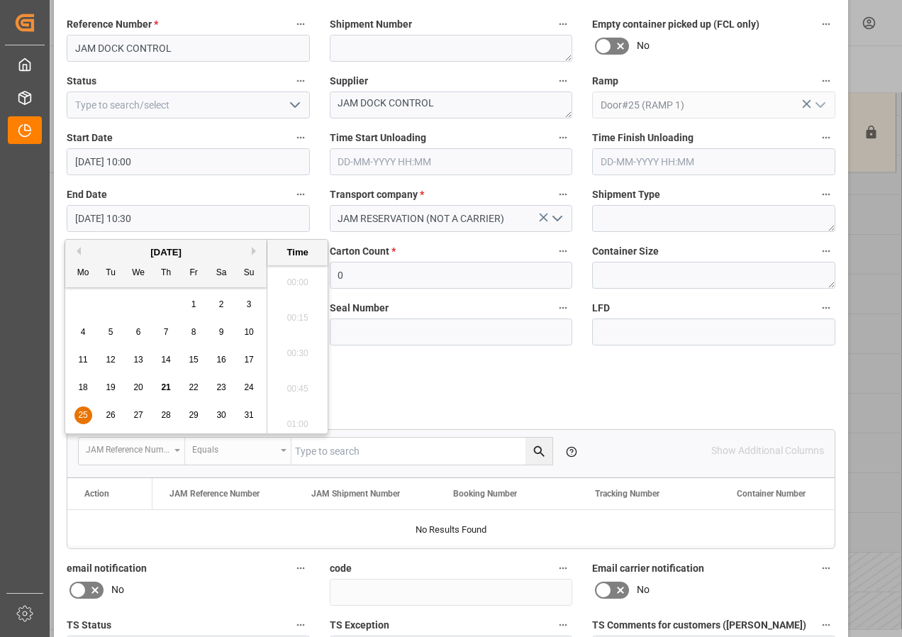
click at [158, 219] on input "[DATE] 10:30" at bounding box center [188, 218] width 243 height 27
drag, startPoint x: 82, startPoint y: 412, endPoint x: 186, endPoint y: 388, distance: 107.0
click at [83, 412] on span "25" at bounding box center [82, 415] width 9 height 10
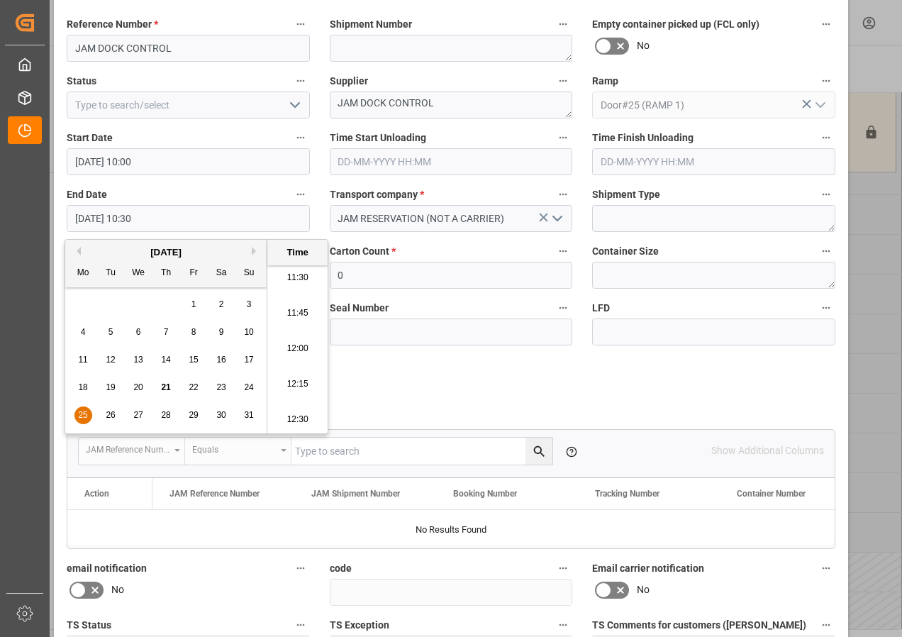
click at [300, 416] on li "12:30" at bounding box center [297, 419] width 60 height 35
click at [145, 218] on input "[DATE] 12:30" at bounding box center [188, 218] width 243 height 27
click at [299, 276] on li "12:00" at bounding box center [297, 277] width 60 height 35
type input "[DATE] 12:00"
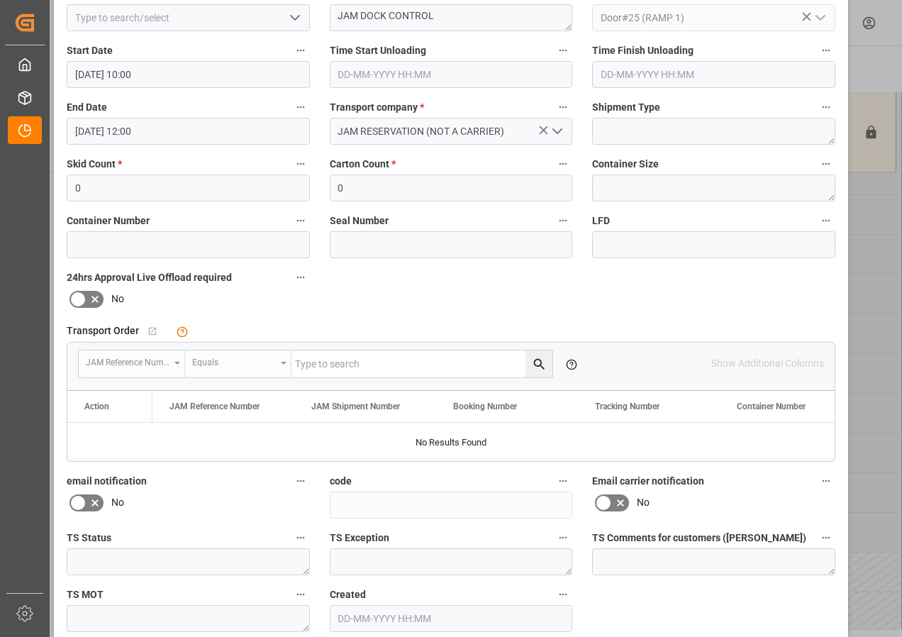
scroll to position [226, 0]
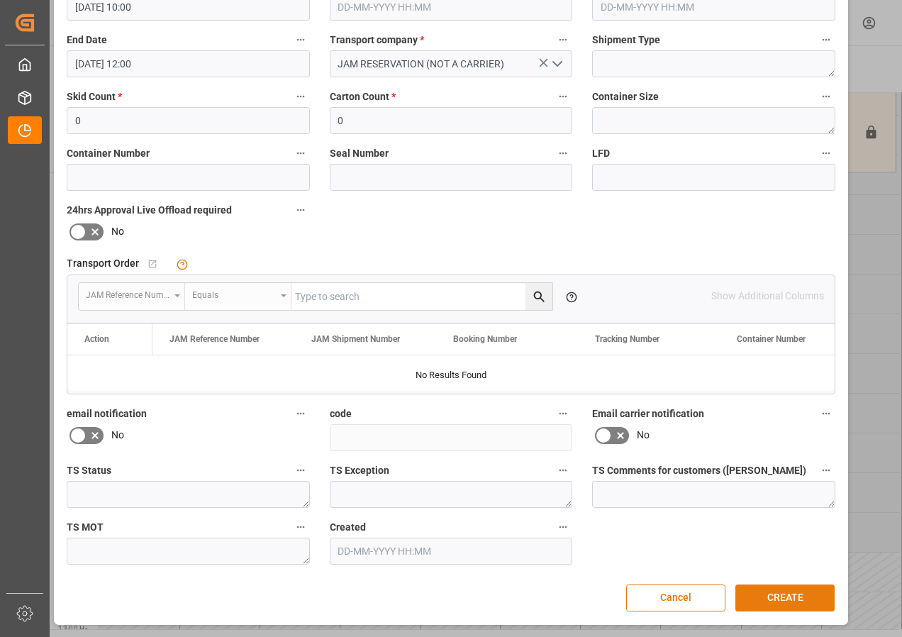
click at [793, 592] on button "CREATE" at bounding box center [784, 597] width 99 height 27
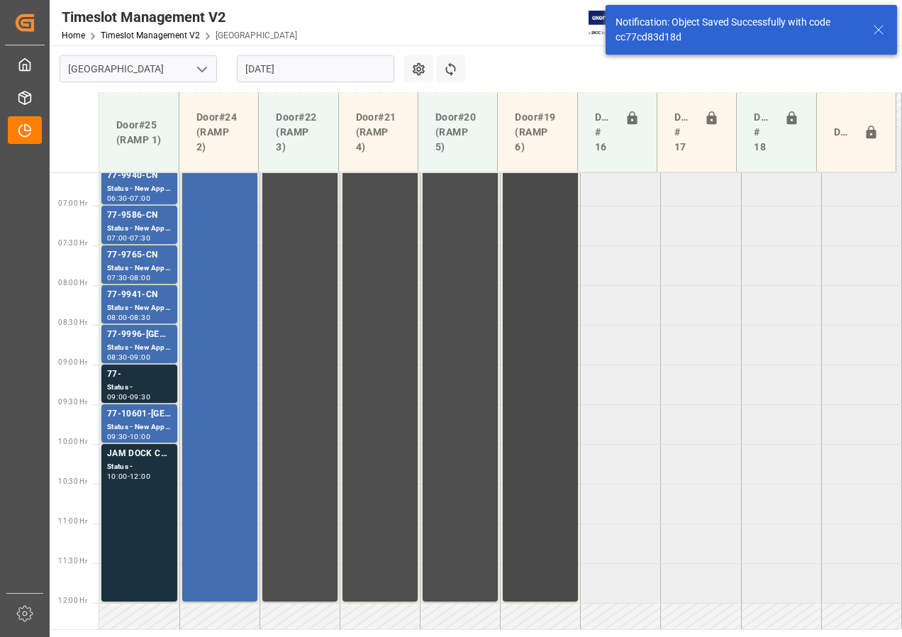
scroll to position [452, 0]
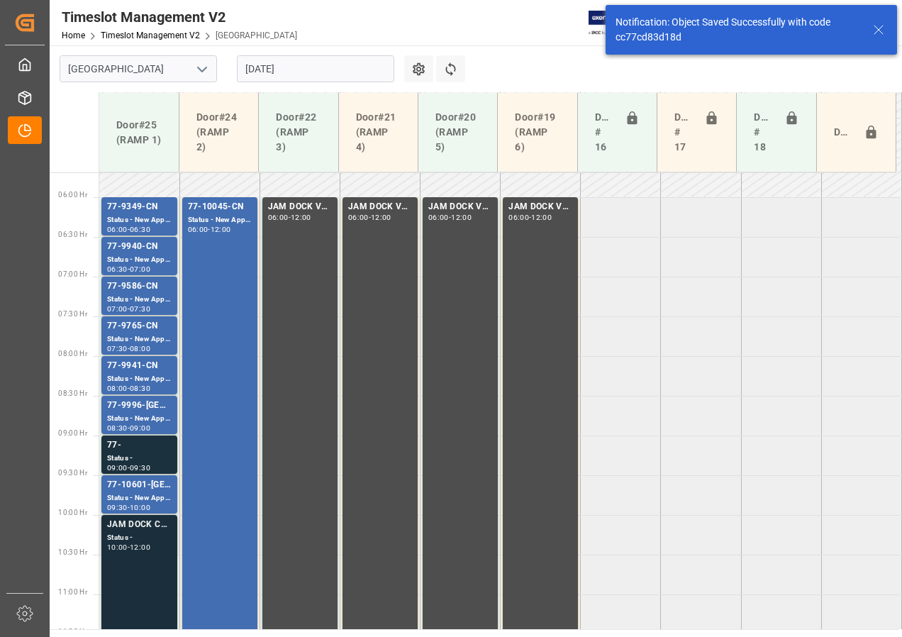
click at [133, 560] on div "JAM DOCK CONTROL Status - 10:00 - 12:00" at bounding box center [139, 594] width 65 height 152
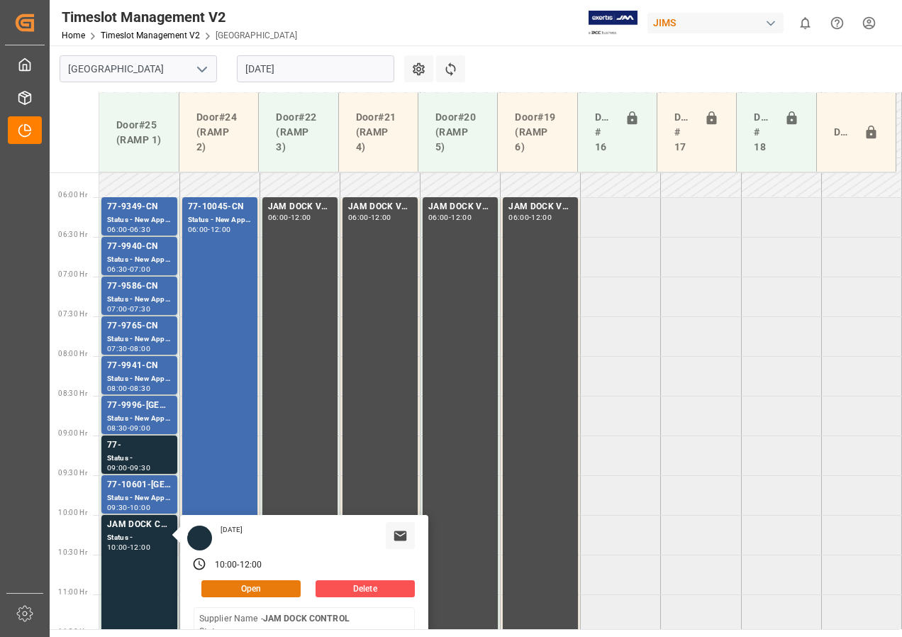
click at [228, 585] on button "Open" at bounding box center [250, 588] width 99 height 17
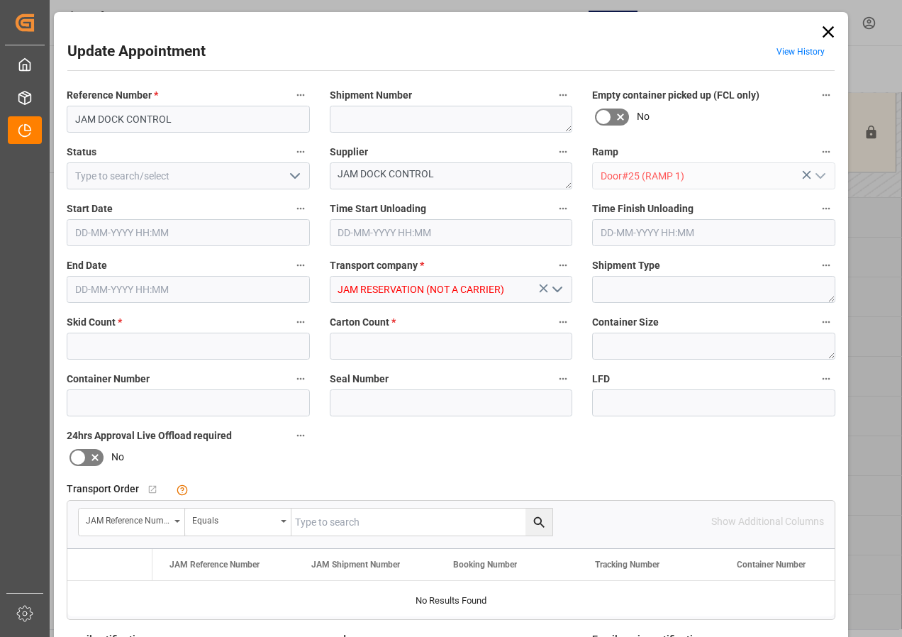
type input "0"
type input "[DATE] 10:00"
type input "[DATE] 12:00"
type input "[DATE] 19:46"
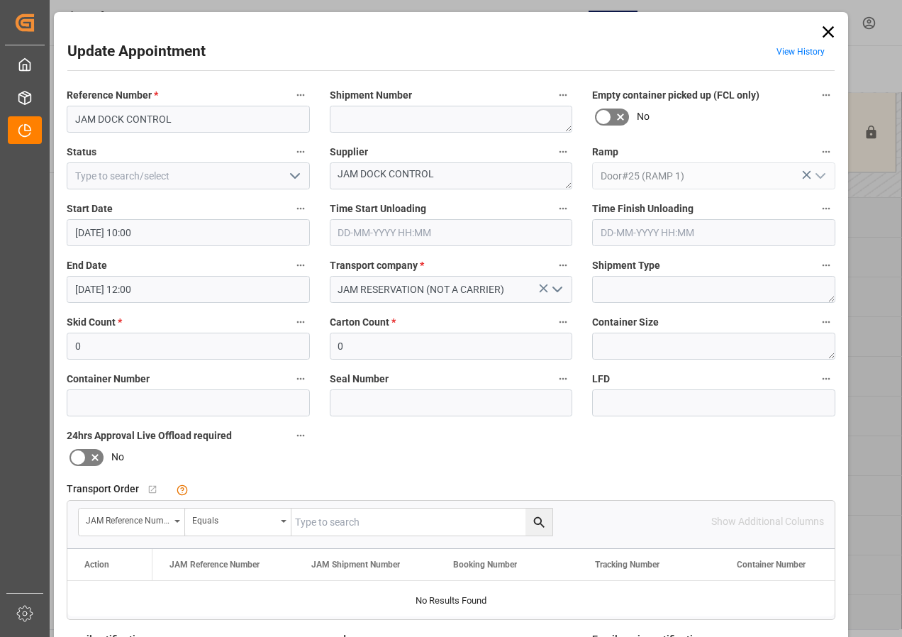
click at [296, 177] on icon "open menu" at bounding box center [294, 175] width 17 height 17
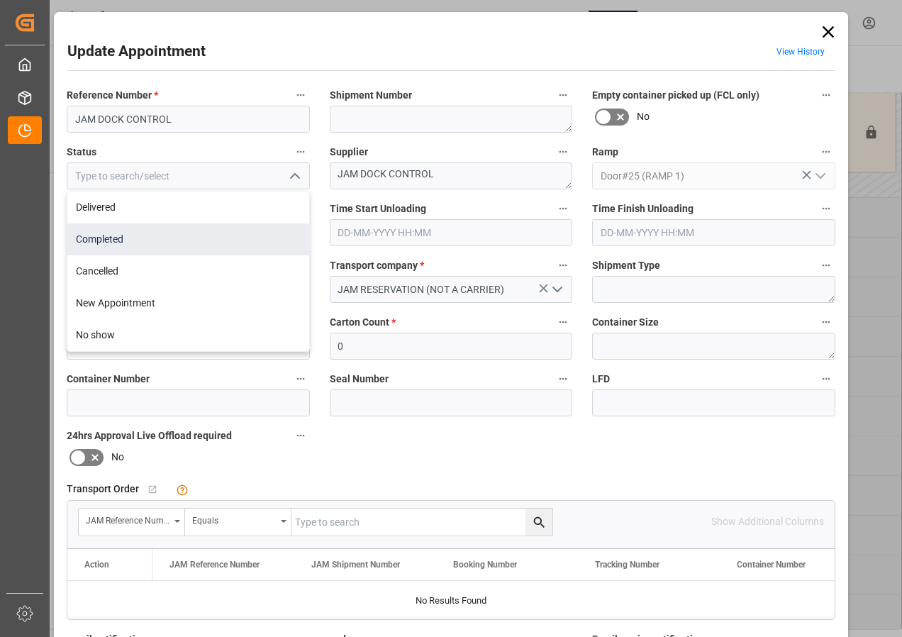
click at [117, 241] on div "Completed" at bounding box center [188, 239] width 242 height 32
type input "Completed"
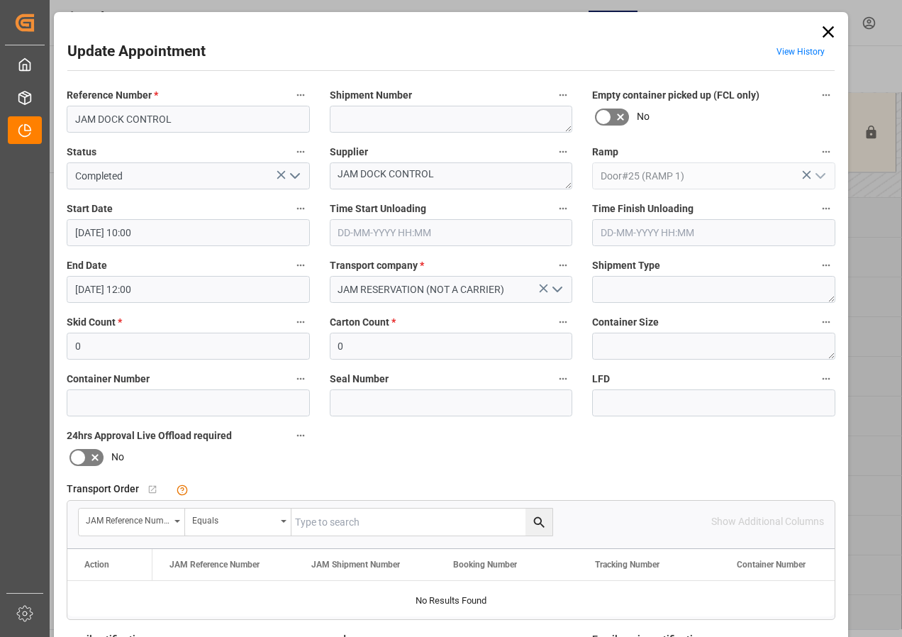
scroll to position [213, 0]
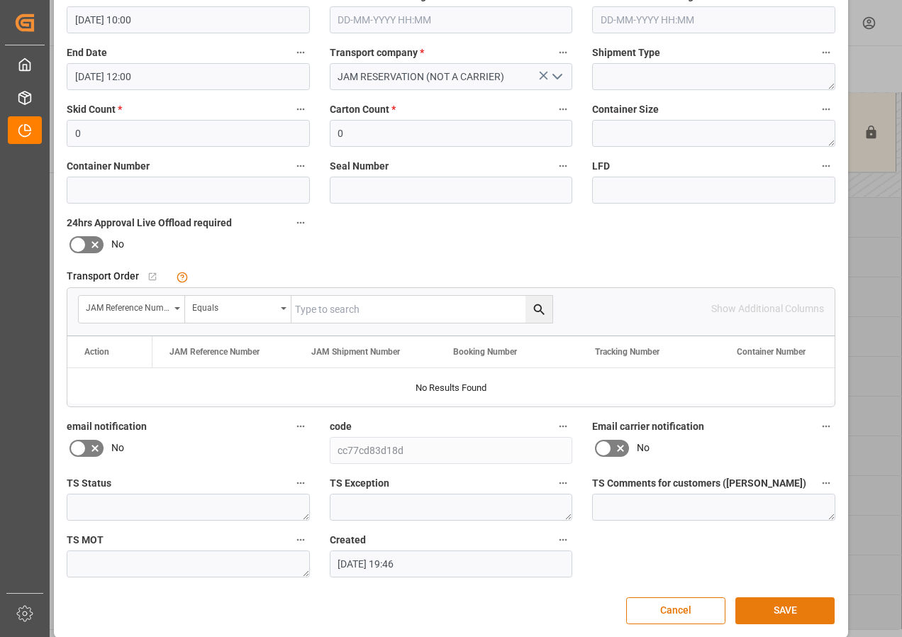
click at [762, 612] on button "SAVE" at bounding box center [784, 610] width 99 height 27
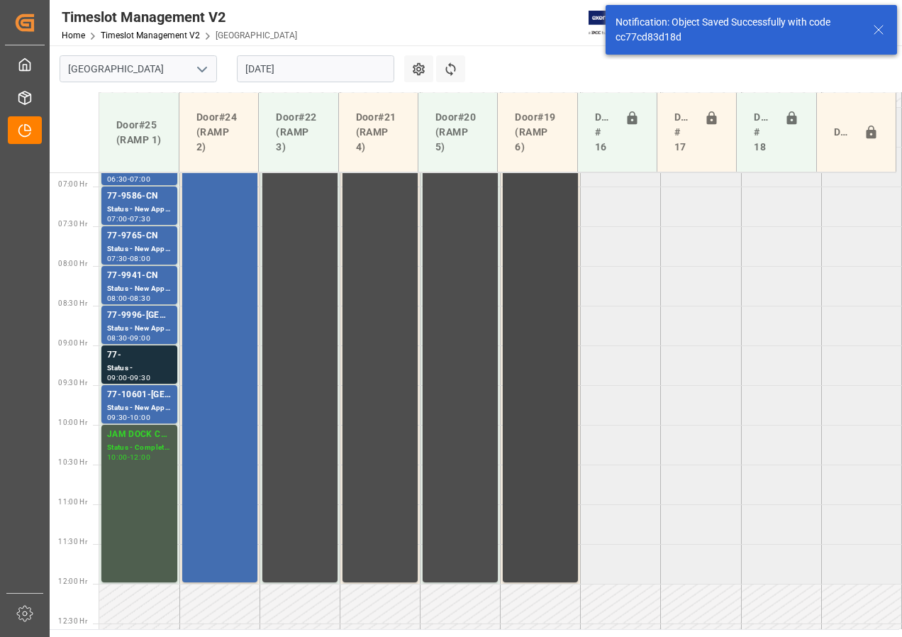
scroll to position [452, 0]
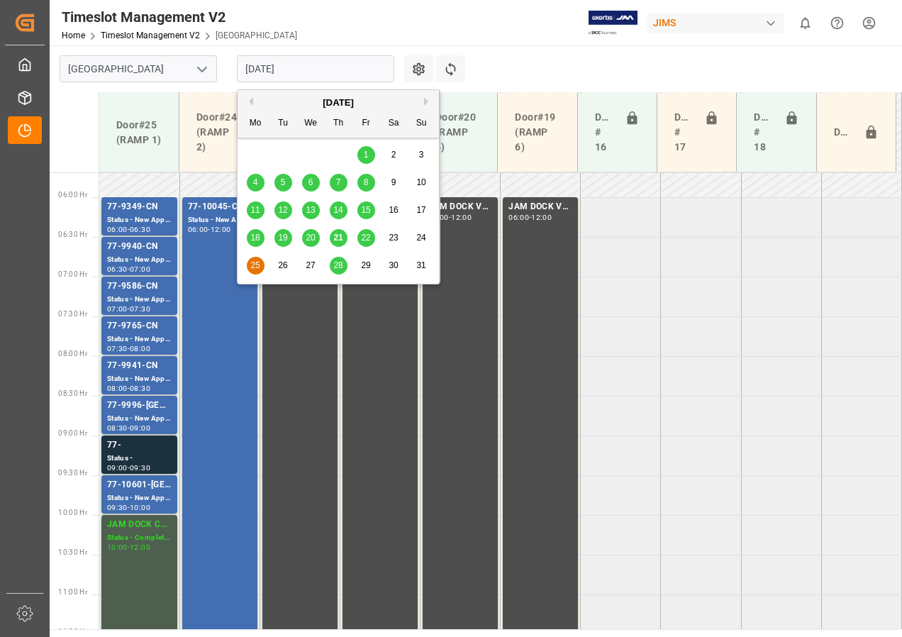
click at [258, 67] on input "[DATE]" at bounding box center [315, 68] width 157 height 27
click at [284, 263] on span "26" at bounding box center [282, 265] width 9 height 10
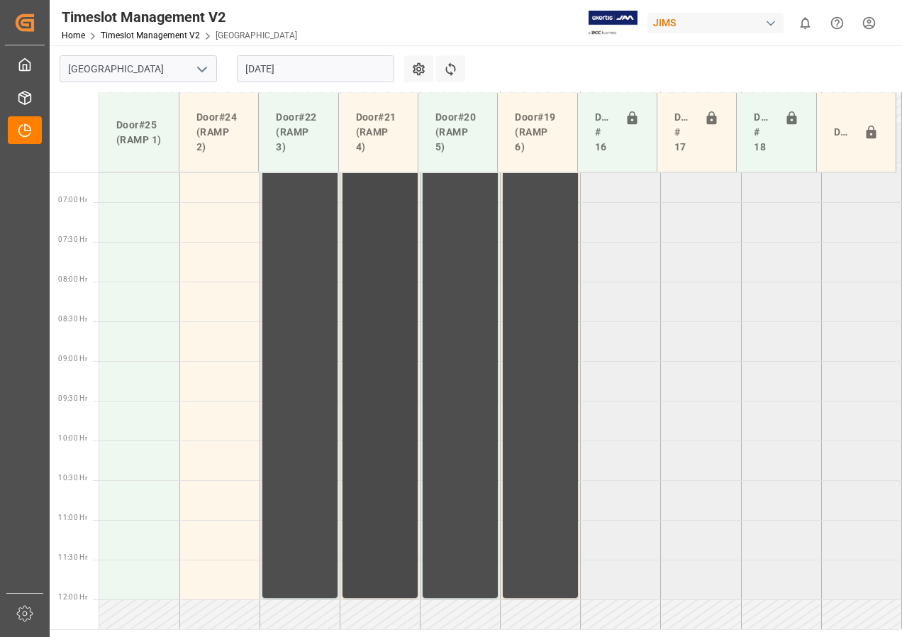
scroll to position [503, 0]
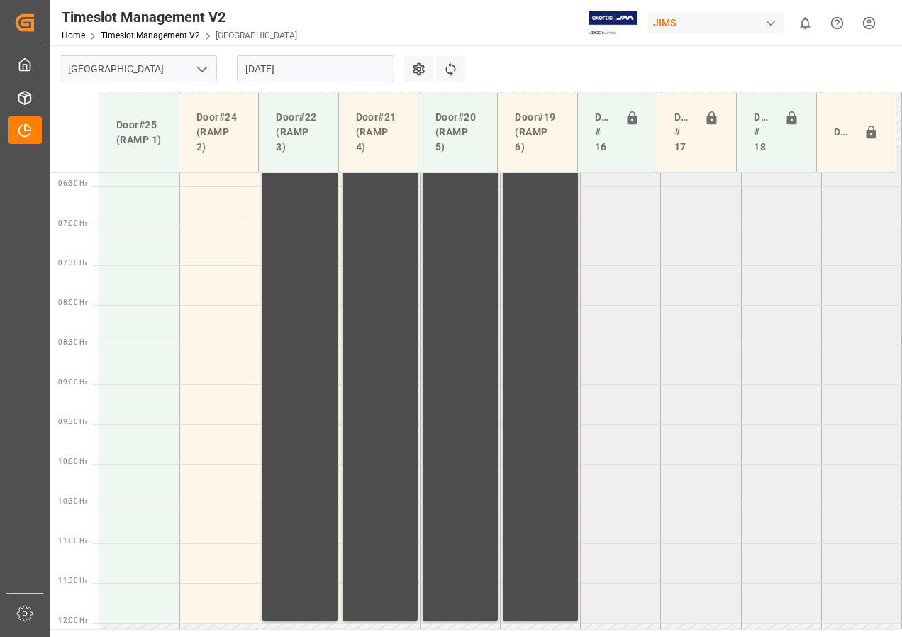
click at [282, 71] on input "[DATE]" at bounding box center [315, 68] width 157 height 27
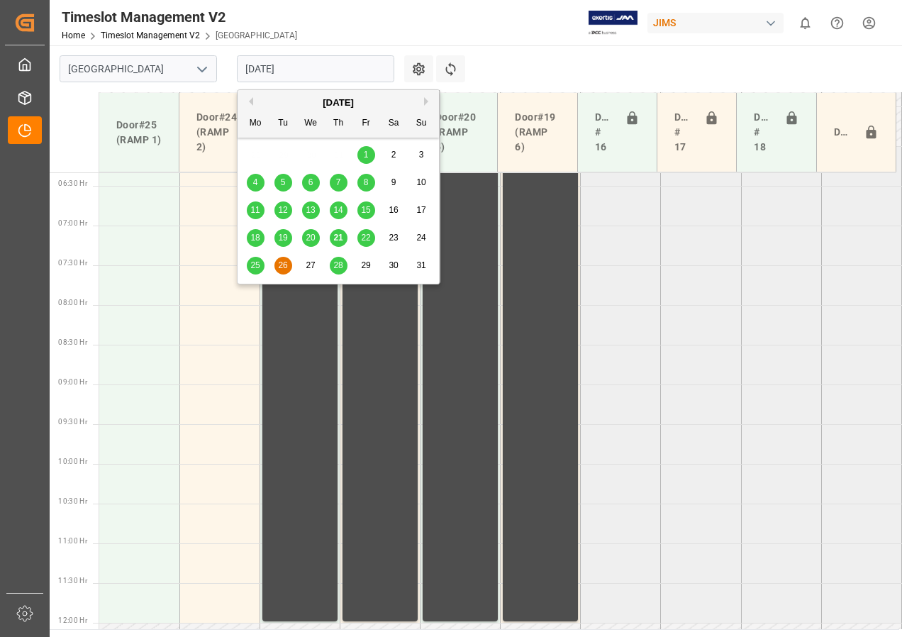
click at [311, 266] on span "27" at bounding box center [310, 265] width 9 height 10
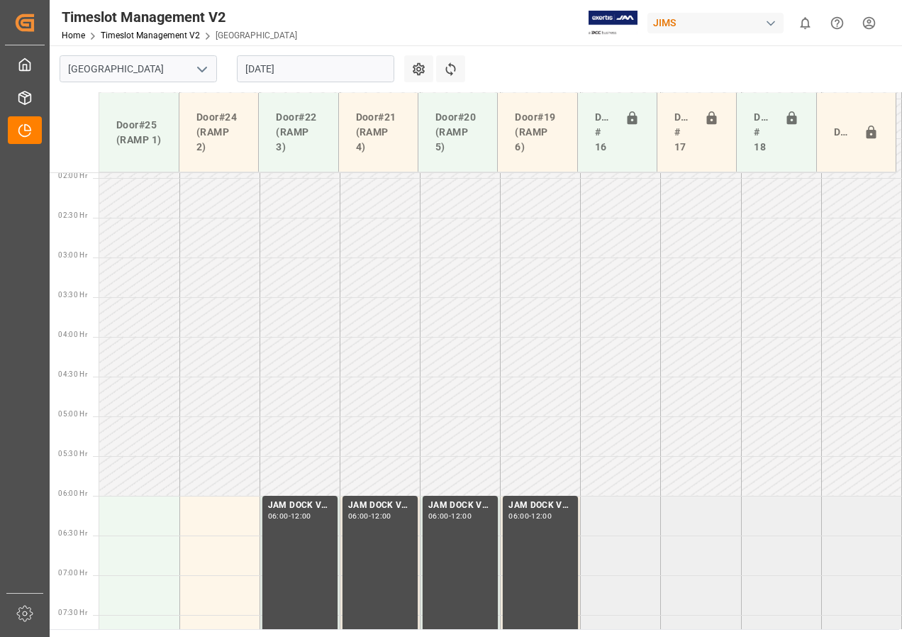
scroll to position [133, 0]
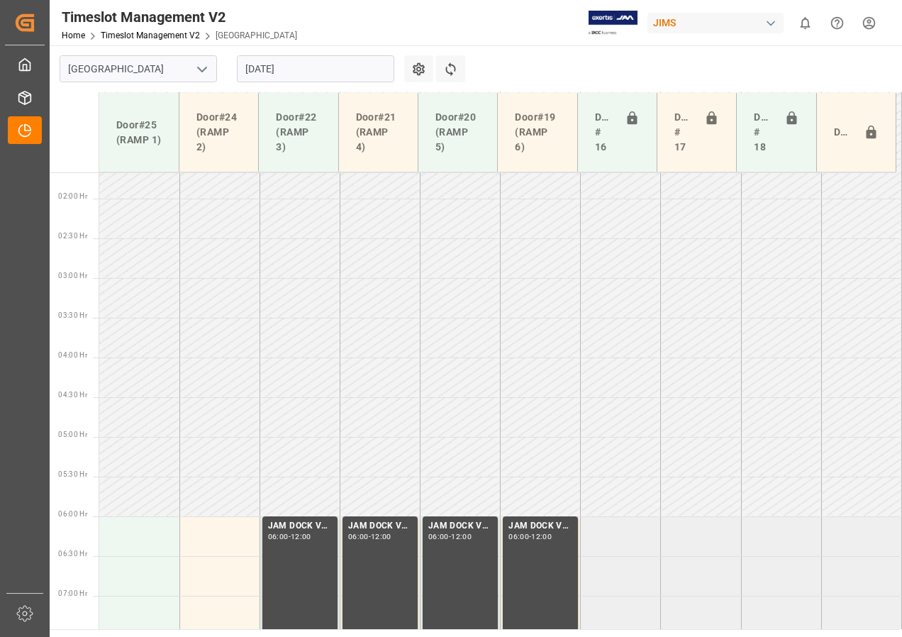
click at [288, 74] on input "[DATE]" at bounding box center [315, 68] width 157 height 27
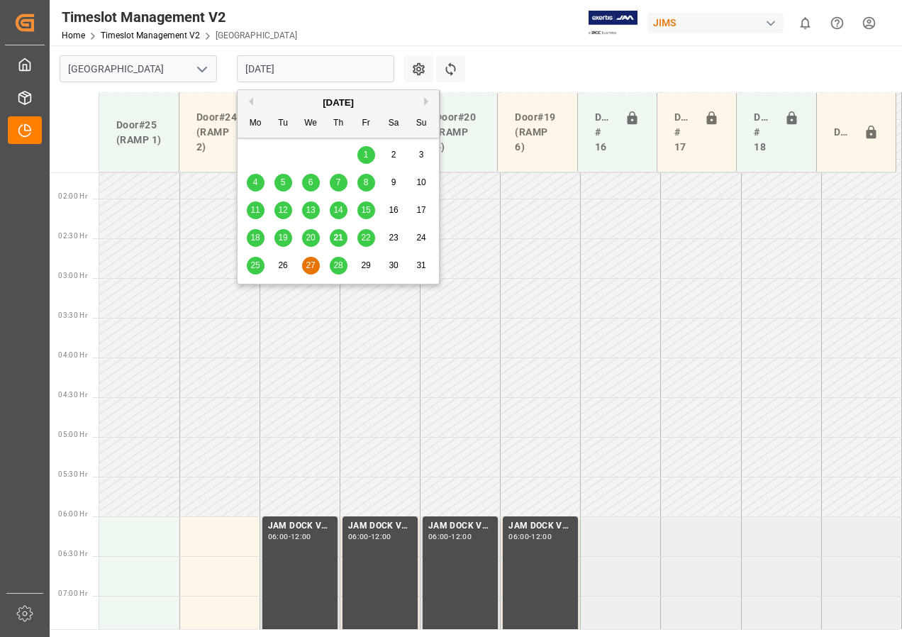
click at [339, 266] on span "28" at bounding box center [337, 265] width 9 height 10
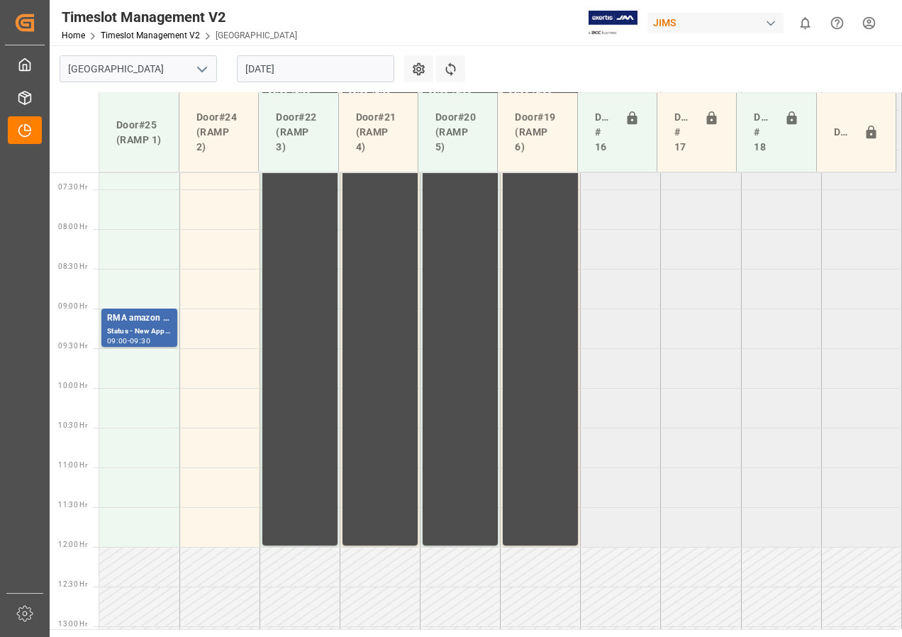
scroll to position [534, 0]
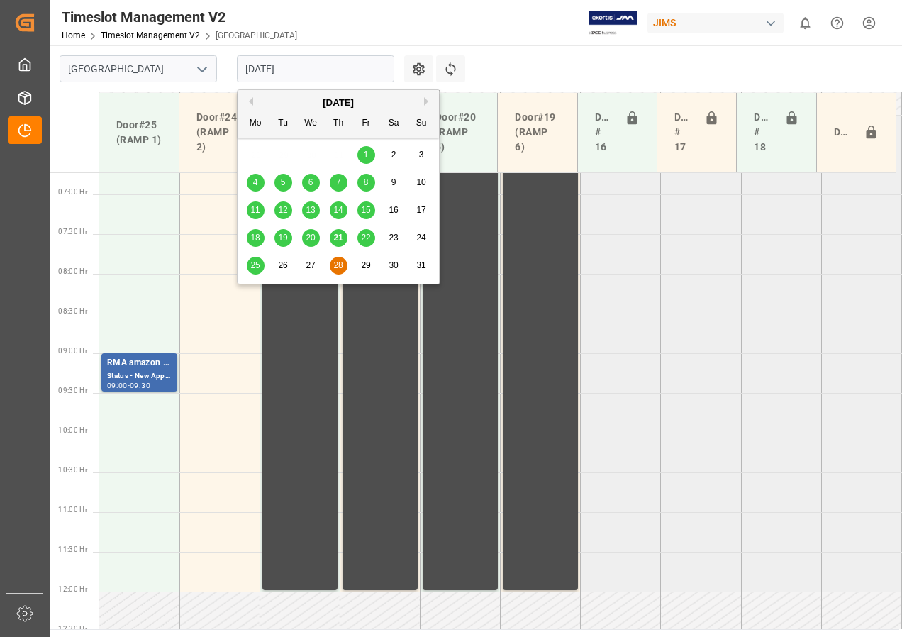
click at [282, 70] on input "[DATE]" at bounding box center [315, 68] width 157 height 27
click at [370, 262] on span "29" at bounding box center [365, 265] width 9 height 10
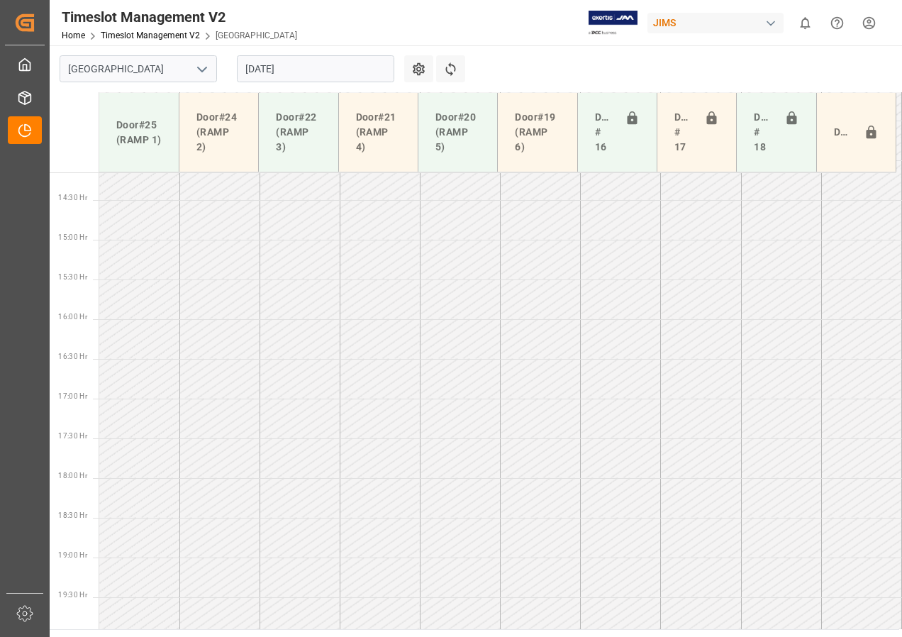
scroll to position [999, 0]
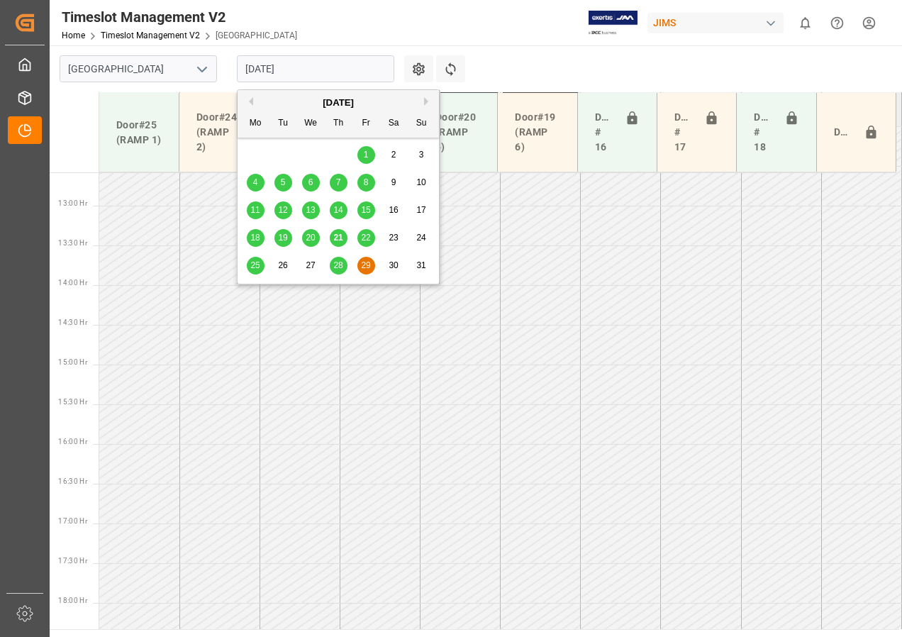
click at [279, 72] on input "[DATE]" at bounding box center [315, 68] width 157 height 27
click at [337, 265] on span "28" at bounding box center [337, 265] width 9 height 10
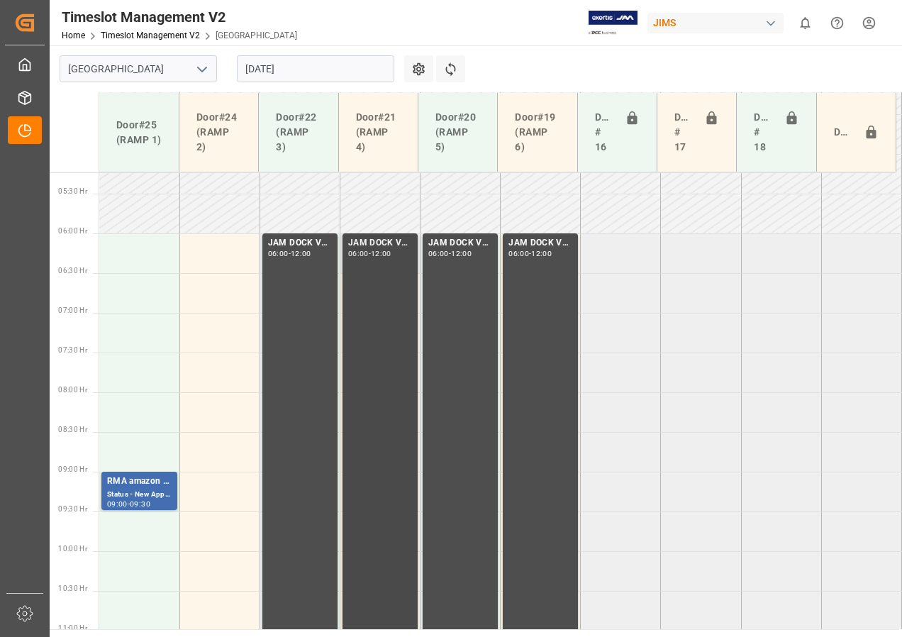
scroll to position [402, 0]
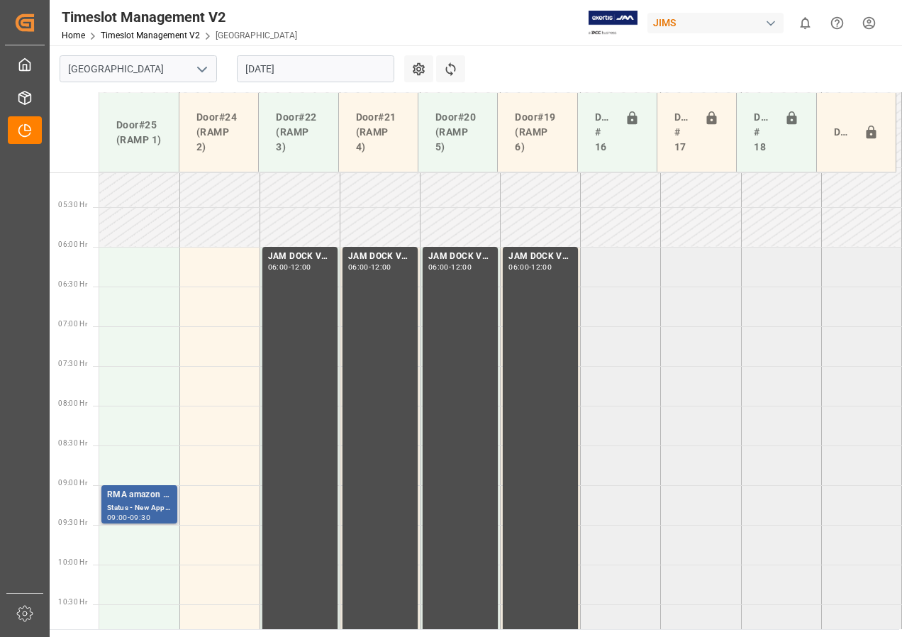
click at [143, 509] on div "Status - New Appointment" at bounding box center [139, 508] width 65 height 12
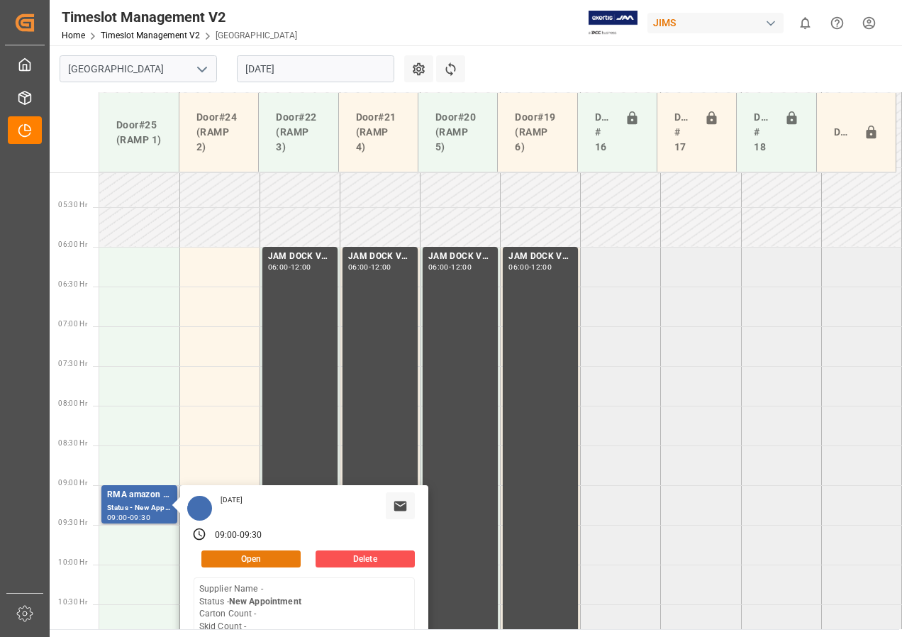
click at [218, 556] on button "Open" at bounding box center [250, 558] width 99 height 17
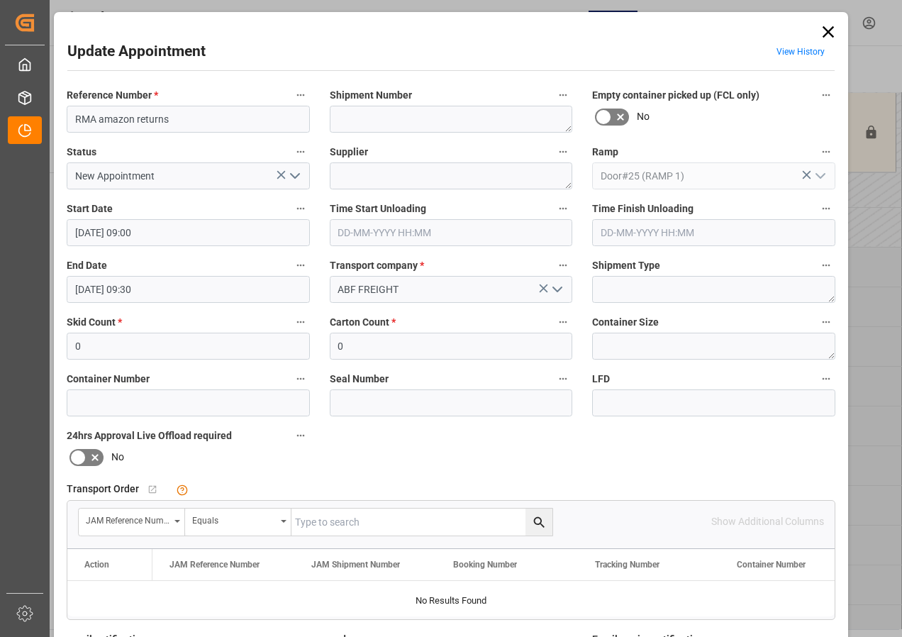
click at [143, 231] on input "[DATE] 09:00" at bounding box center [188, 232] width 243 height 27
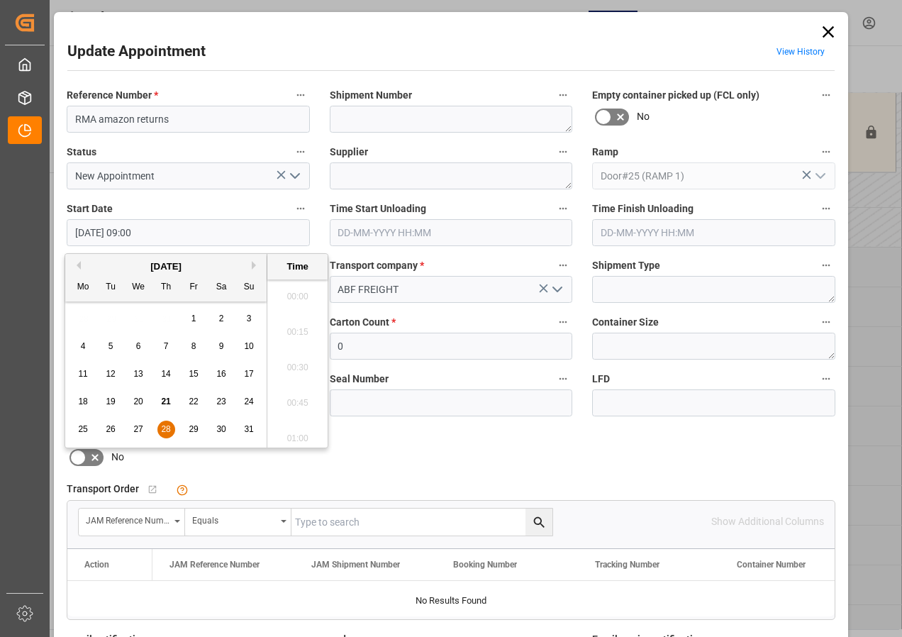
scroll to position [1210, 0]
click at [165, 425] on span "28" at bounding box center [165, 429] width 9 height 10
click at [306, 291] on li "06:00" at bounding box center [297, 291] width 60 height 35
type input "[DATE] 06:00"
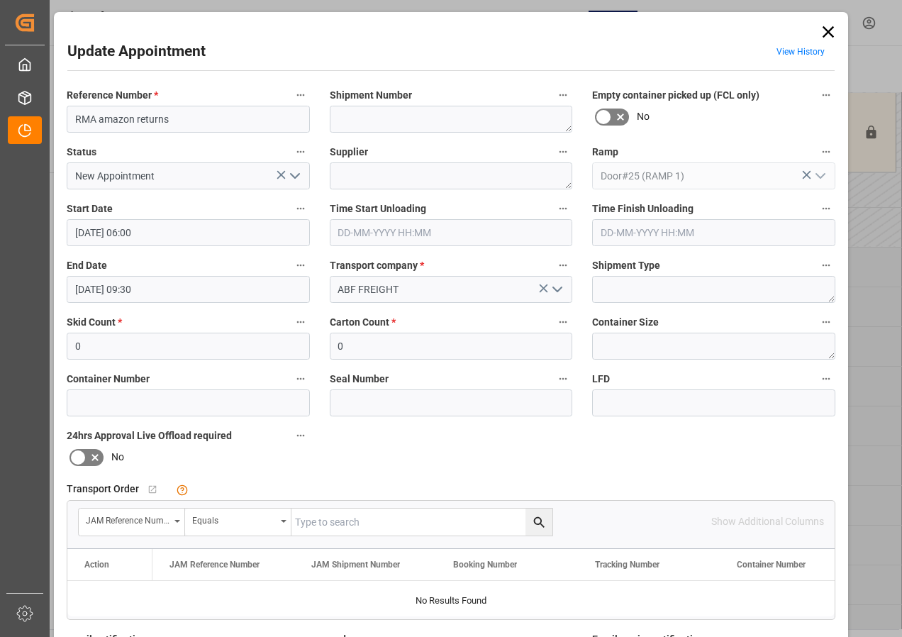
click at [116, 291] on input "[DATE] 09:30" at bounding box center [188, 289] width 243 height 27
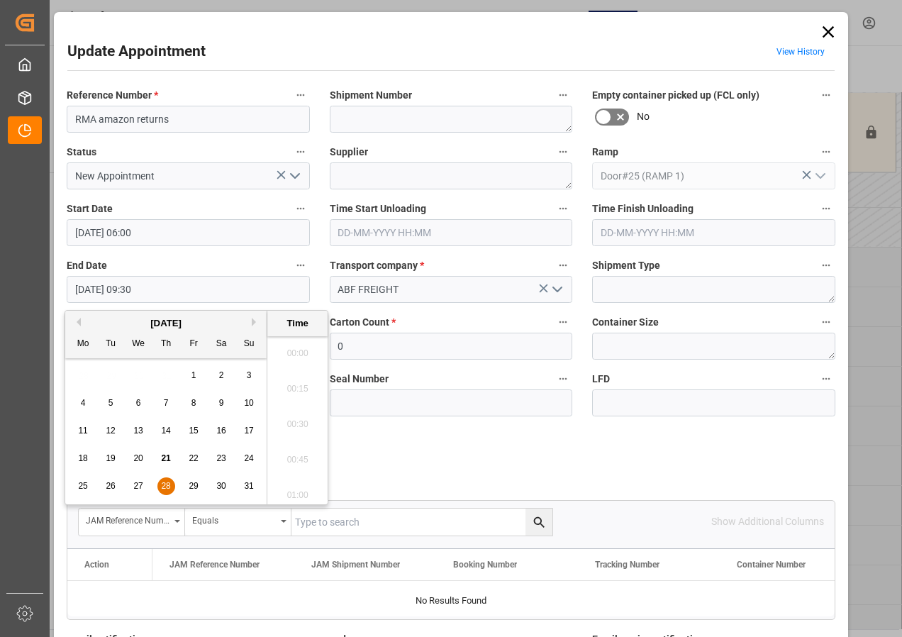
scroll to position [1281, 0]
click at [162, 481] on span "28" at bounding box center [165, 486] width 9 height 10
click at [299, 416] on li "06:30" at bounding box center [297, 419] width 60 height 35
type input "[DATE] 06:30"
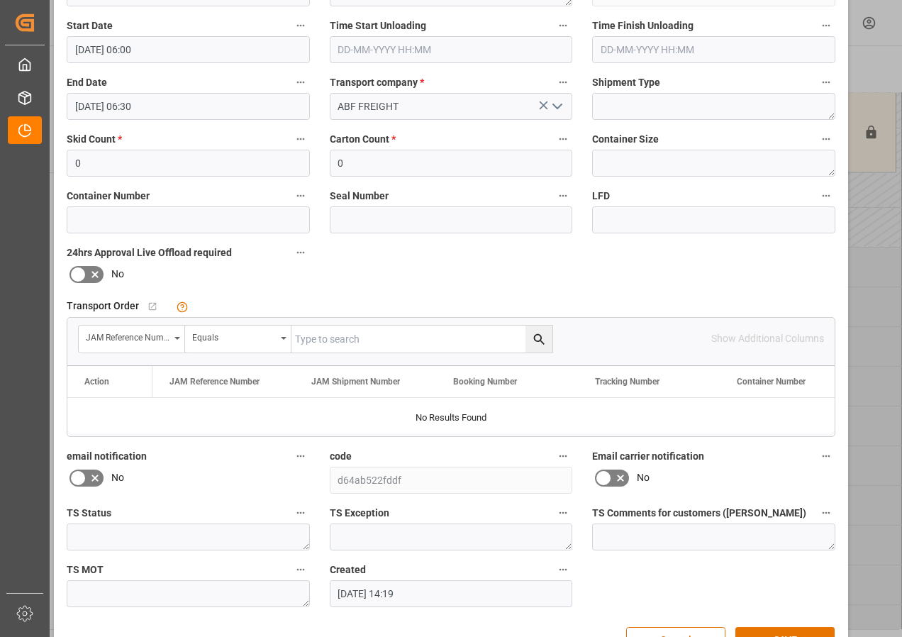
scroll to position [226, 0]
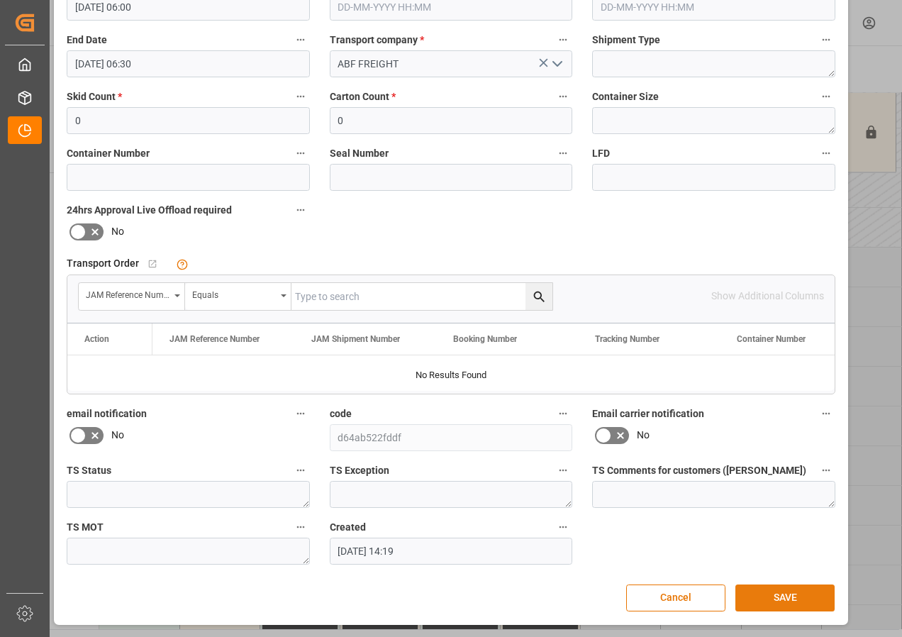
click at [788, 597] on button "SAVE" at bounding box center [784, 597] width 99 height 27
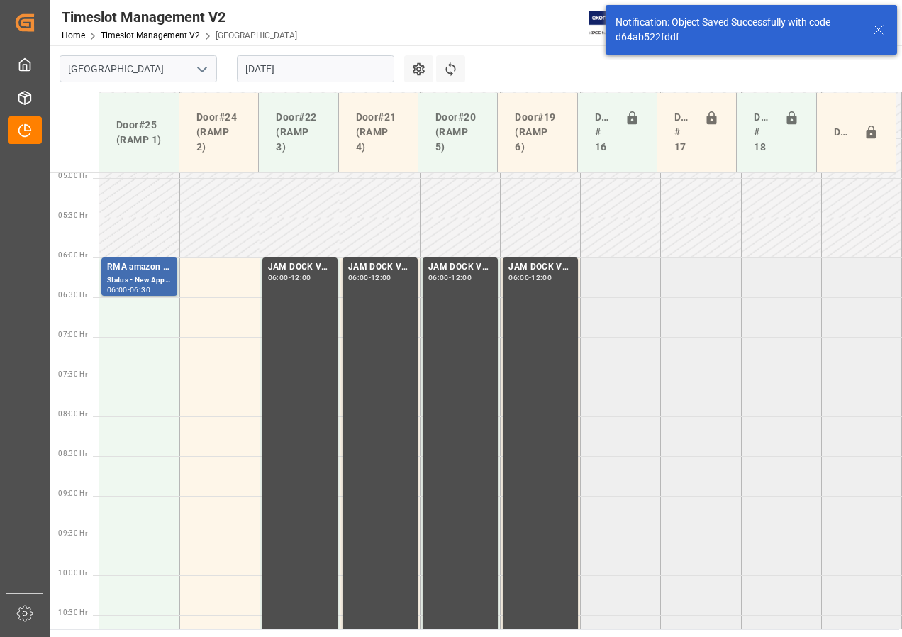
scroll to position [418, 0]
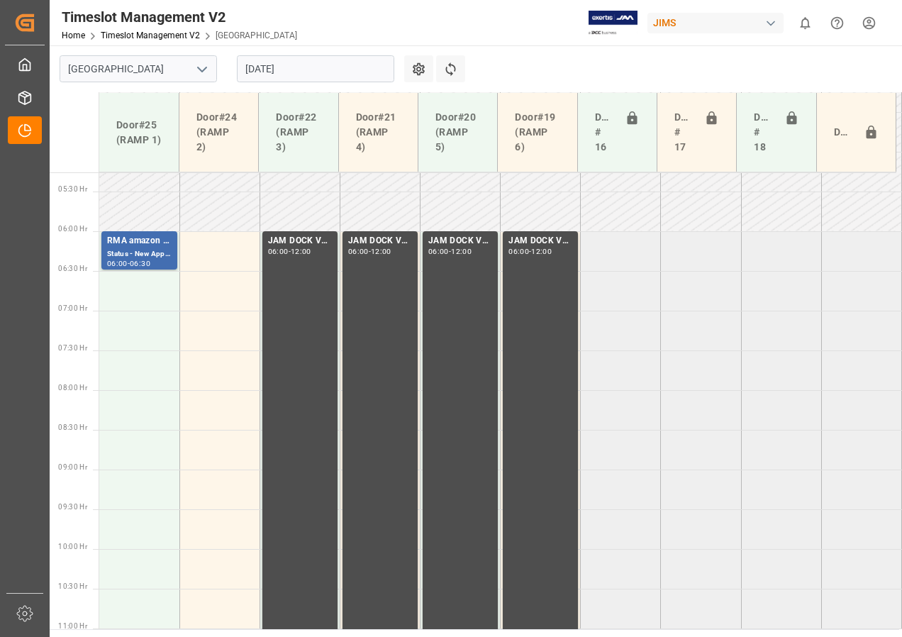
click at [257, 73] on input "[DATE]" at bounding box center [315, 68] width 157 height 27
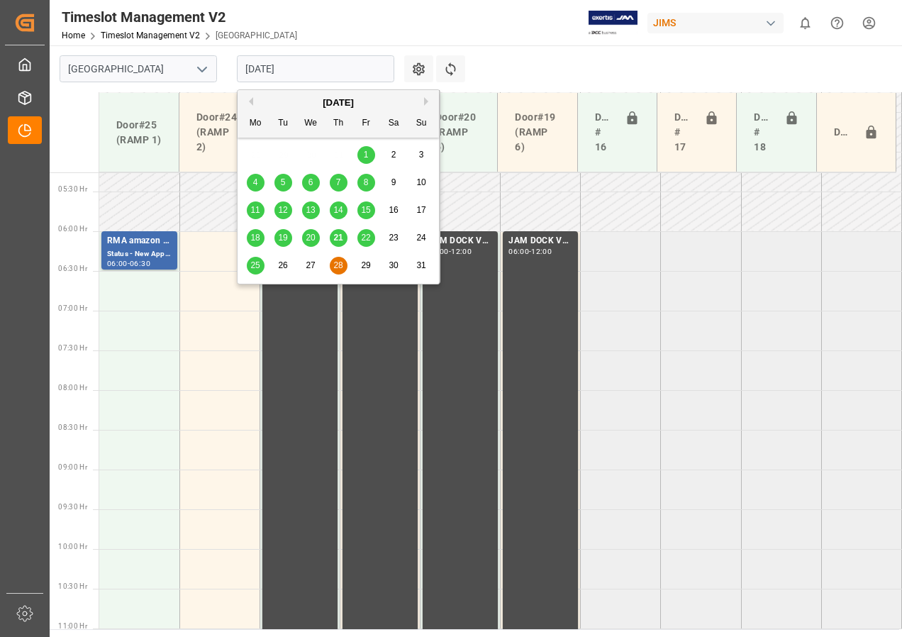
click at [362, 238] on span "22" at bounding box center [365, 238] width 9 height 10
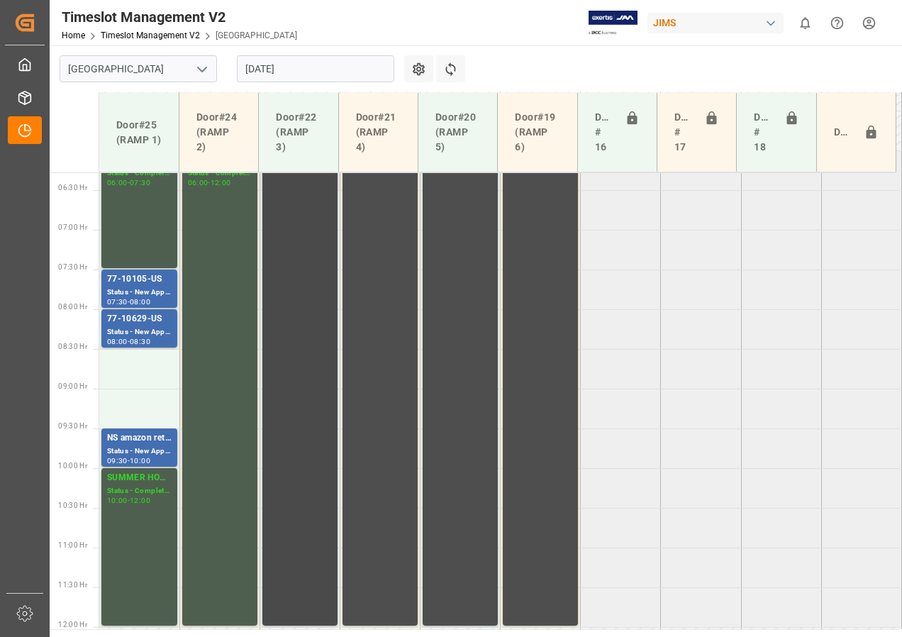
scroll to position [503, 0]
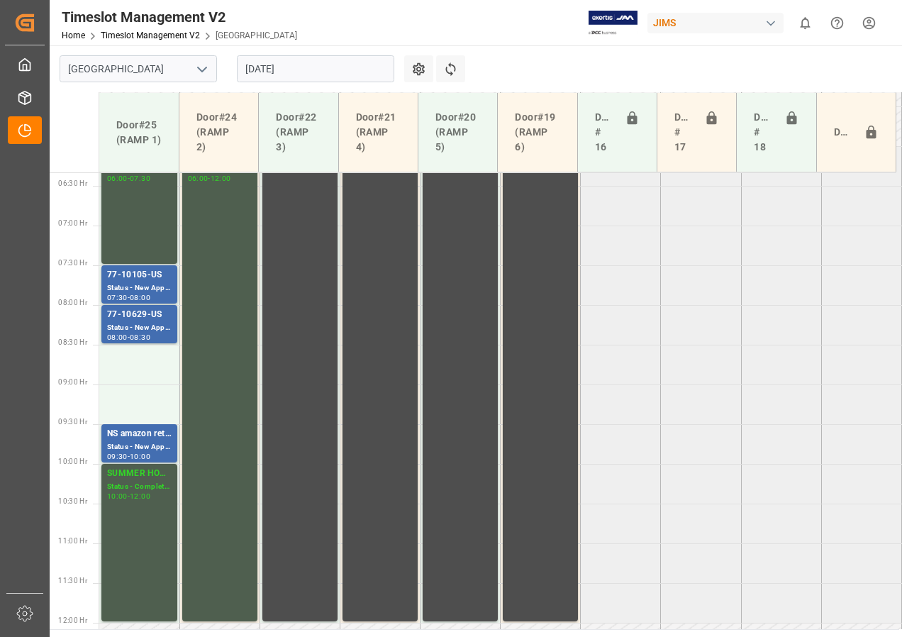
click at [294, 71] on input "[DATE]" at bounding box center [315, 68] width 157 height 27
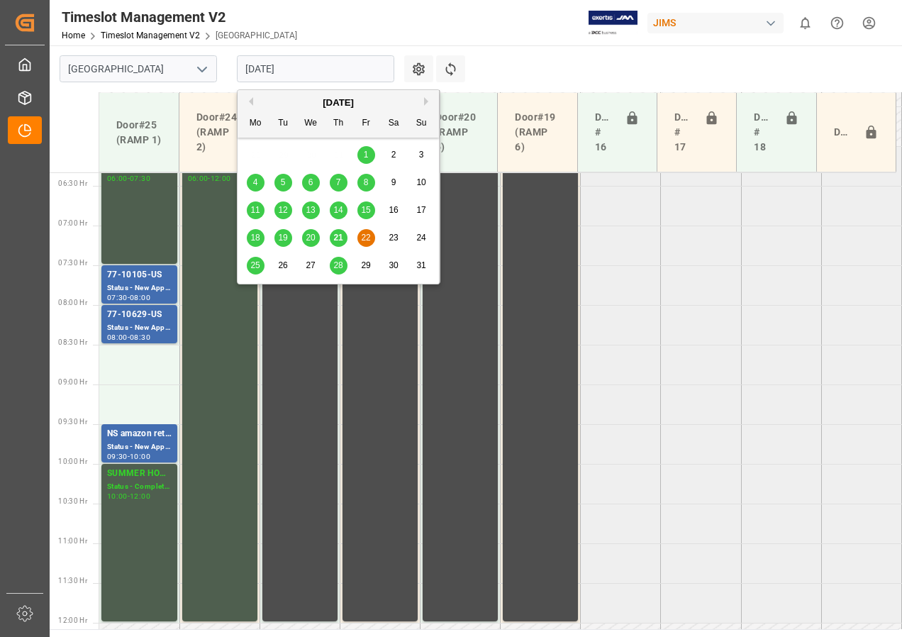
click at [253, 265] on span "25" at bounding box center [254, 265] width 9 height 10
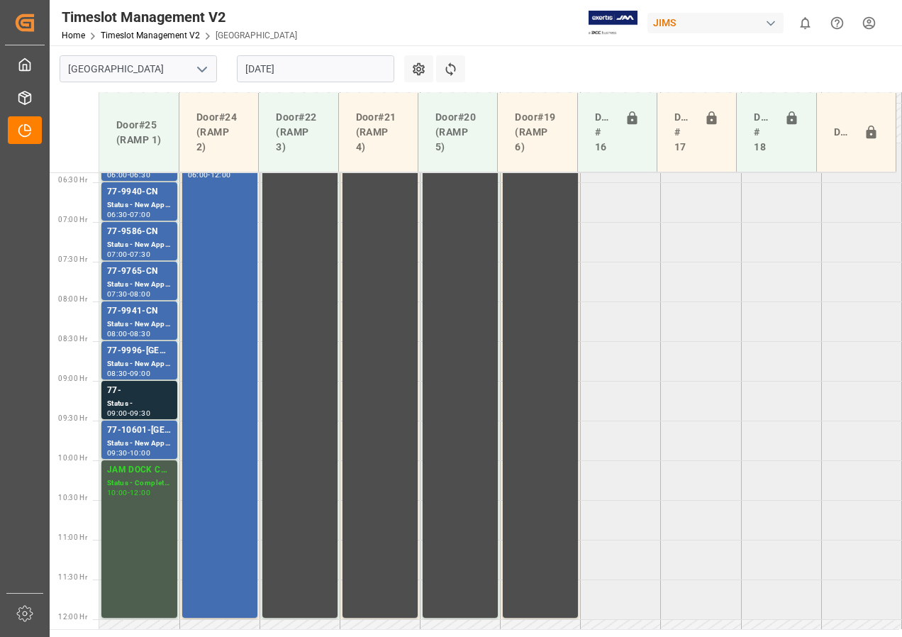
scroll to position [477, 0]
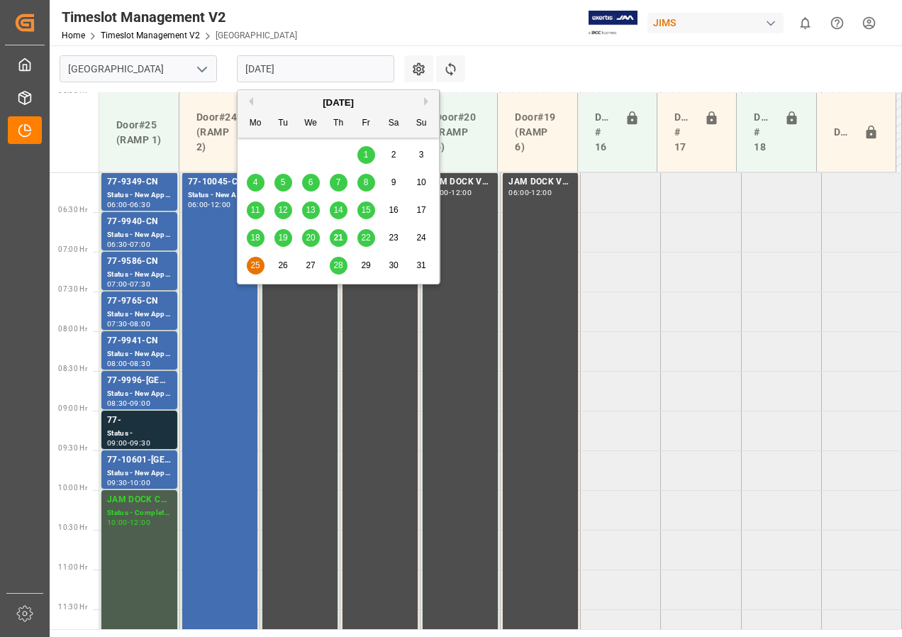
click at [274, 69] on input "[DATE]" at bounding box center [315, 68] width 157 height 27
click at [367, 234] on span "22" at bounding box center [365, 238] width 9 height 10
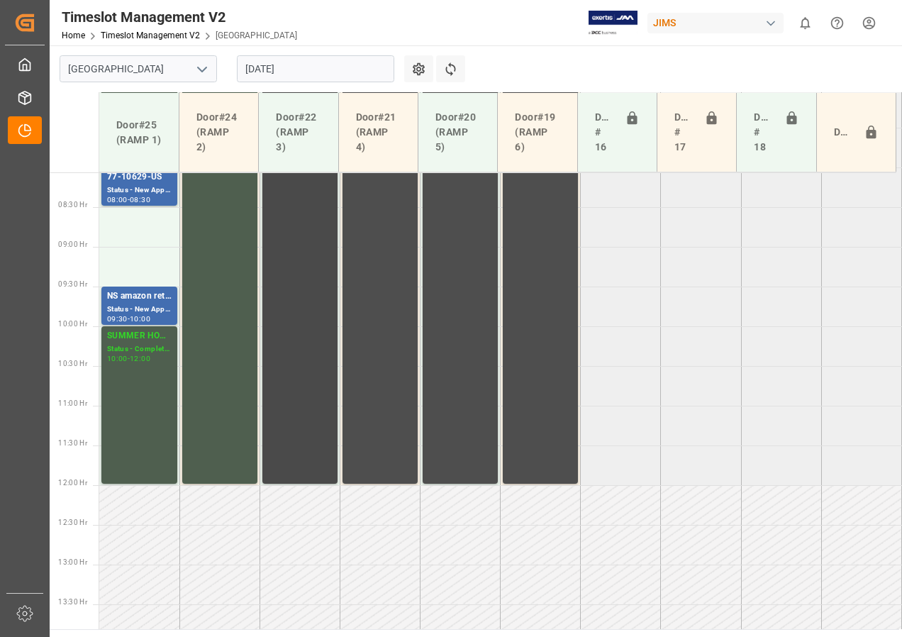
scroll to position [503, 0]
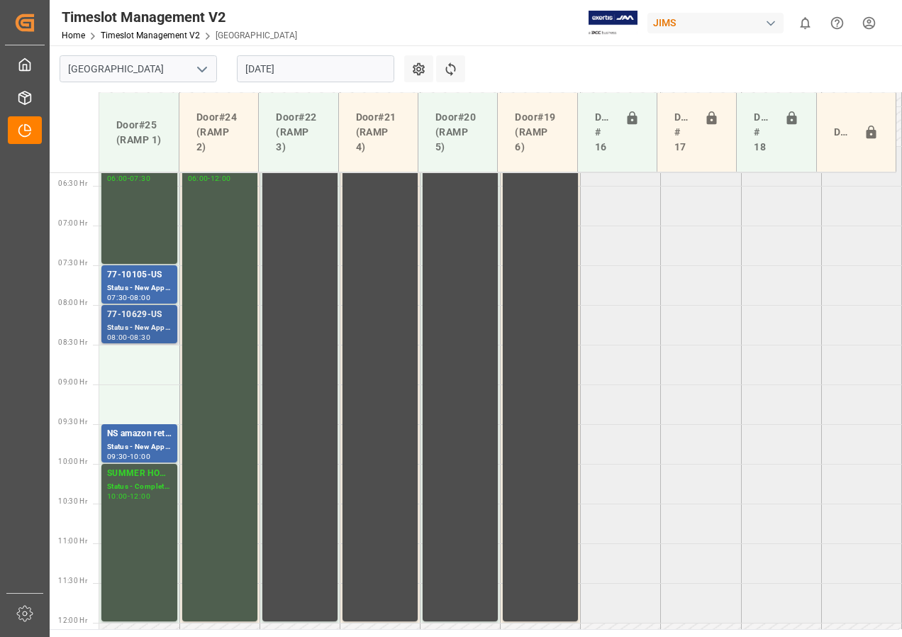
click at [130, 319] on div "77-10629-US" at bounding box center [139, 315] width 65 height 14
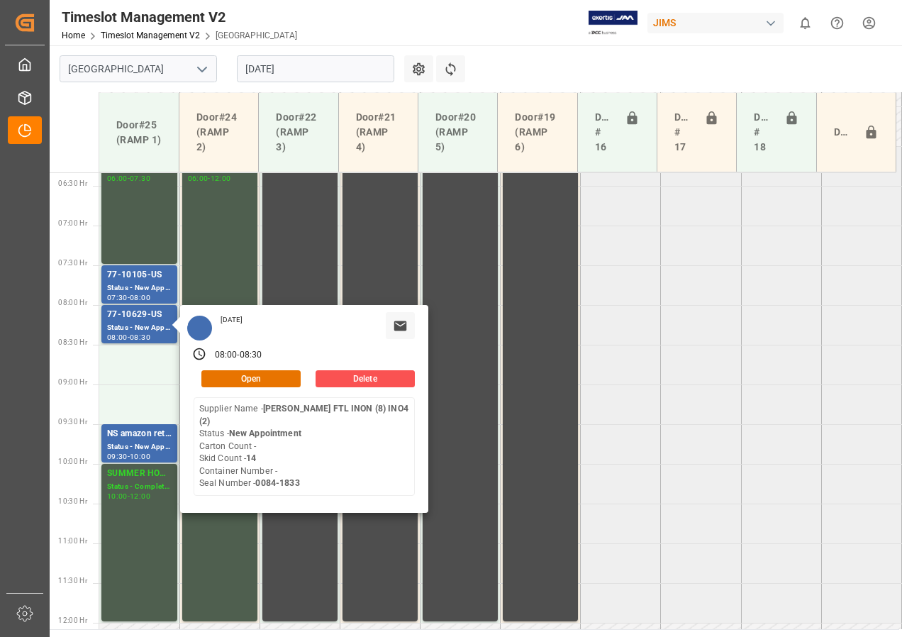
click at [275, 71] on input "[DATE]" at bounding box center [315, 68] width 157 height 27
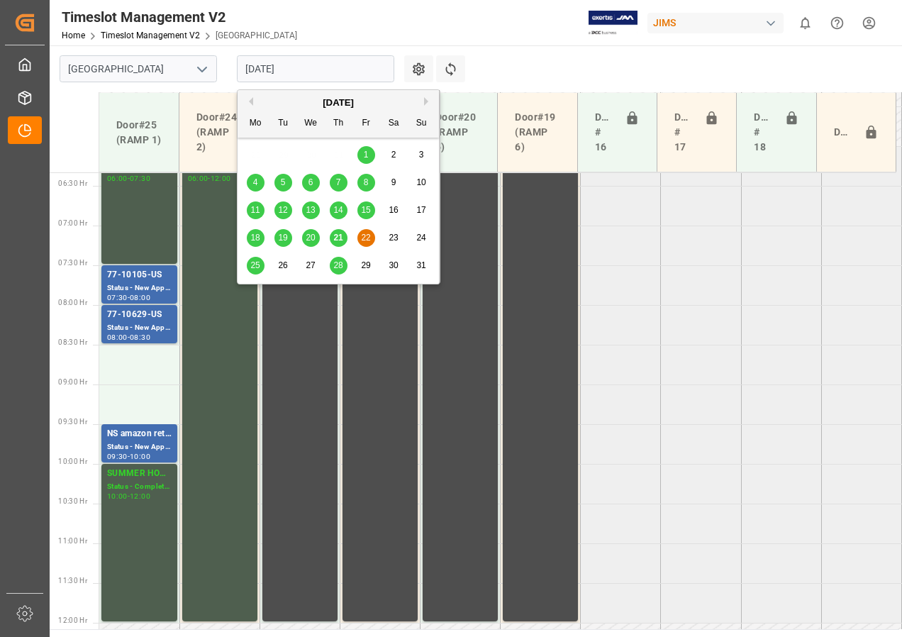
click at [260, 262] on div "25" at bounding box center [256, 265] width 18 height 17
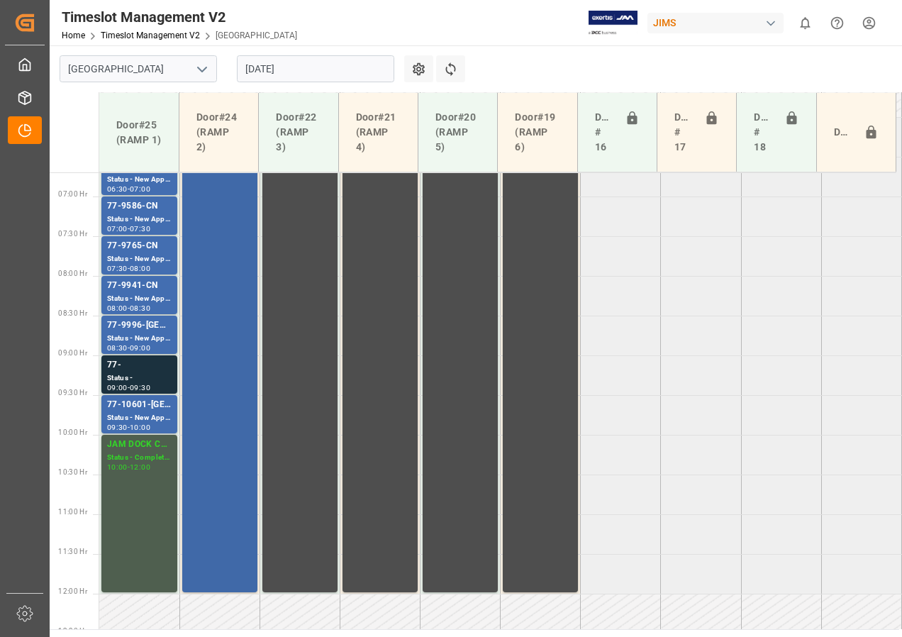
scroll to position [501, 0]
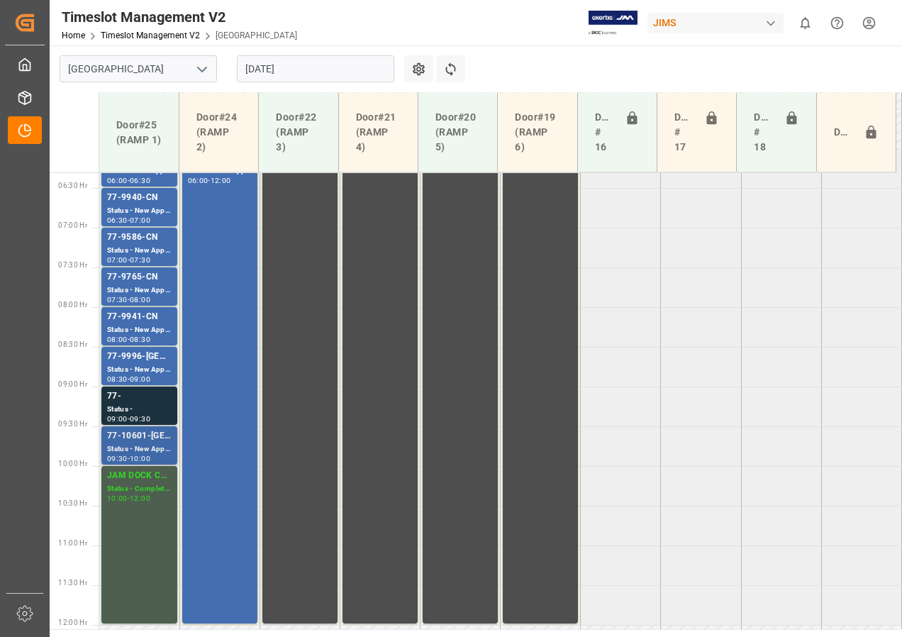
click at [134, 433] on div "77-10601-[GEOGRAPHIC_DATA]" at bounding box center [139, 436] width 65 height 14
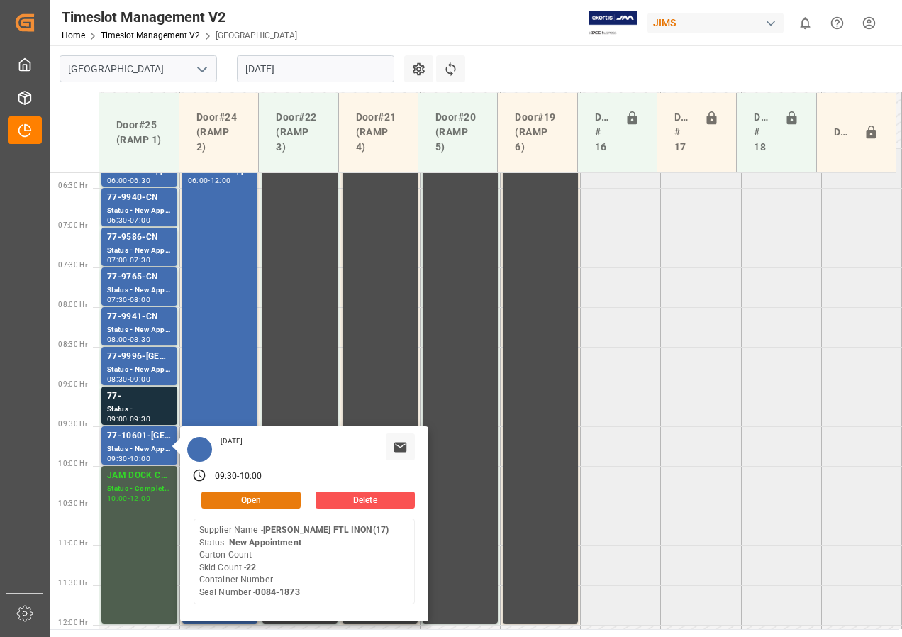
click at [265, 499] on button "Open" at bounding box center [250, 499] width 99 height 17
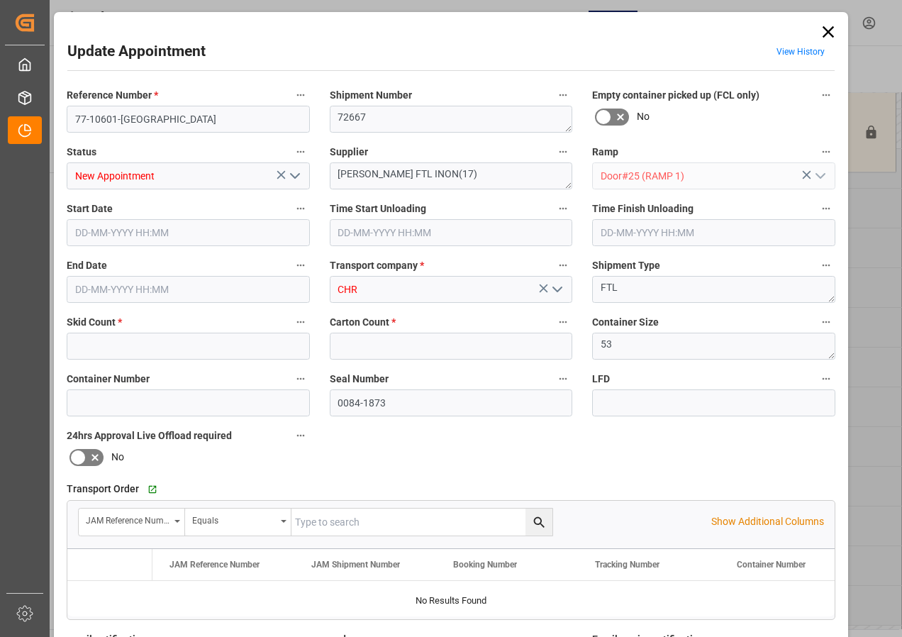
type input "22"
type input "0"
type input "[DATE] 09:30"
type input "[DATE] 10:00"
type input "[DATE] 18:00"
